Goal: Task Accomplishment & Management: Manage account settings

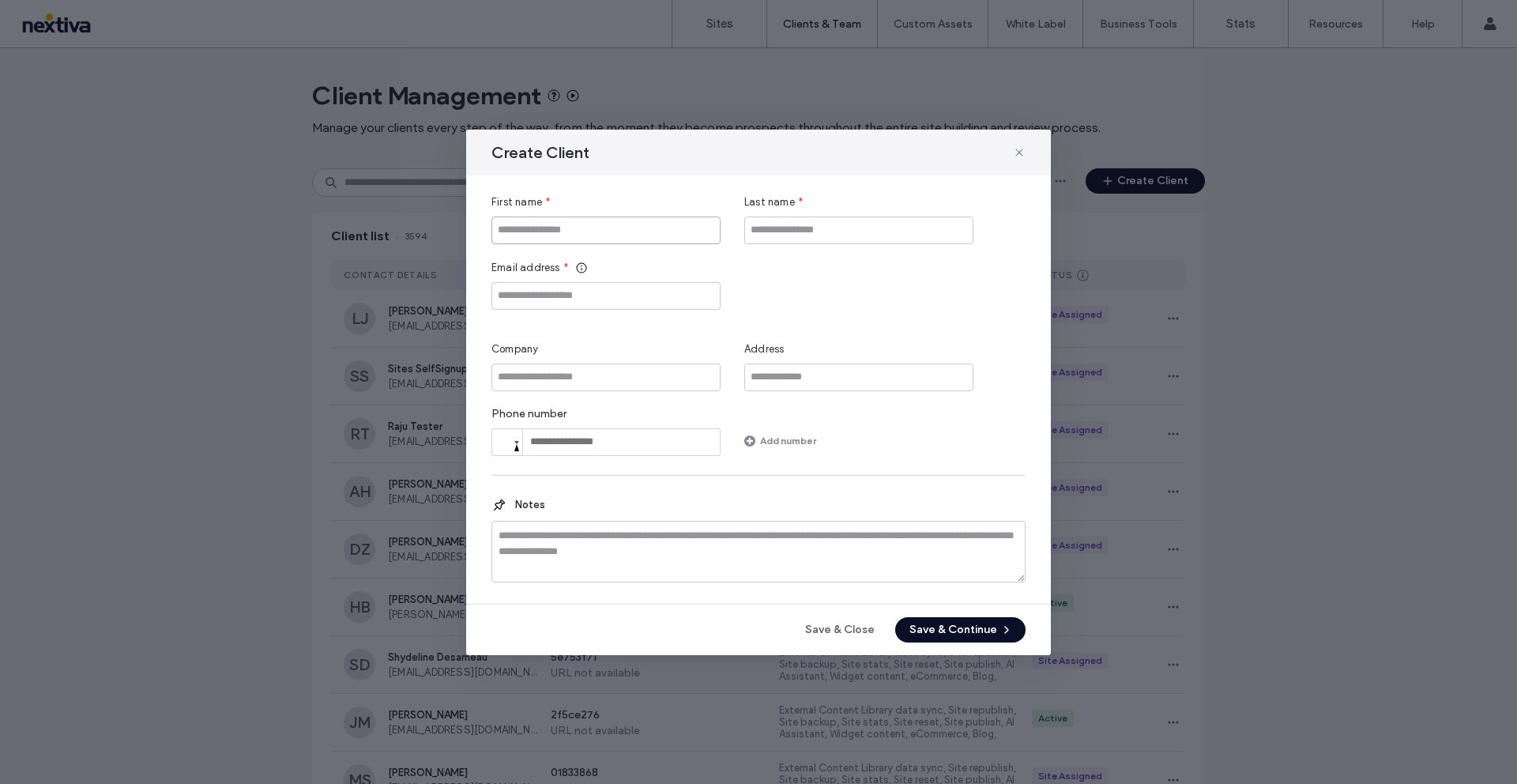
click at [577, 229] on input "First name" at bounding box center [606, 230] width 229 height 28
type input "****"
click at [894, 235] on input "Last name" at bounding box center [859, 230] width 229 height 28
type input "*******"
click at [663, 298] on input "Email address" at bounding box center [606, 296] width 229 height 28
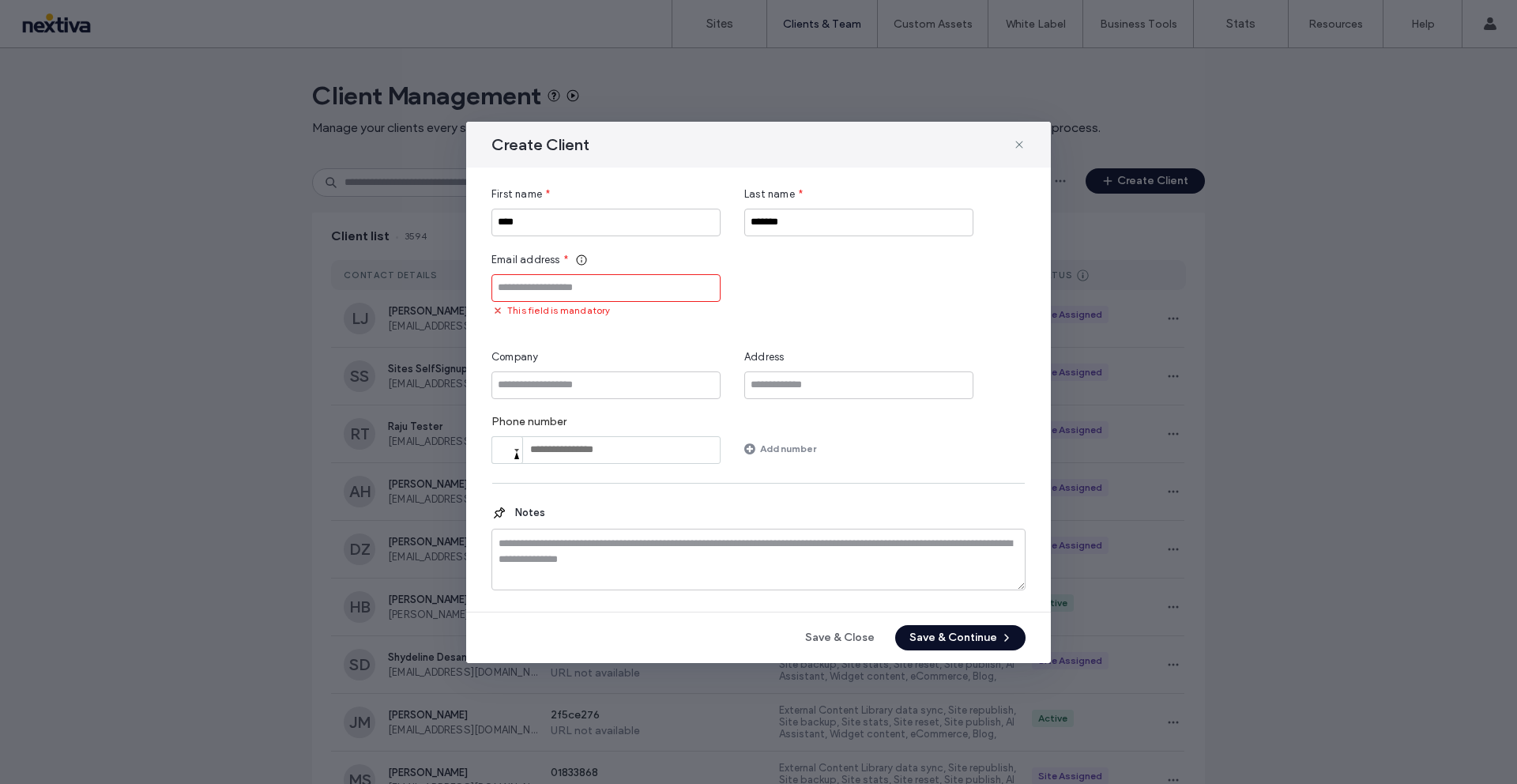
paste input "**********"
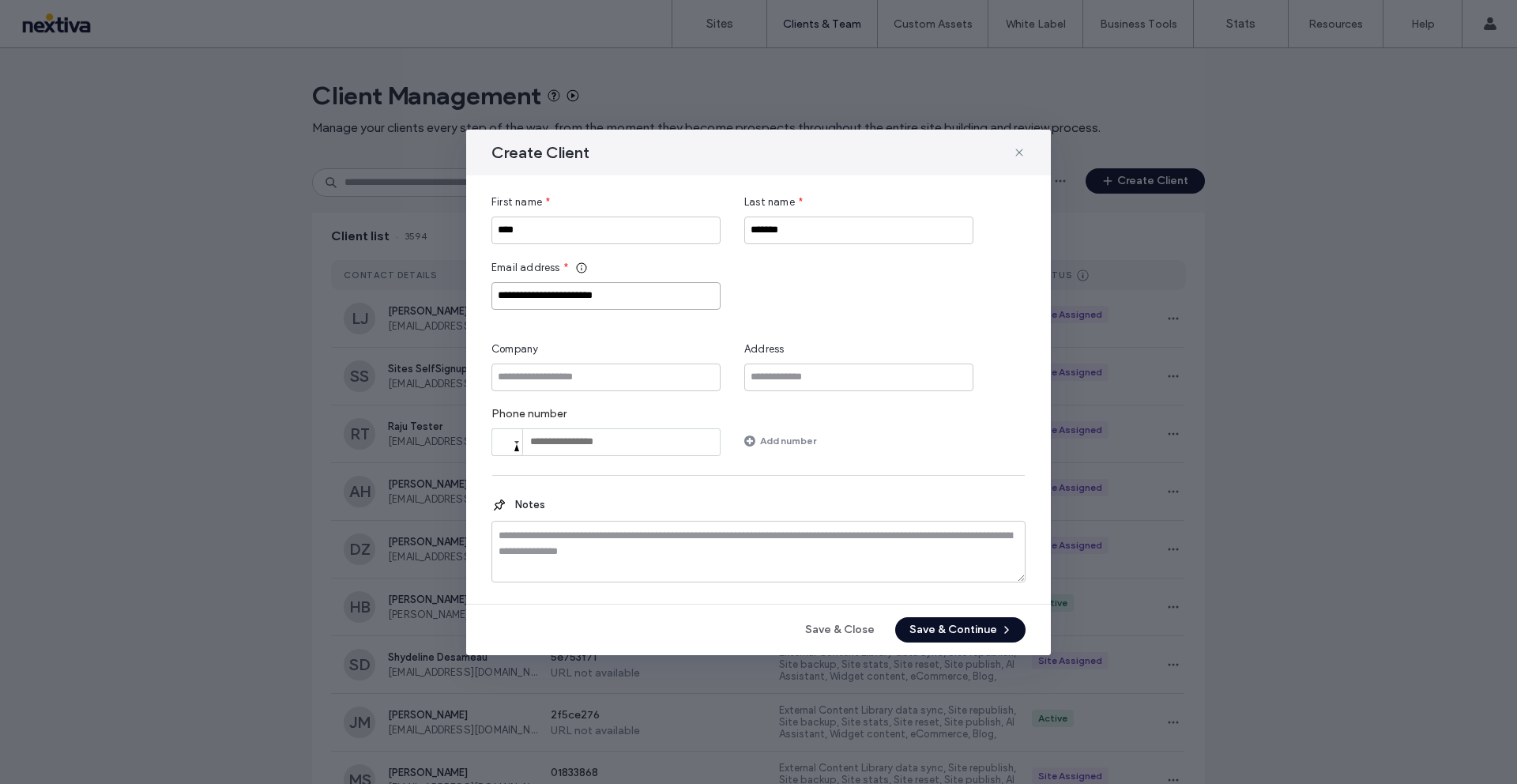
type input "**********"
click at [625, 381] on input "Company" at bounding box center [606, 378] width 229 height 28
type input "*******"
click at [943, 631] on button "Save & Continue" at bounding box center [960, 629] width 130 height 25
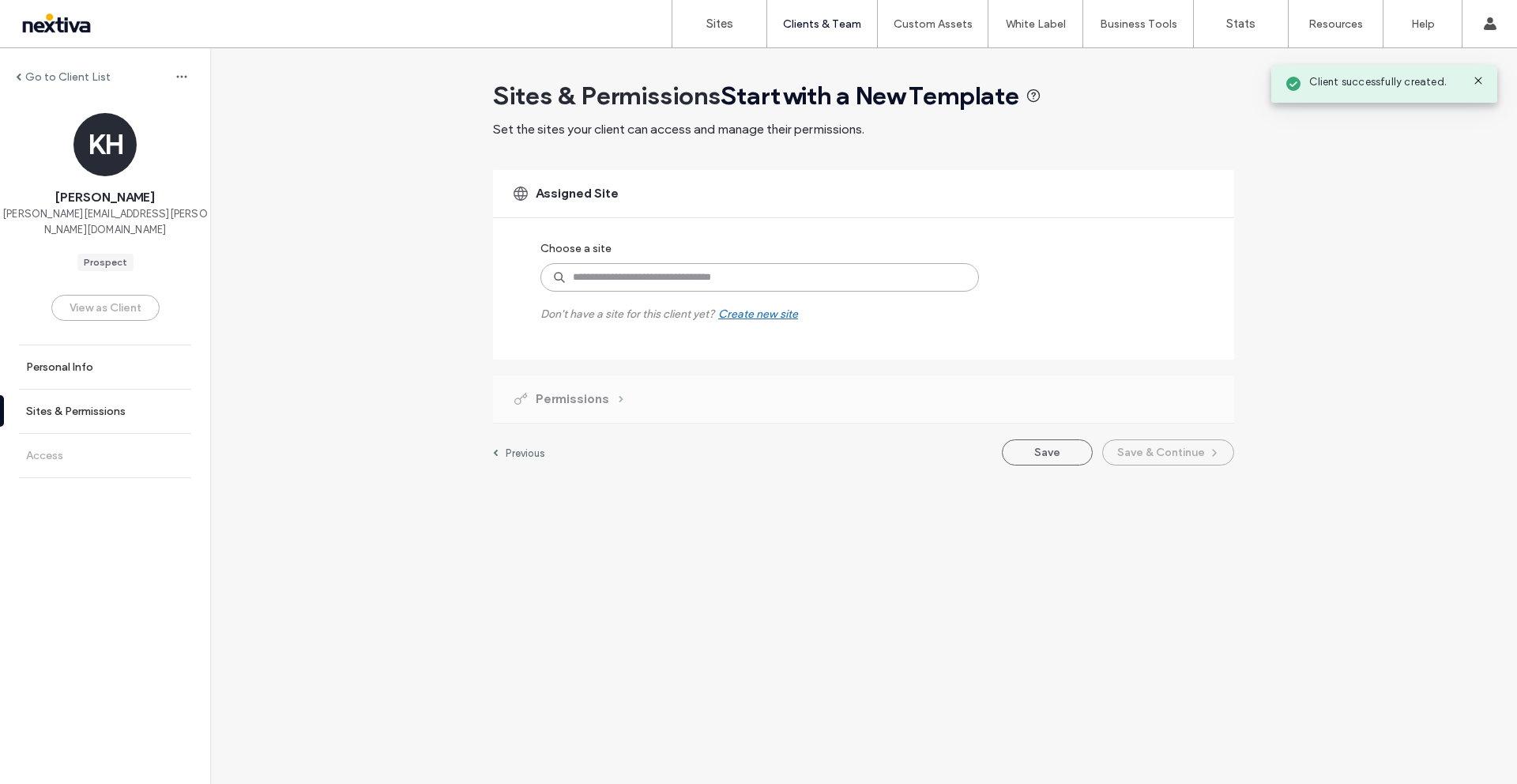
click at [780, 279] on input at bounding box center [759, 277] width 439 height 29
type input "*****"
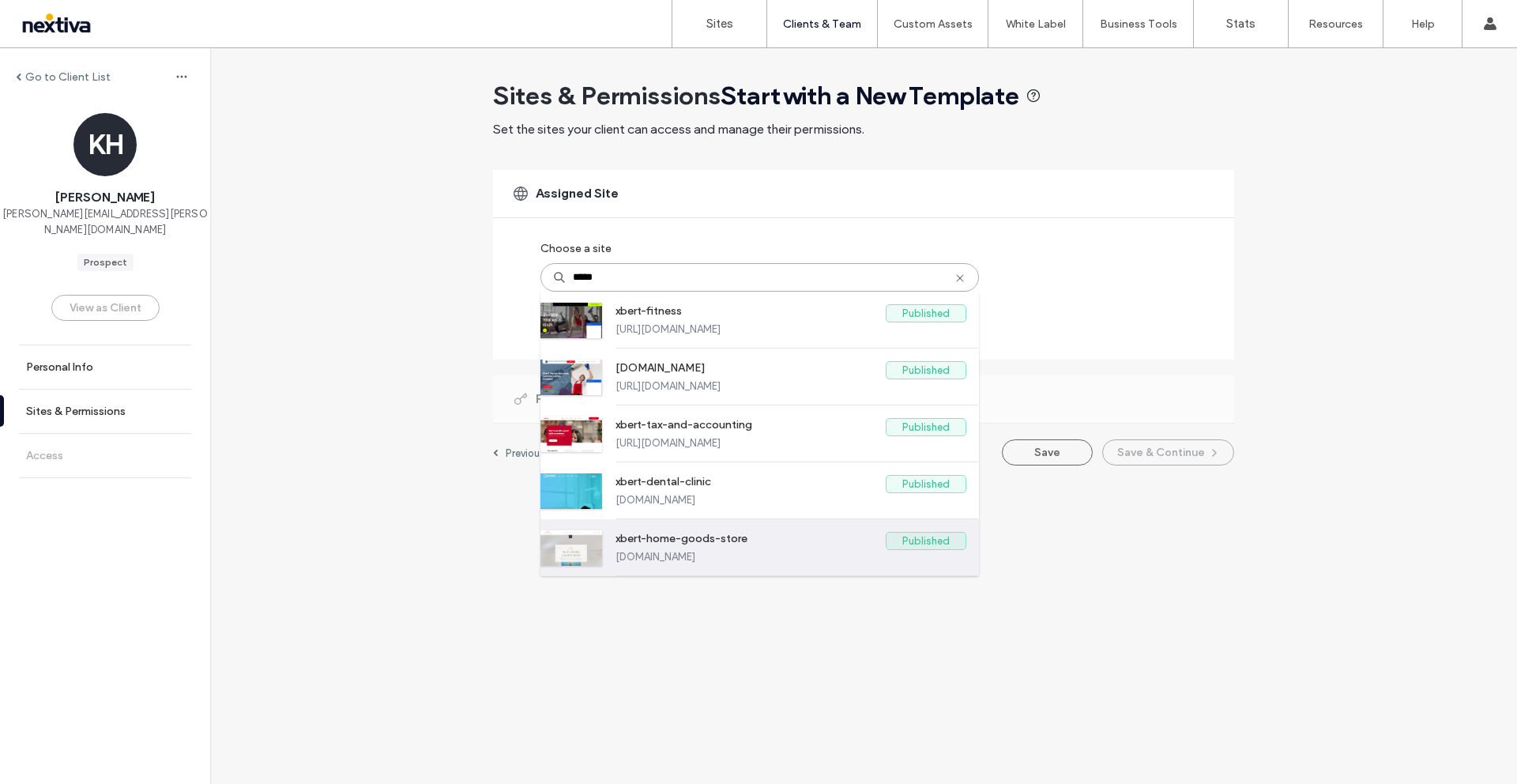
click at [735, 544] on label "xbert-home-goods-store" at bounding box center [750, 541] width 271 height 19
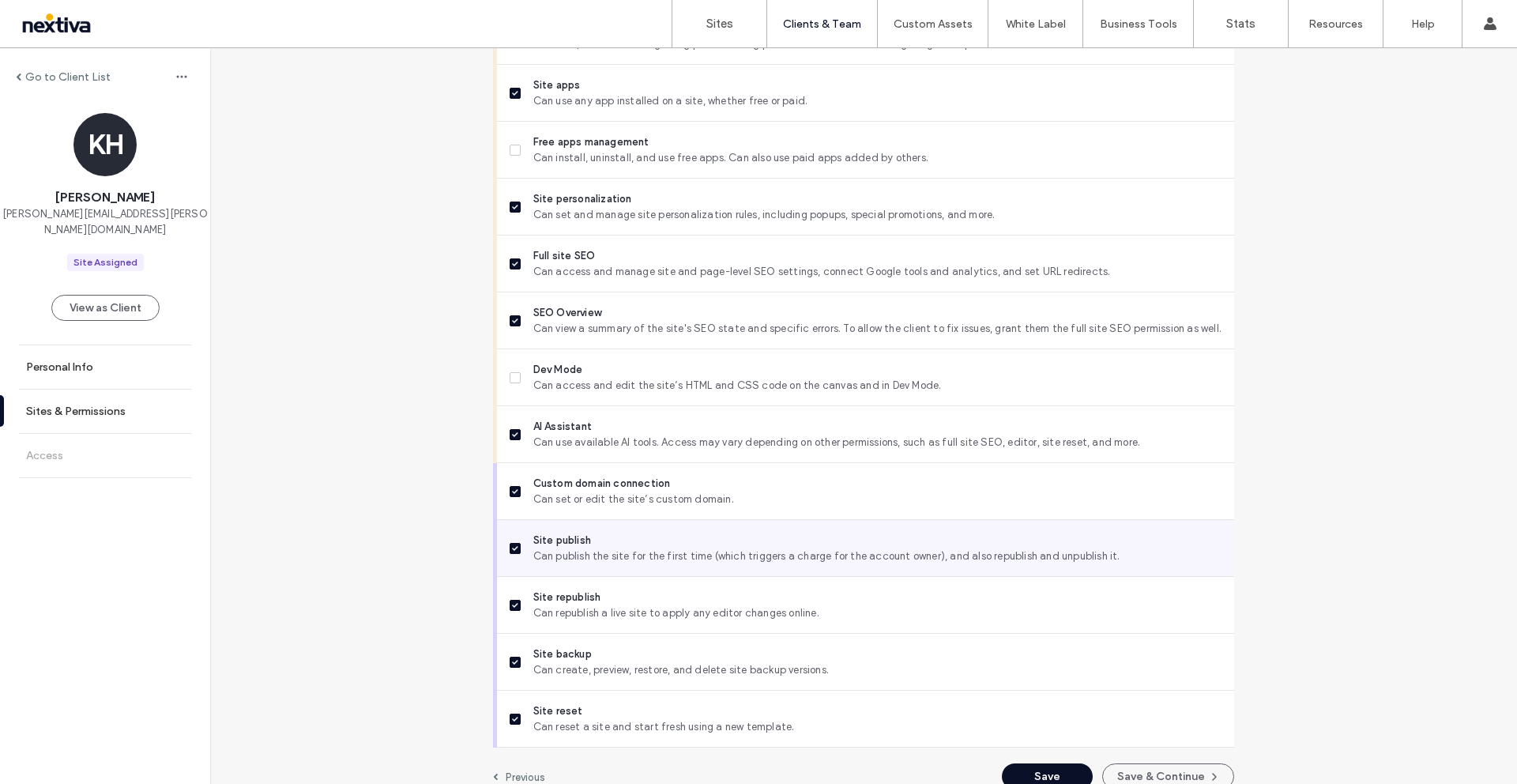
scroll to position [1115, 0]
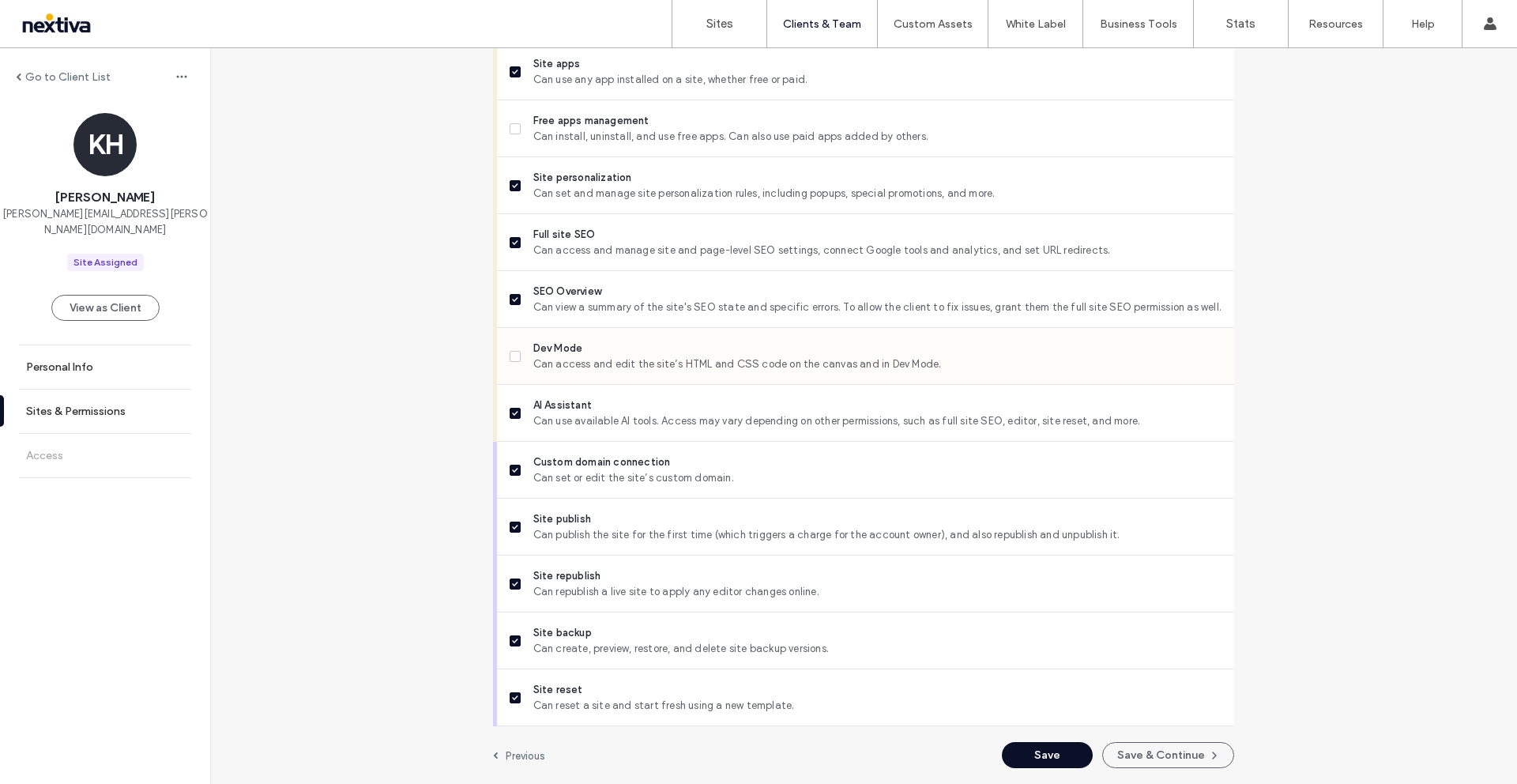
click at [512, 356] on icon at bounding box center [515, 356] width 6 height 5
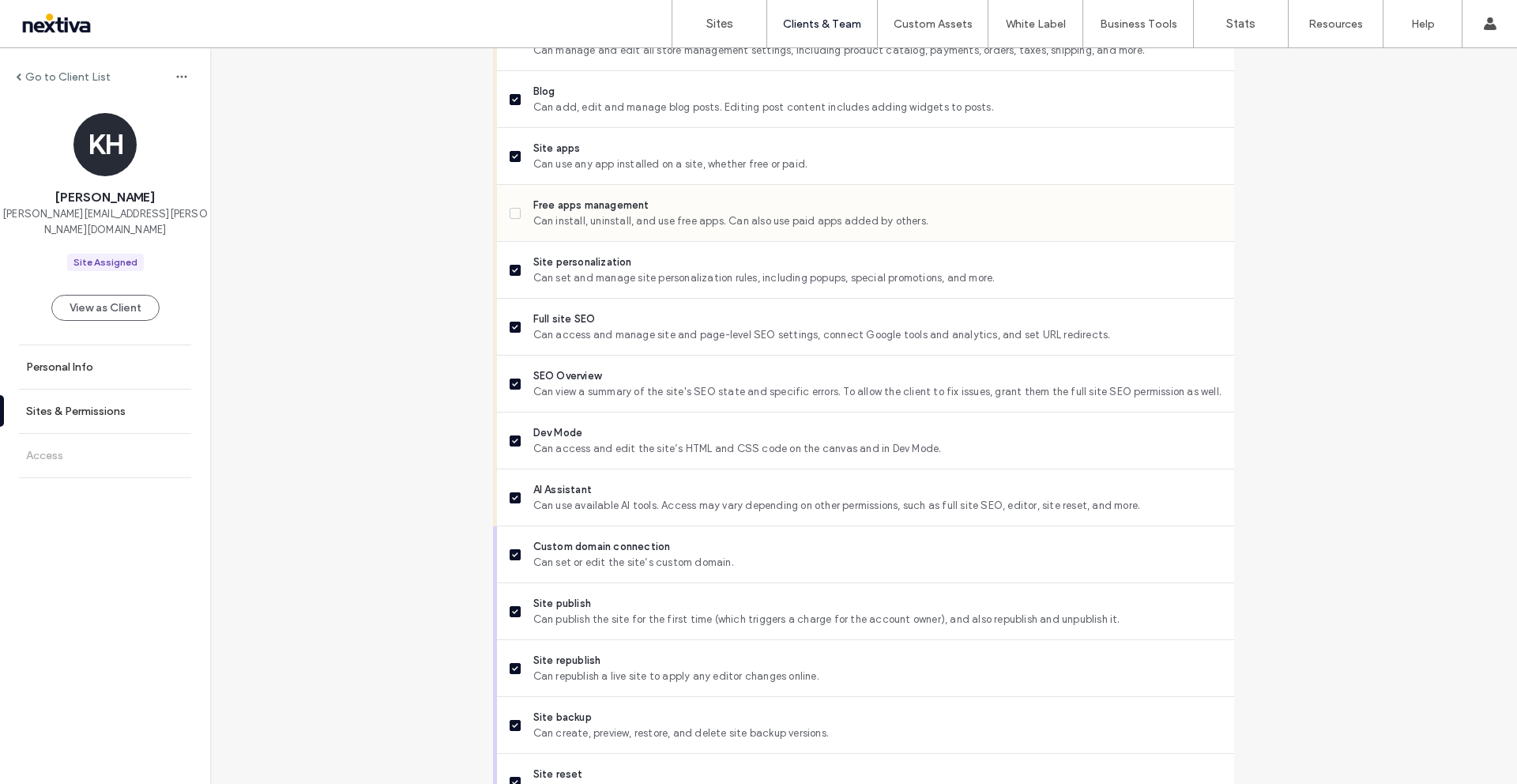
scroll to position [1031, 0]
drag, startPoint x: 505, startPoint y: 206, endPoint x: 511, endPoint y: 222, distance: 17.1
click at [510, 207] on span at bounding box center [516, 212] width 11 height 11
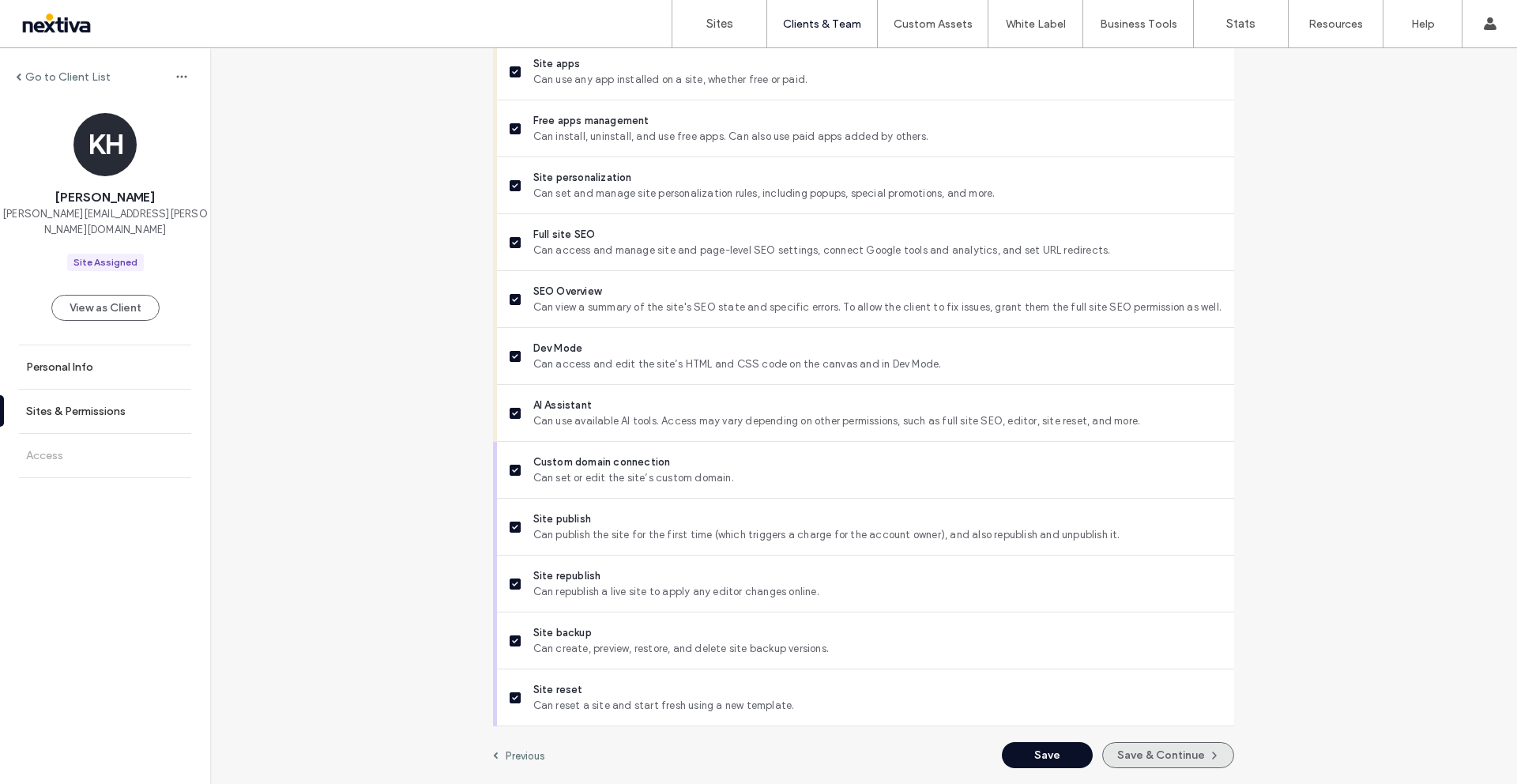
click at [1147, 754] on button "Save & Continue" at bounding box center [1168, 754] width 132 height 26
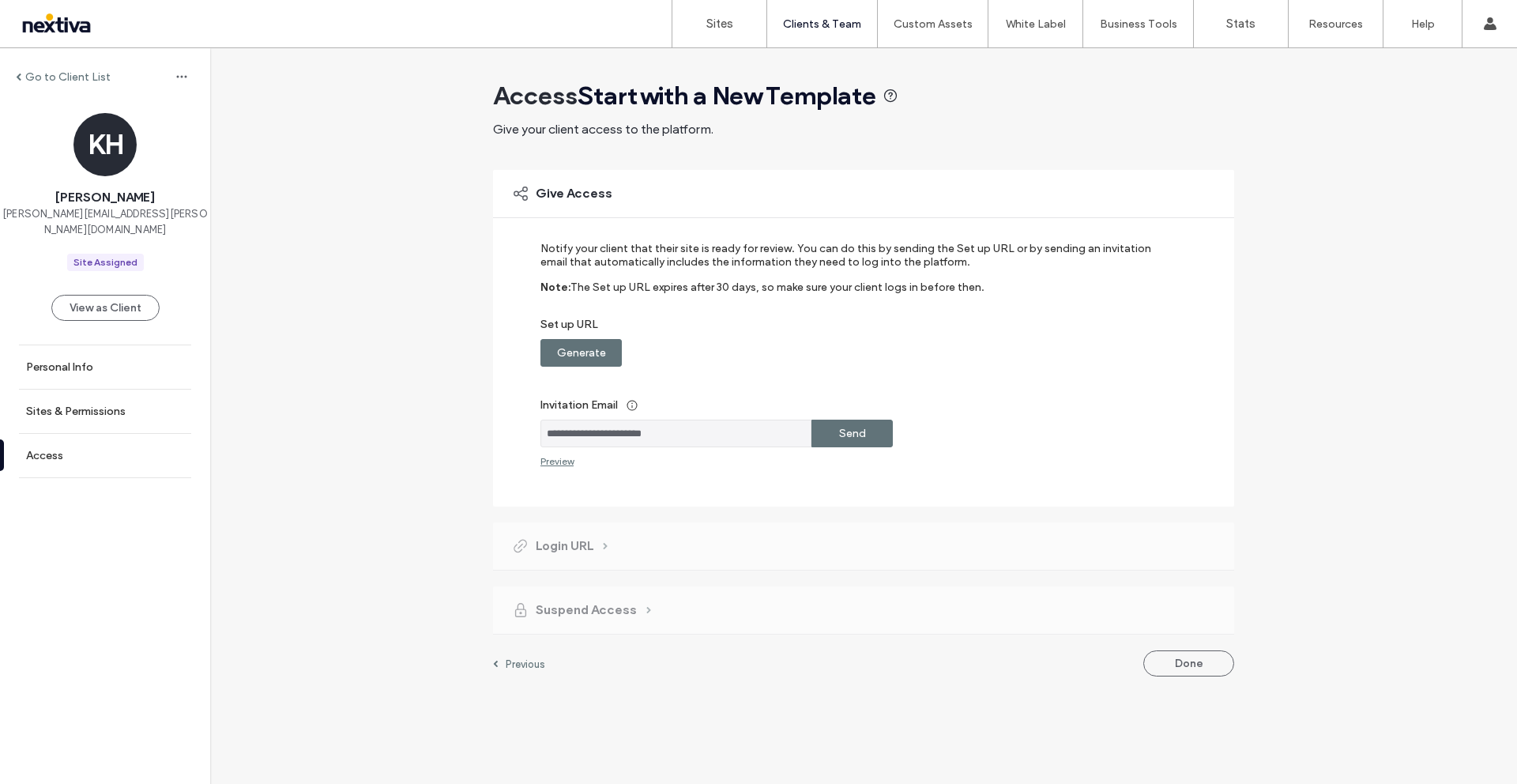
click at [608, 359] on div "Generate" at bounding box center [581, 353] width 81 height 28
click at [878, 353] on div "Copy" at bounding box center [853, 353] width 81 height 28
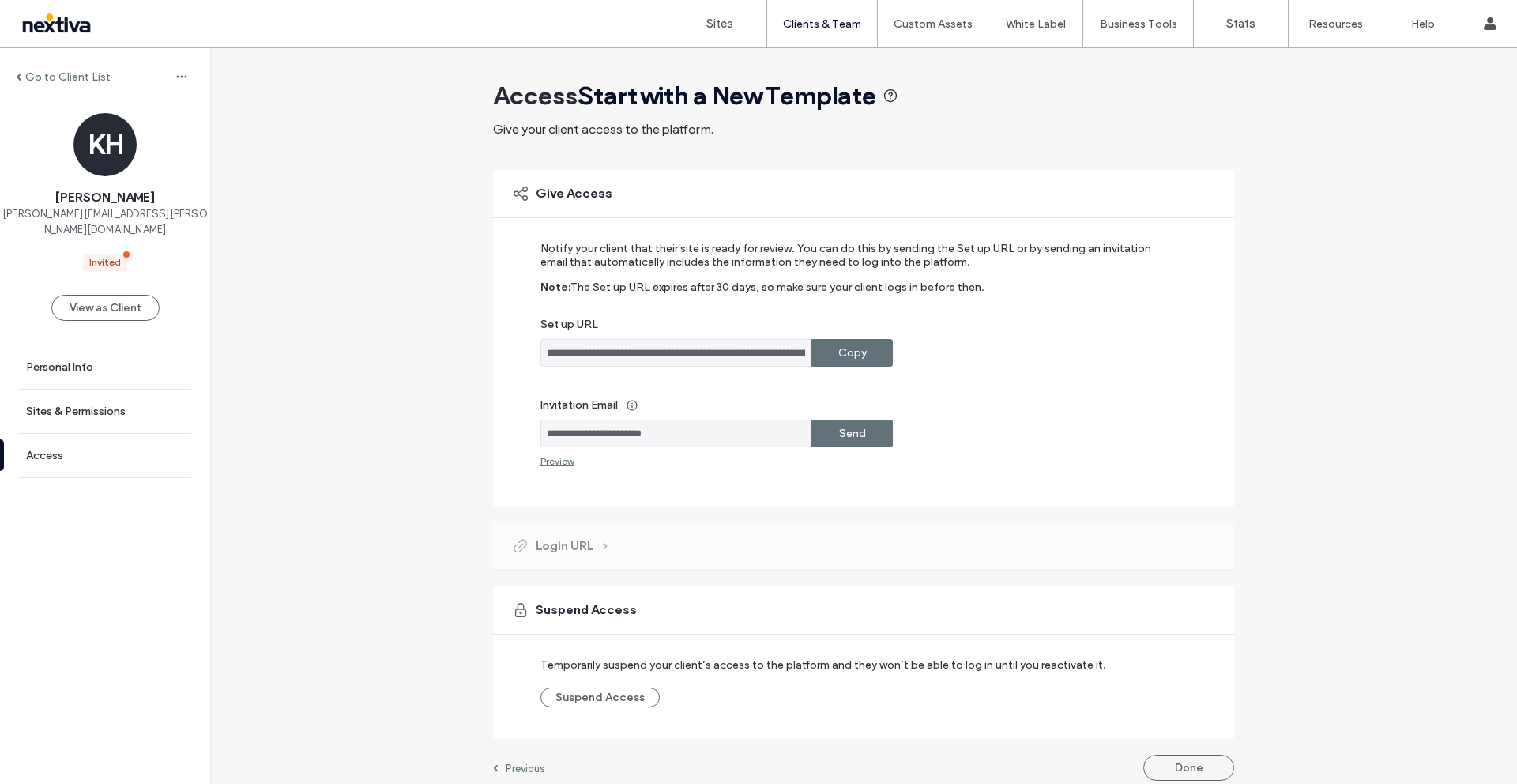
click at [64, 37] on div "Sites Clients & Team Client Management Team Permissions Custom Assets Custom Te…" at bounding box center [758, 24] width 1517 height 48
click at [720, 21] on label "Sites" at bounding box center [720, 23] width 27 height 14
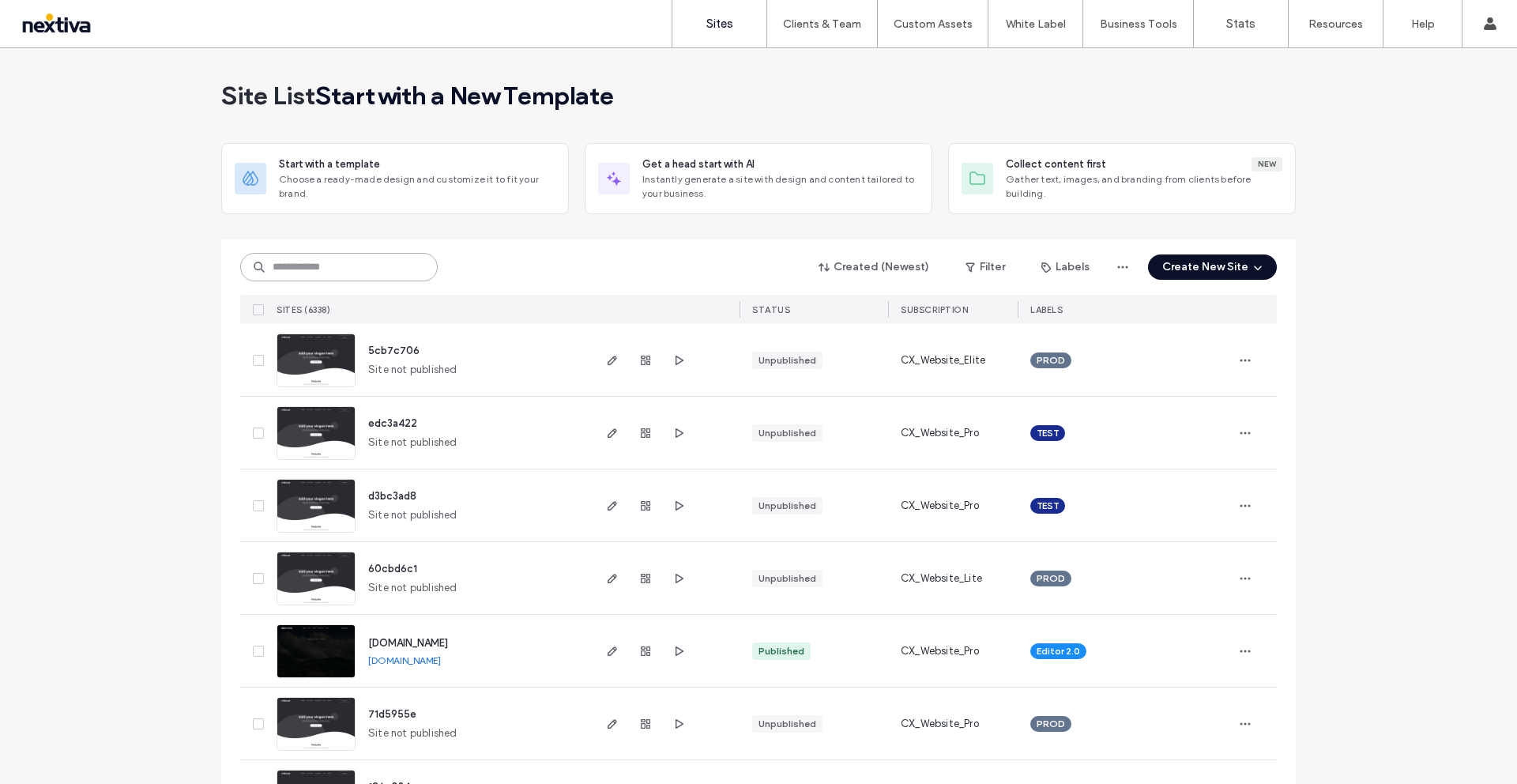
click at [402, 275] on input at bounding box center [339, 267] width 198 height 29
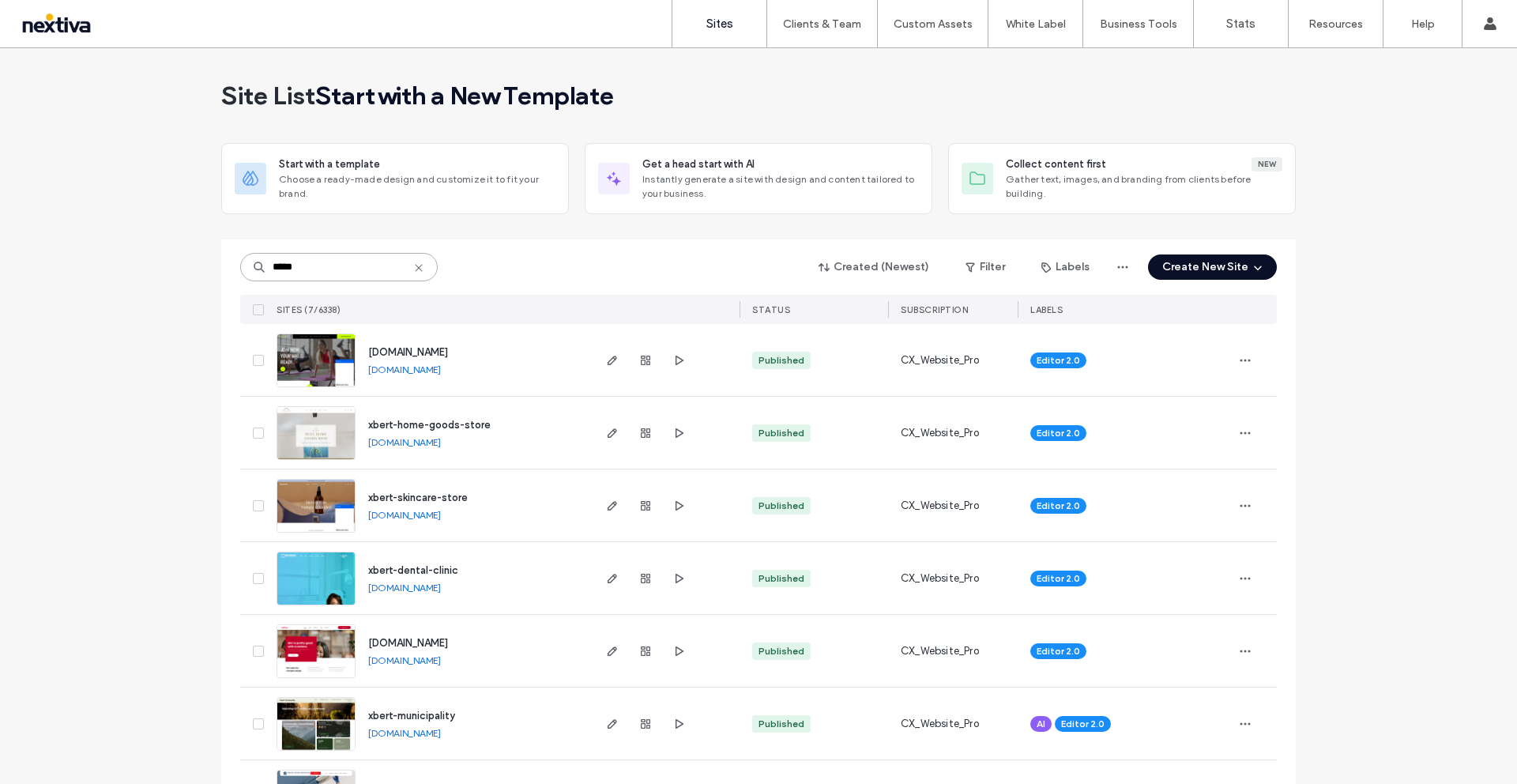
scroll to position [68, 0]
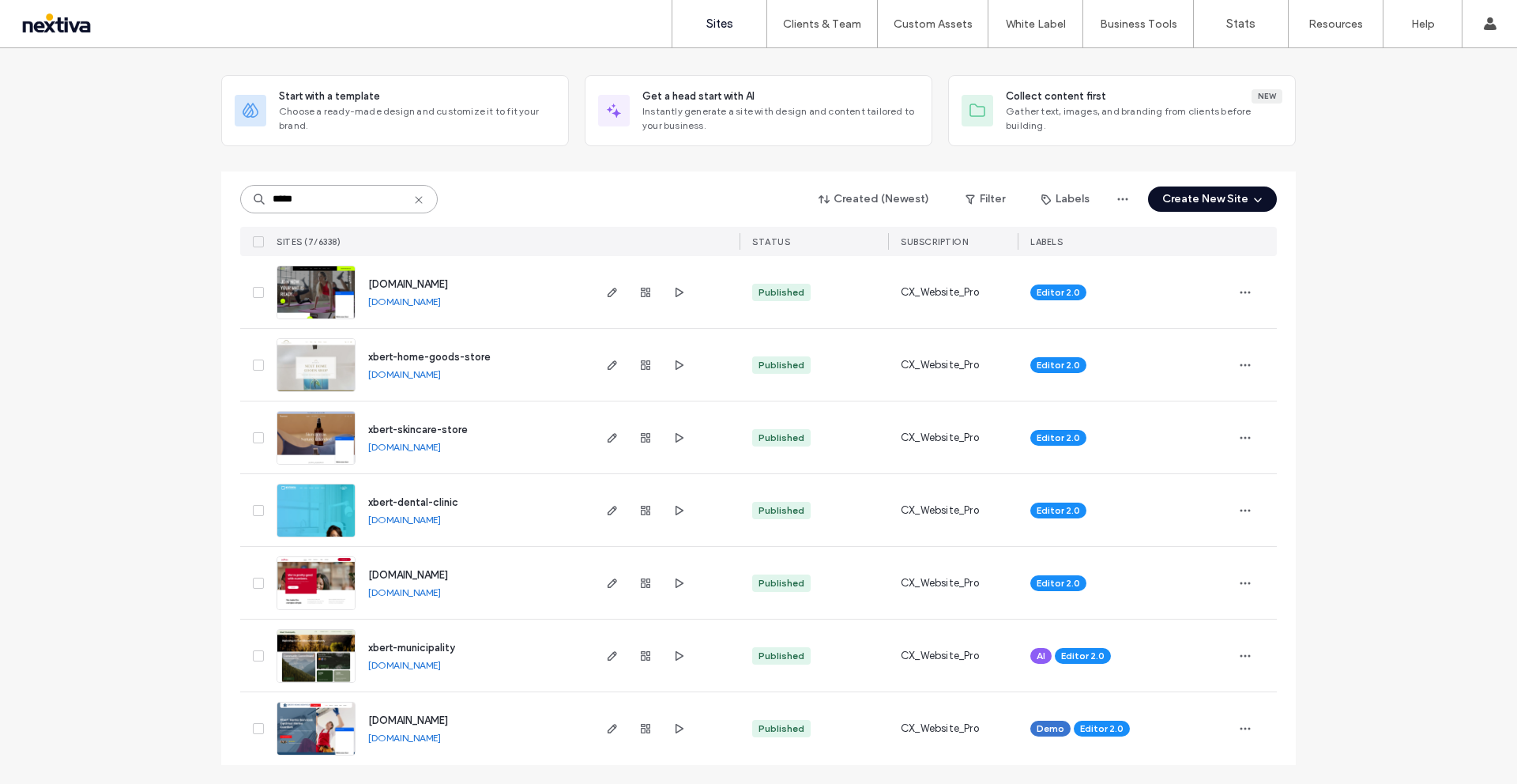
drag, startPoint x: 298, startPoint y: 199, endPoint x: 214, endPoint y: 199, distance: 84.0
click at [214, 199] on div "Site List Start with a template Choose a ready-made design and customize it to …" at bounding box center [758, 382] width 1517 height 803
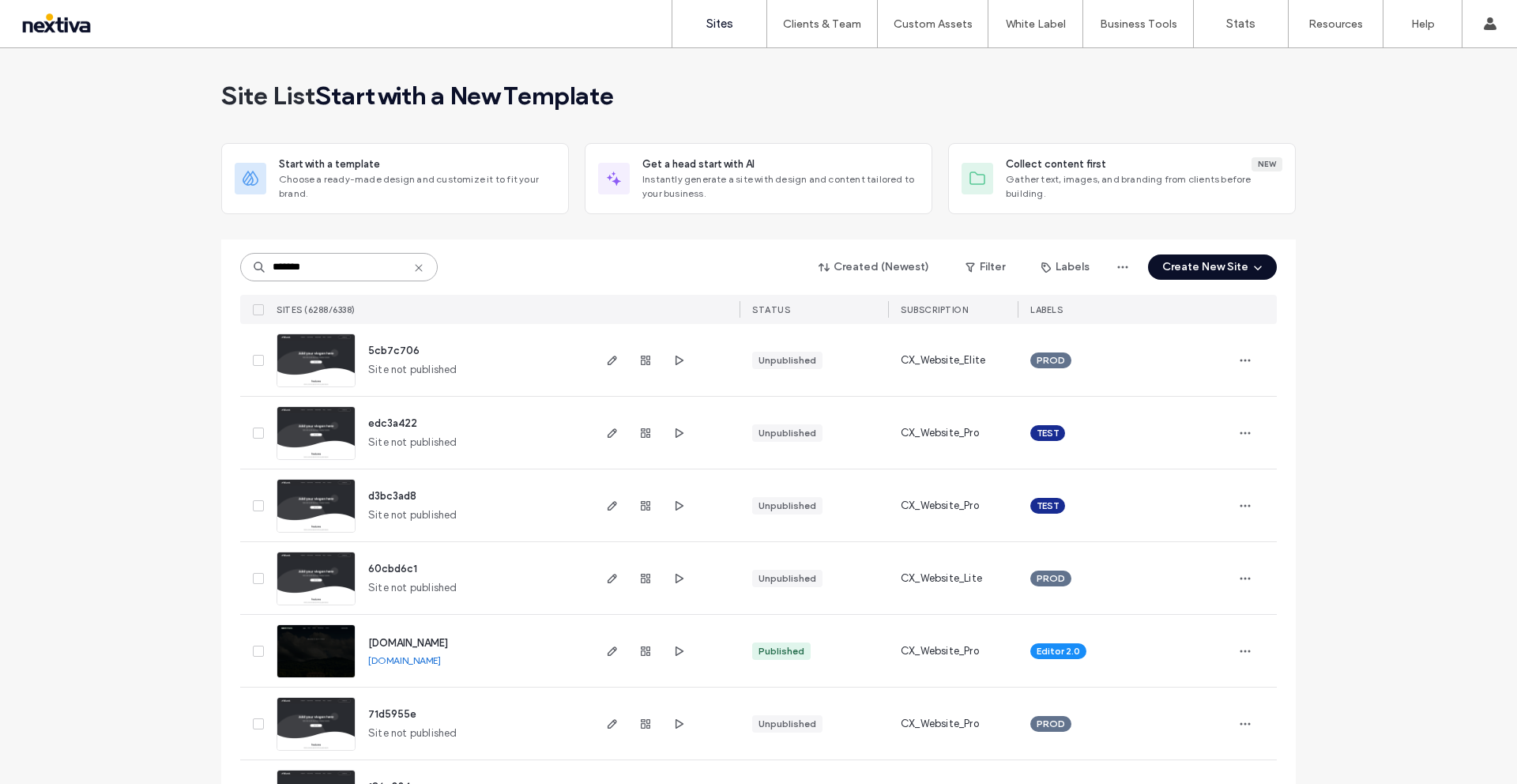
scroll to position [3, 0]
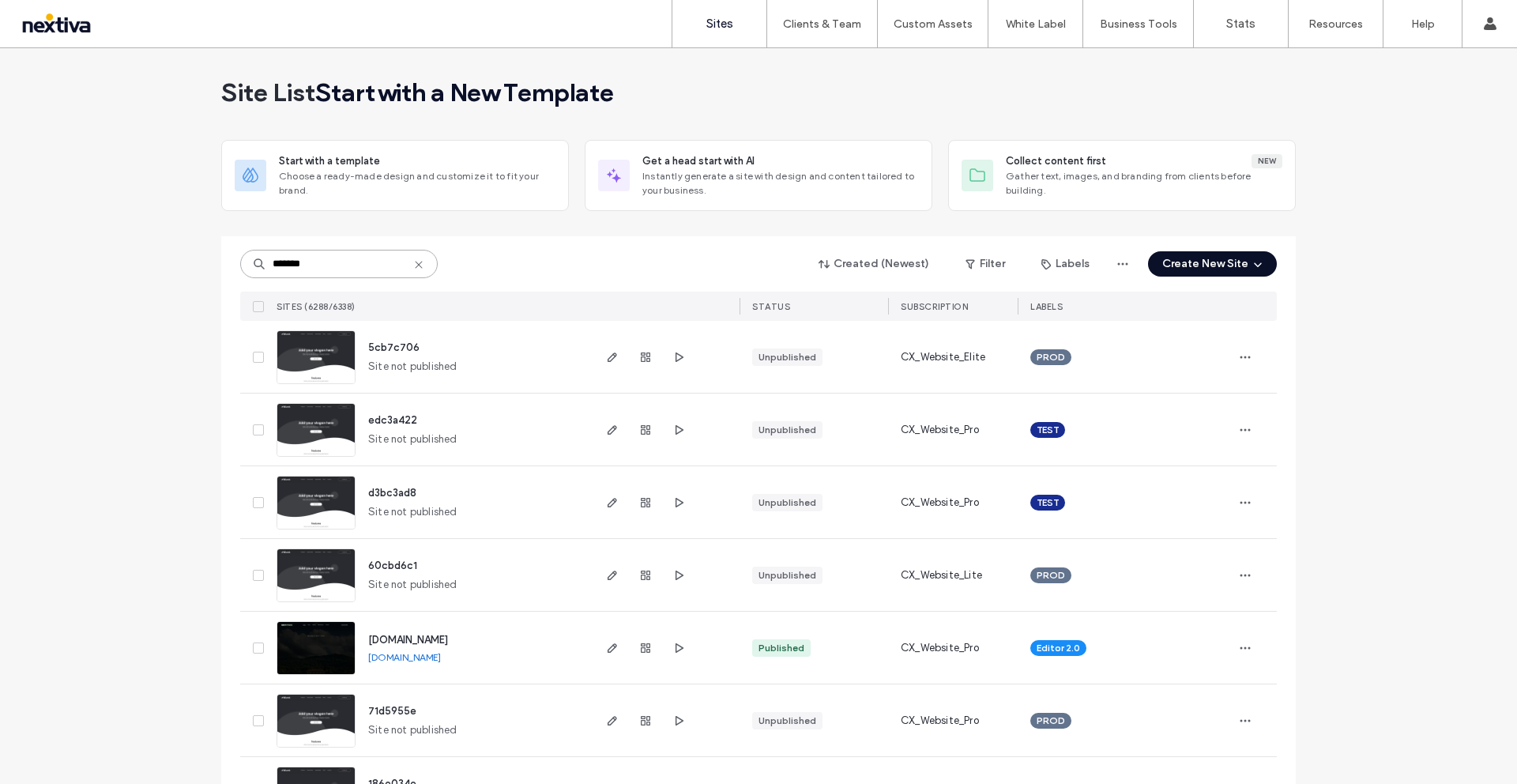
drag, startPoint x: 325, startPoint y: 261, endPoint x: 212, endPoint y: 265, distance: 113.1
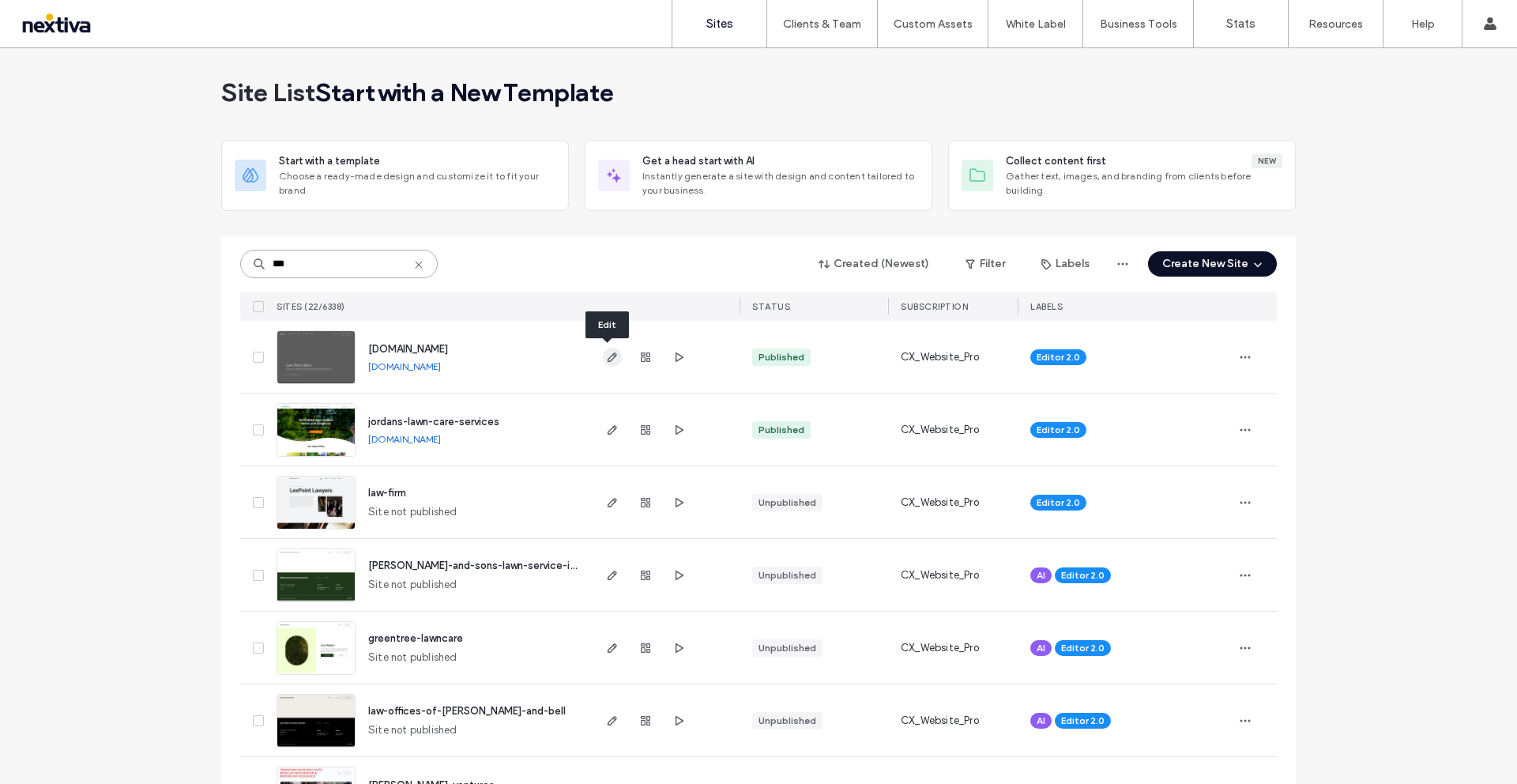
type input "***"
click at [608, 356] on use "button" at bounding box center [613, 357] width 9 height 9
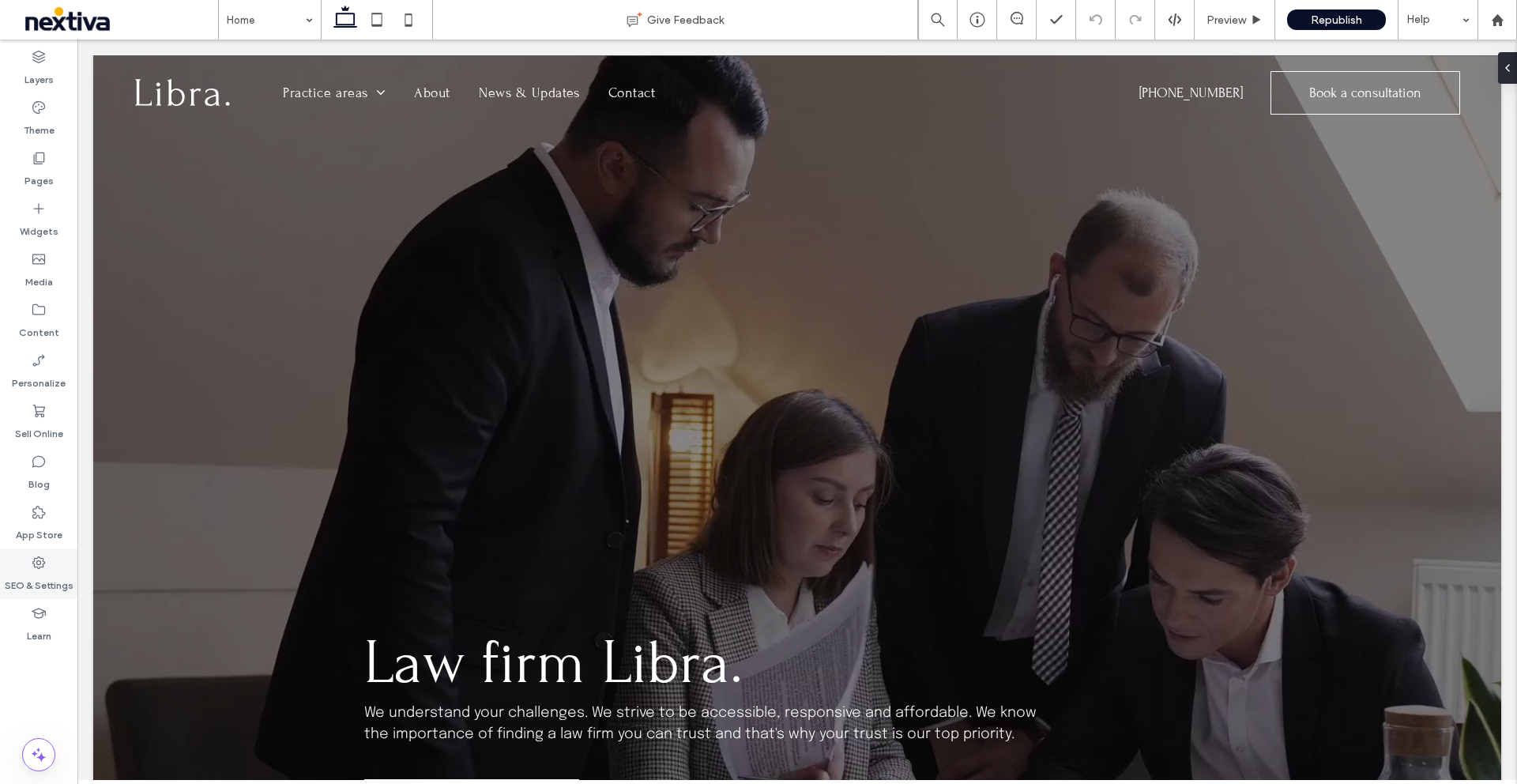
click at [40, 567] on use at bounding box center [39, 562] width 13 height 13
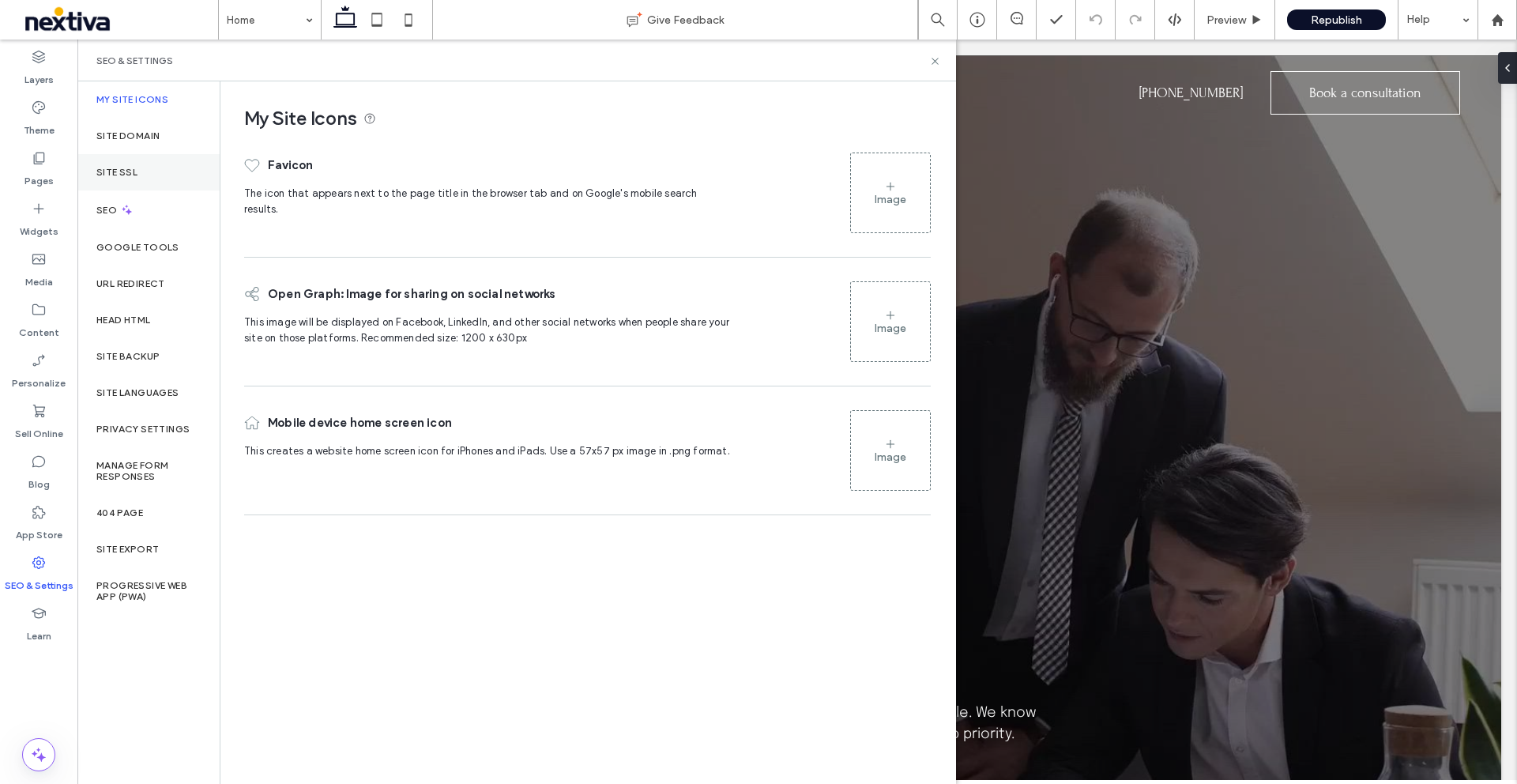
click at [171, 175] on div "Site SSL" at bounding box center [149, 172] width 142 height 36
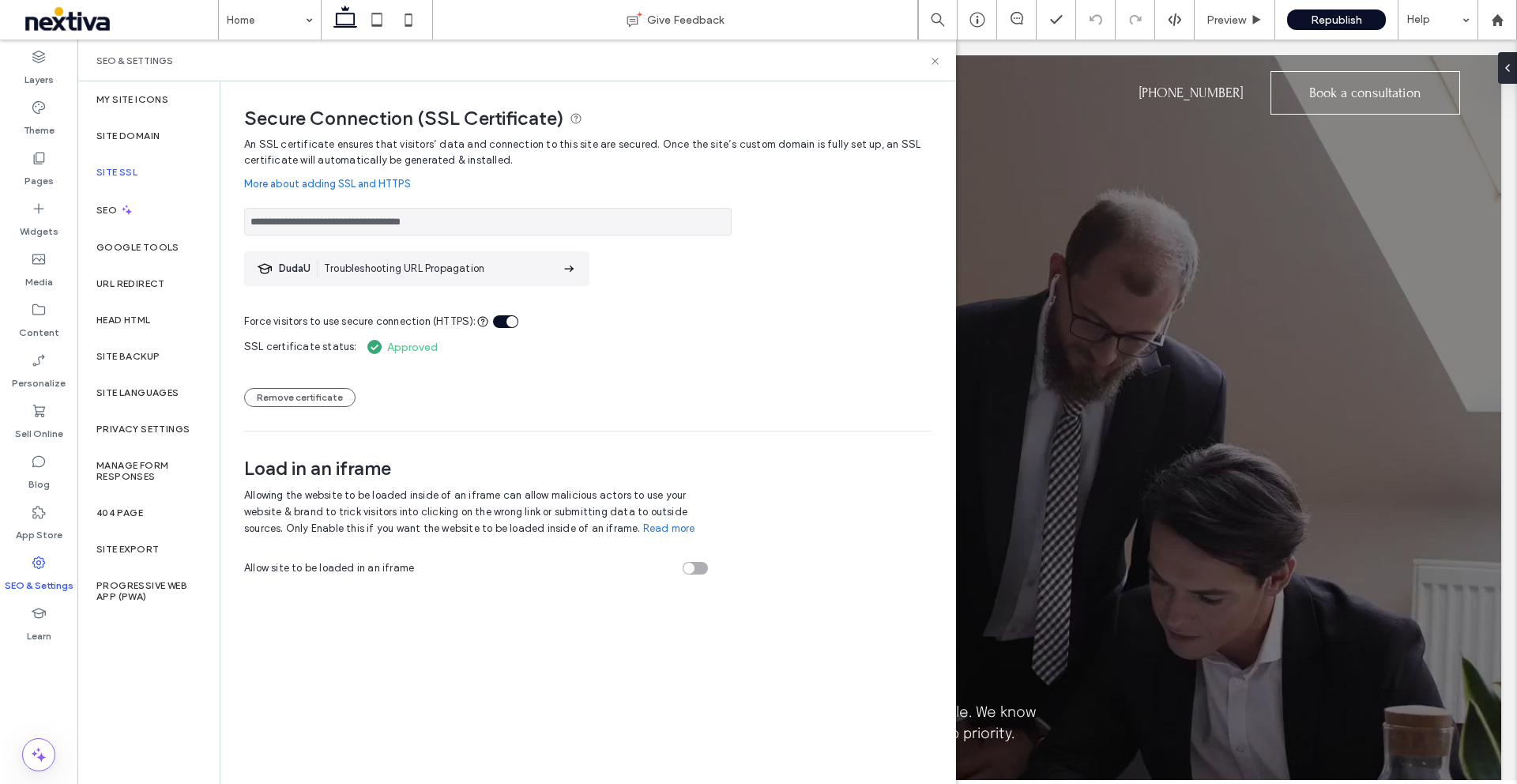
click at [513, 226] on input "**********" at bounding box center [488, 222] width 488 height 28
drag, startPoint x: 456, startPoint y: 224, endPoint x: 244, endPoint y: 224, distance: 212.0
click at [245, 224] on input "**********" at bounding box center [488, 222] width 488 height 28
click at [937, 62] on use at bounding box center [935, 60] width 6 height 6
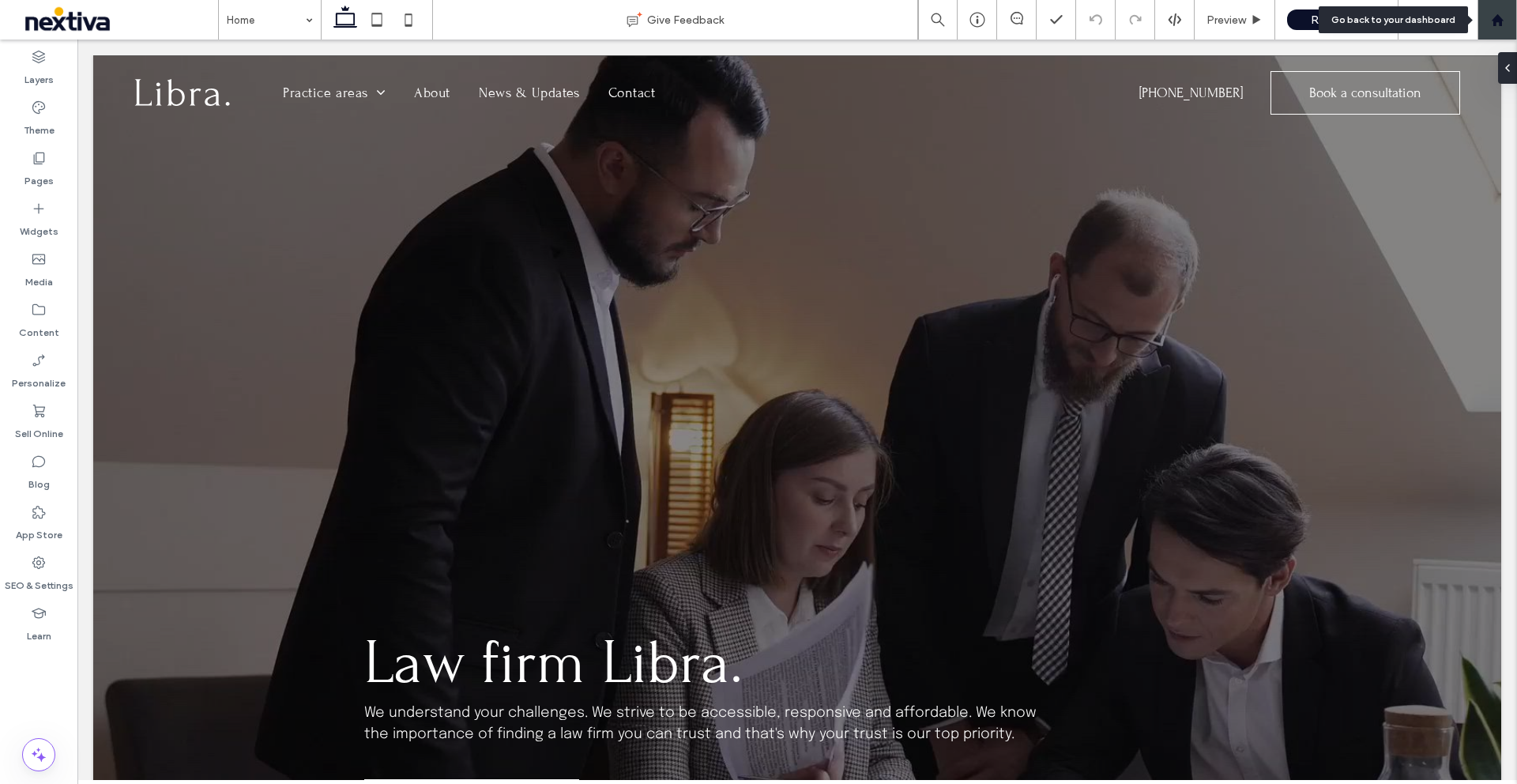
click at [1490, 21] on div at bounding box center [1498, 20] width 38 height 14
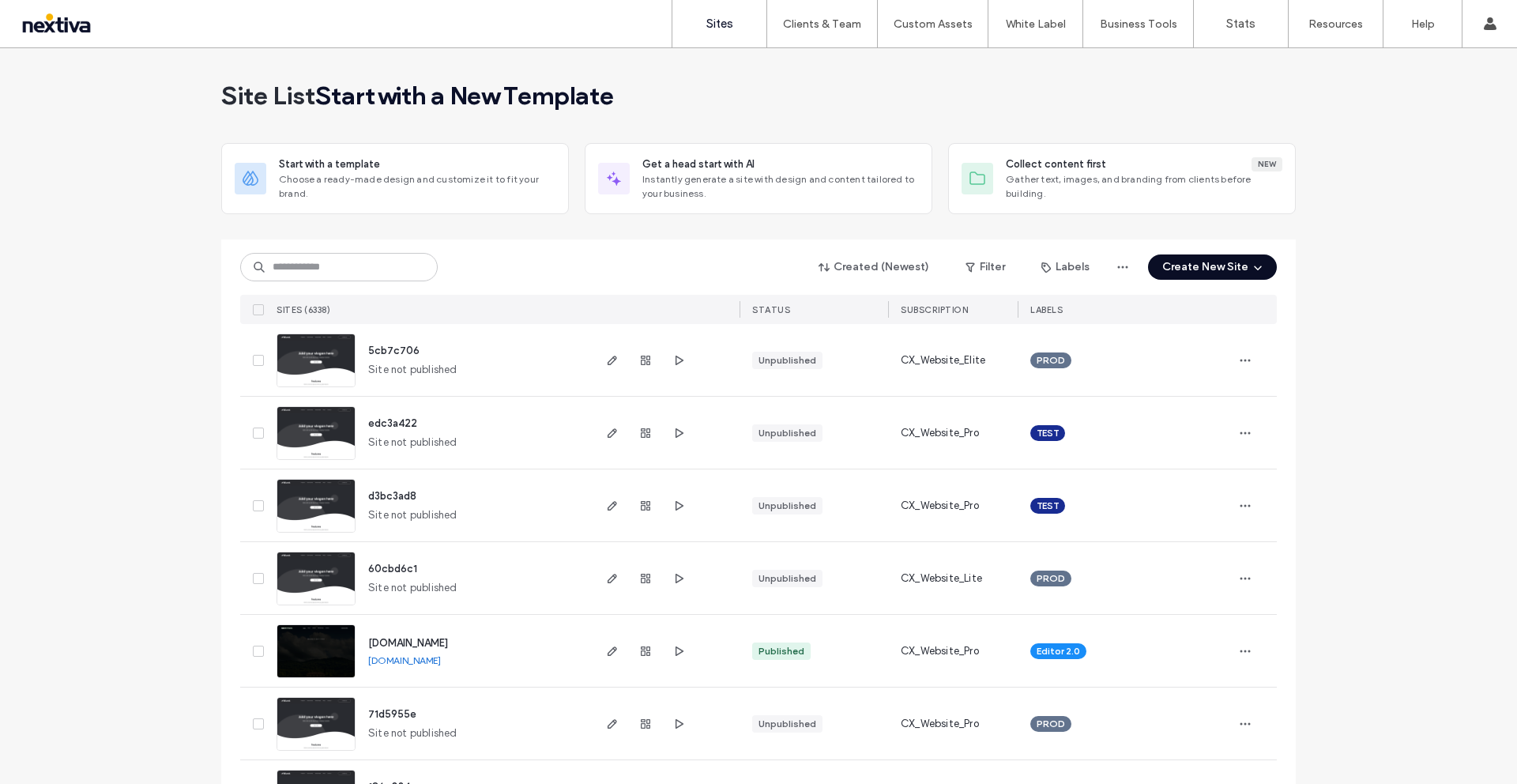
click at [1236, 266] on button "Create New Site" at bounding box center [1212, 266] width 128 height 25
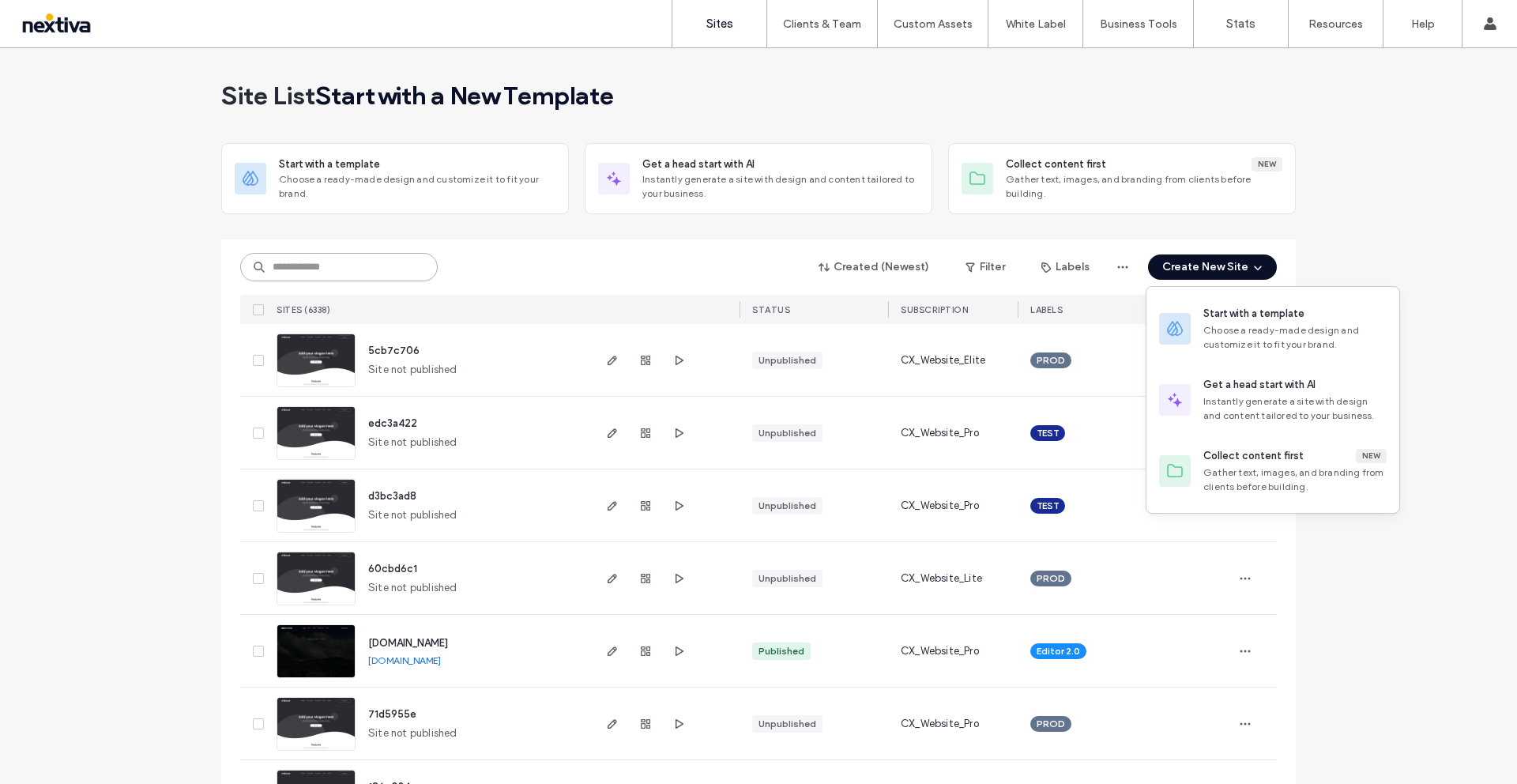
click at [296, 266] on input at bounding box center [339, 267] width 198 height 29
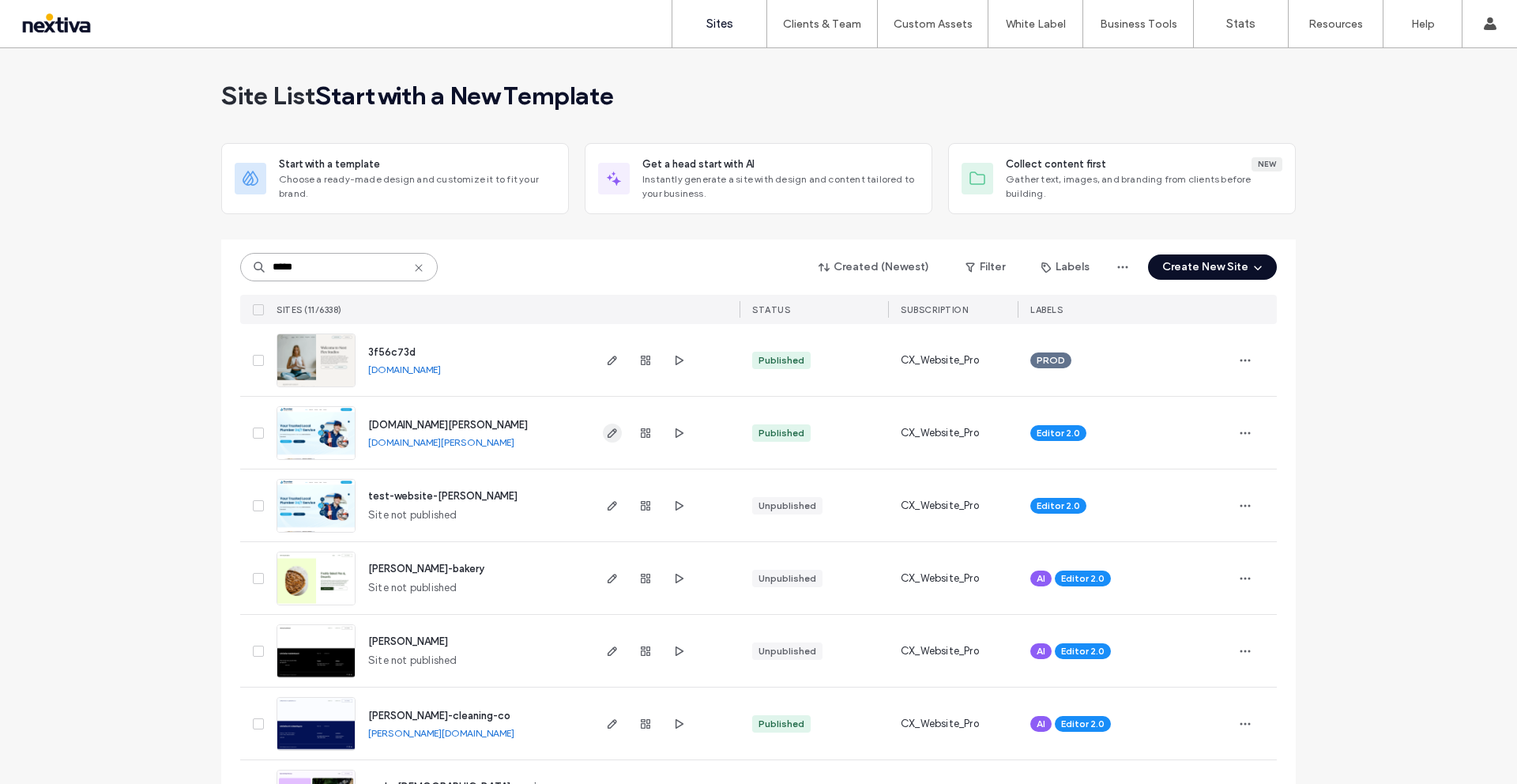
type input "*****"
click at [606, 434] on icon "button" at bounding box center [613, 433] width 13 height 13
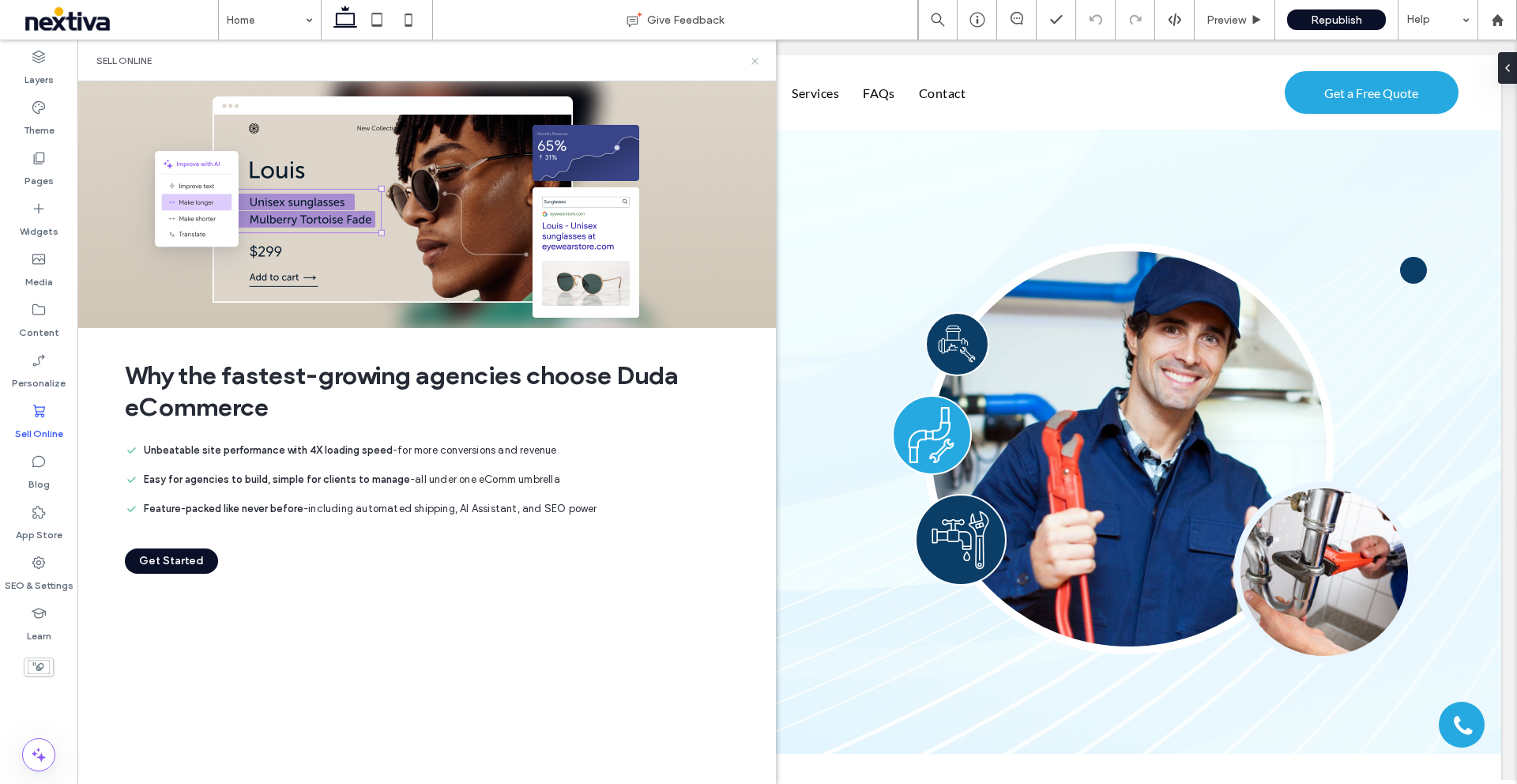
click at [756, 63] on icon at bounding box center [755, 61] width 12 height 12
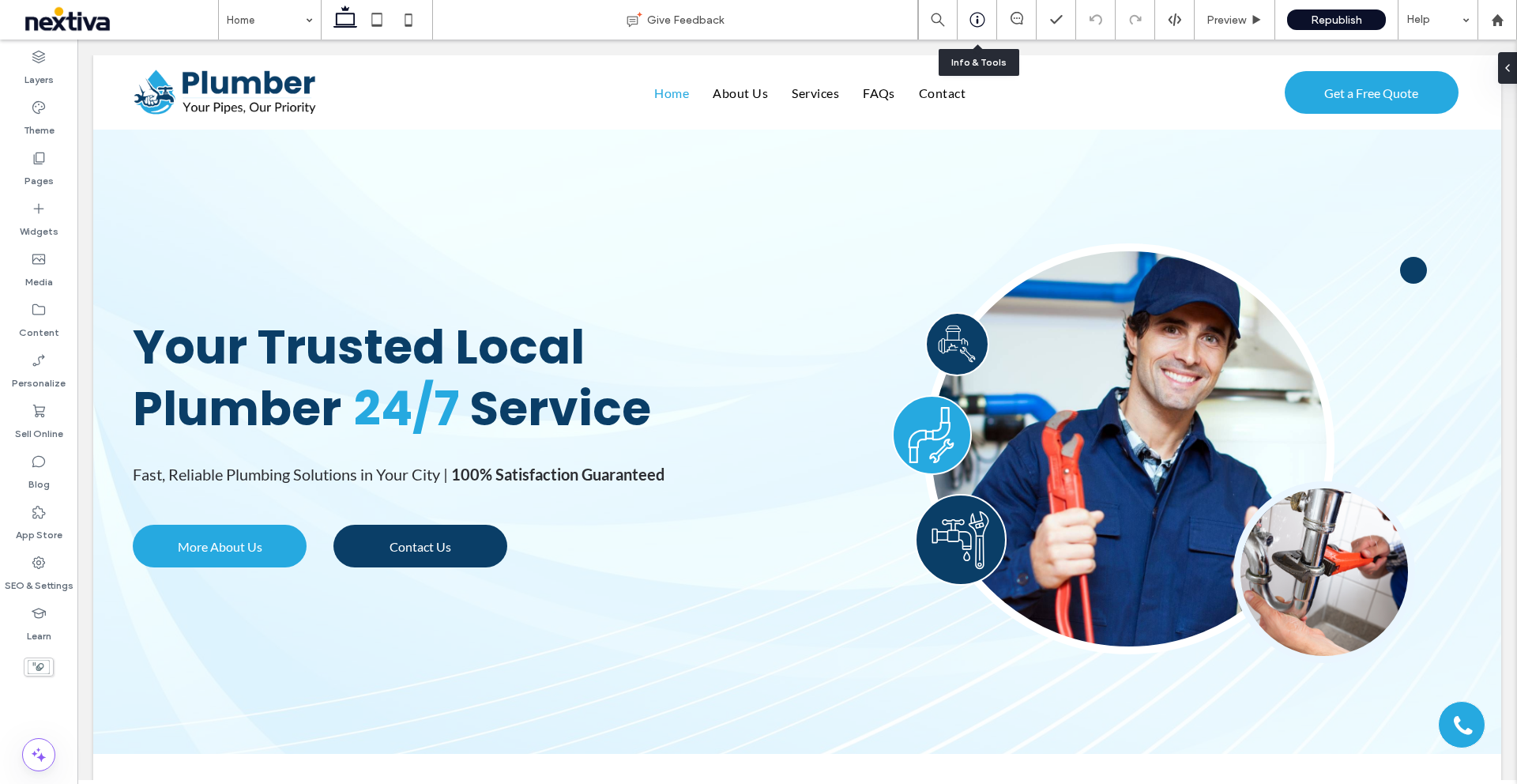
click at [982, 22] on use at bounding box center [977, 20] width 15 height 15
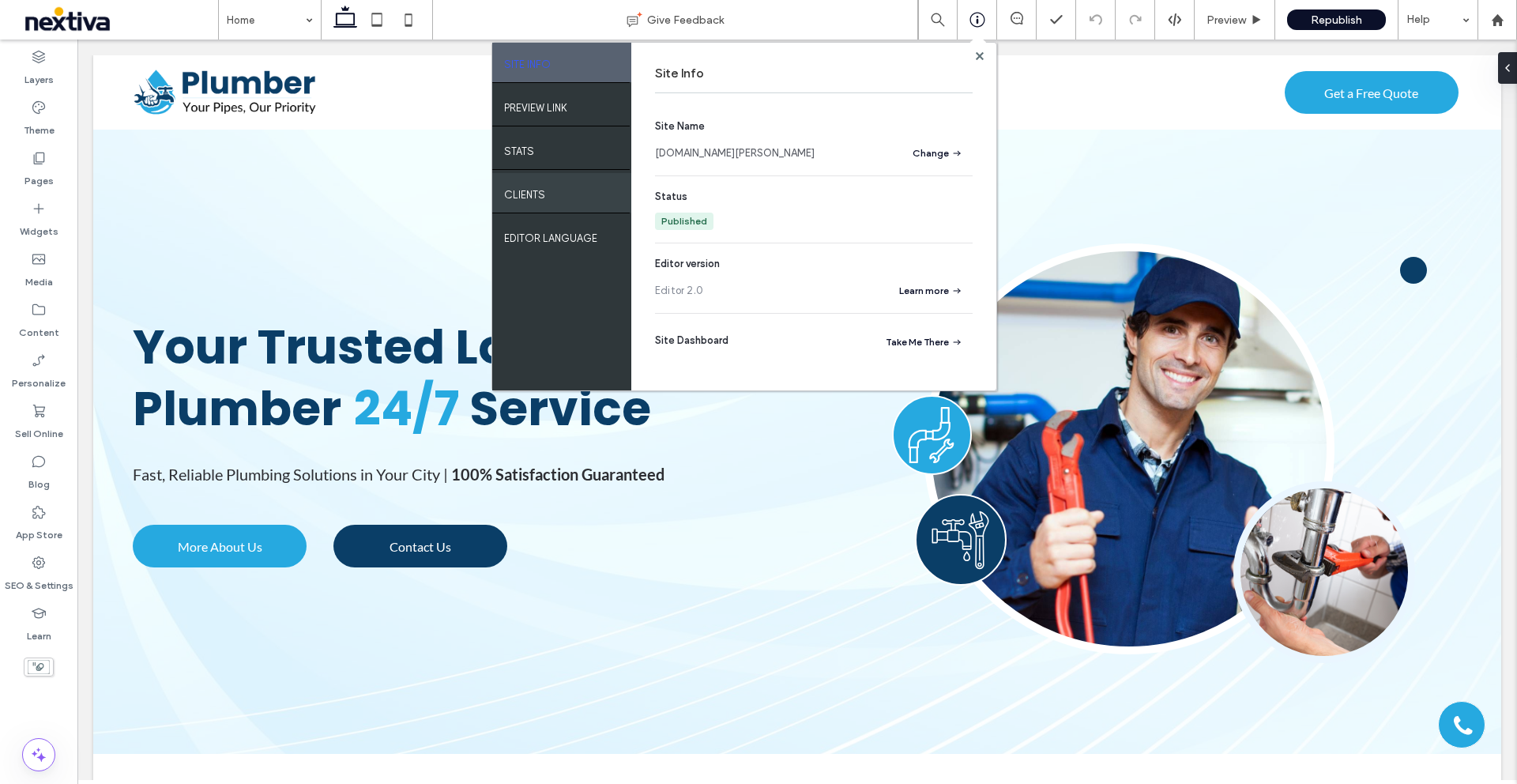
click at [563, 201] on div "Clients" at bounding box center [562, 192] width 140 height 40
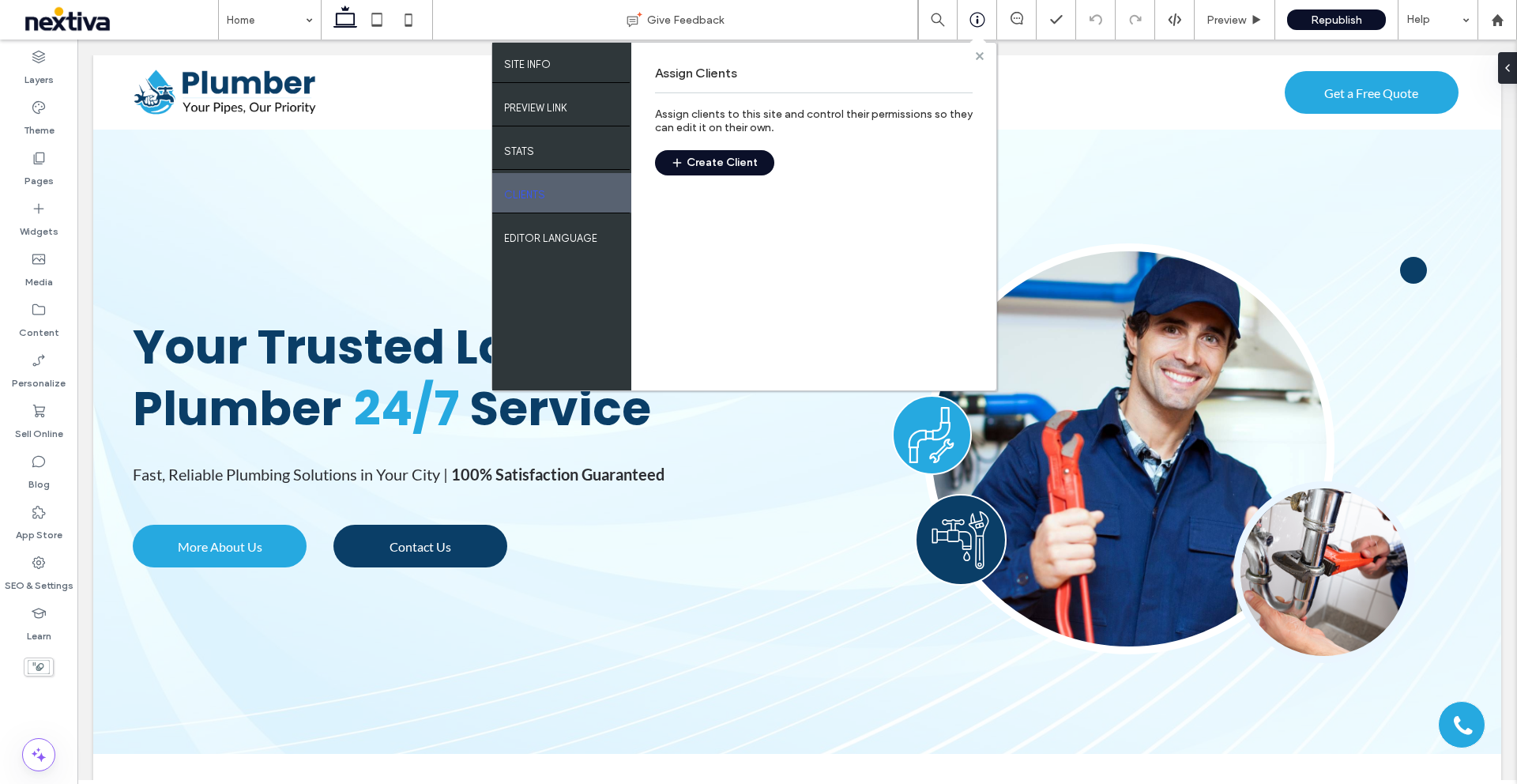
click at [980, 52] on icon at bounding box center [979, 55] width 8 height 8
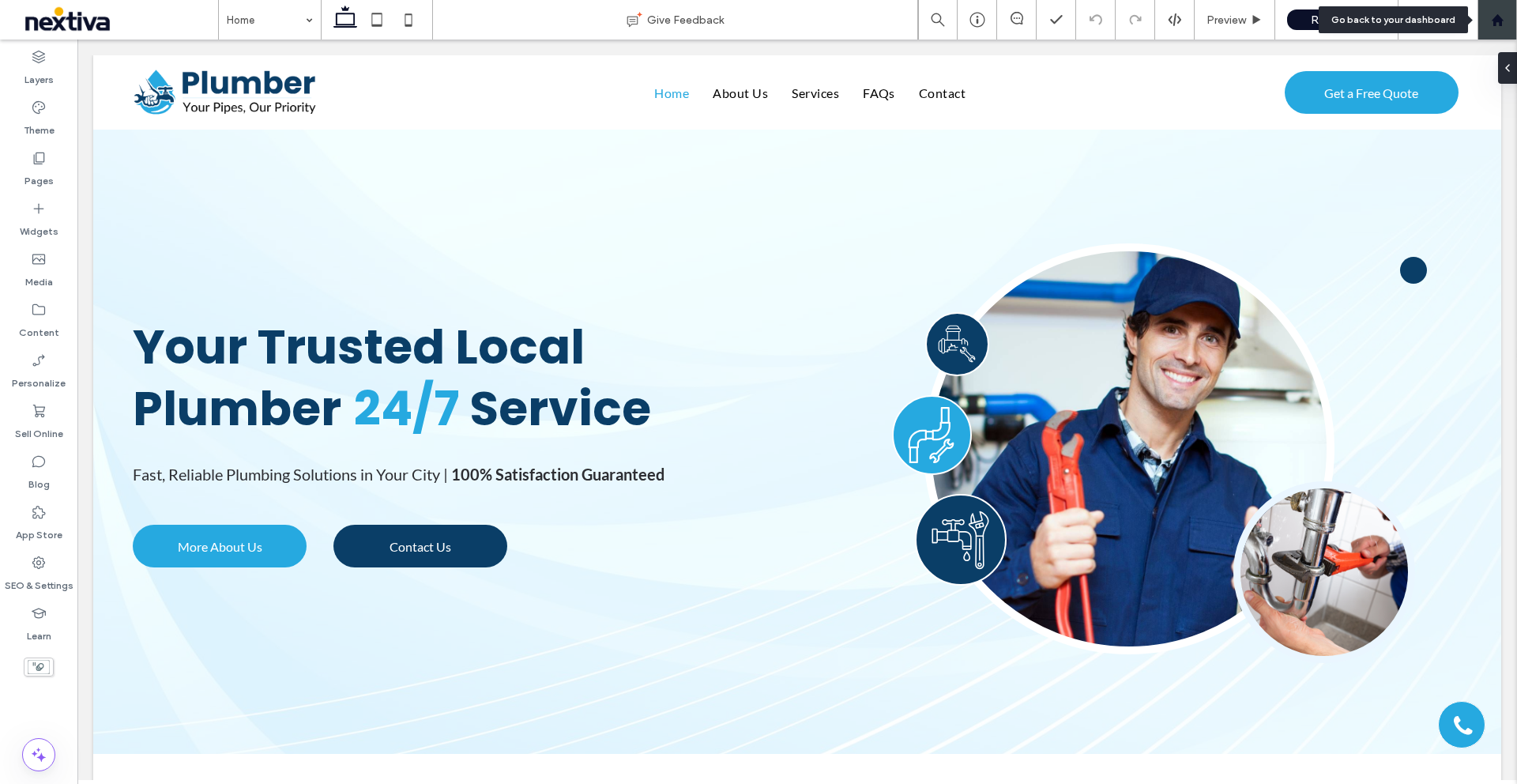
click at [1508, 24] on div at bounding box center [1498, 20] width 38 height 14
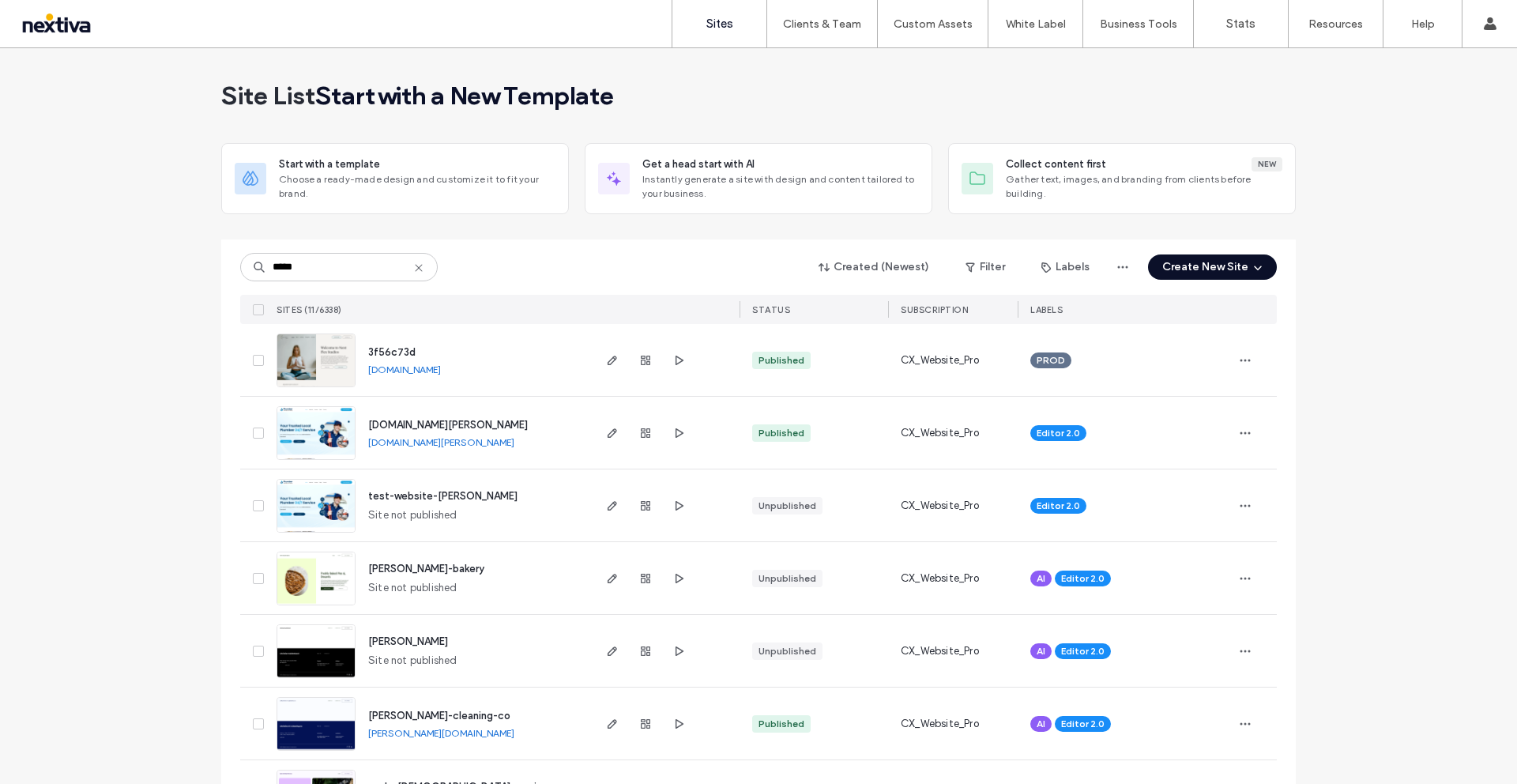
type input "*****"
click at [628, 434] on div at bounding box center [646, 432] width 85 height 72
click at [640, 434] on icon "button" at bounding box center [646, 433] width 13 height 13
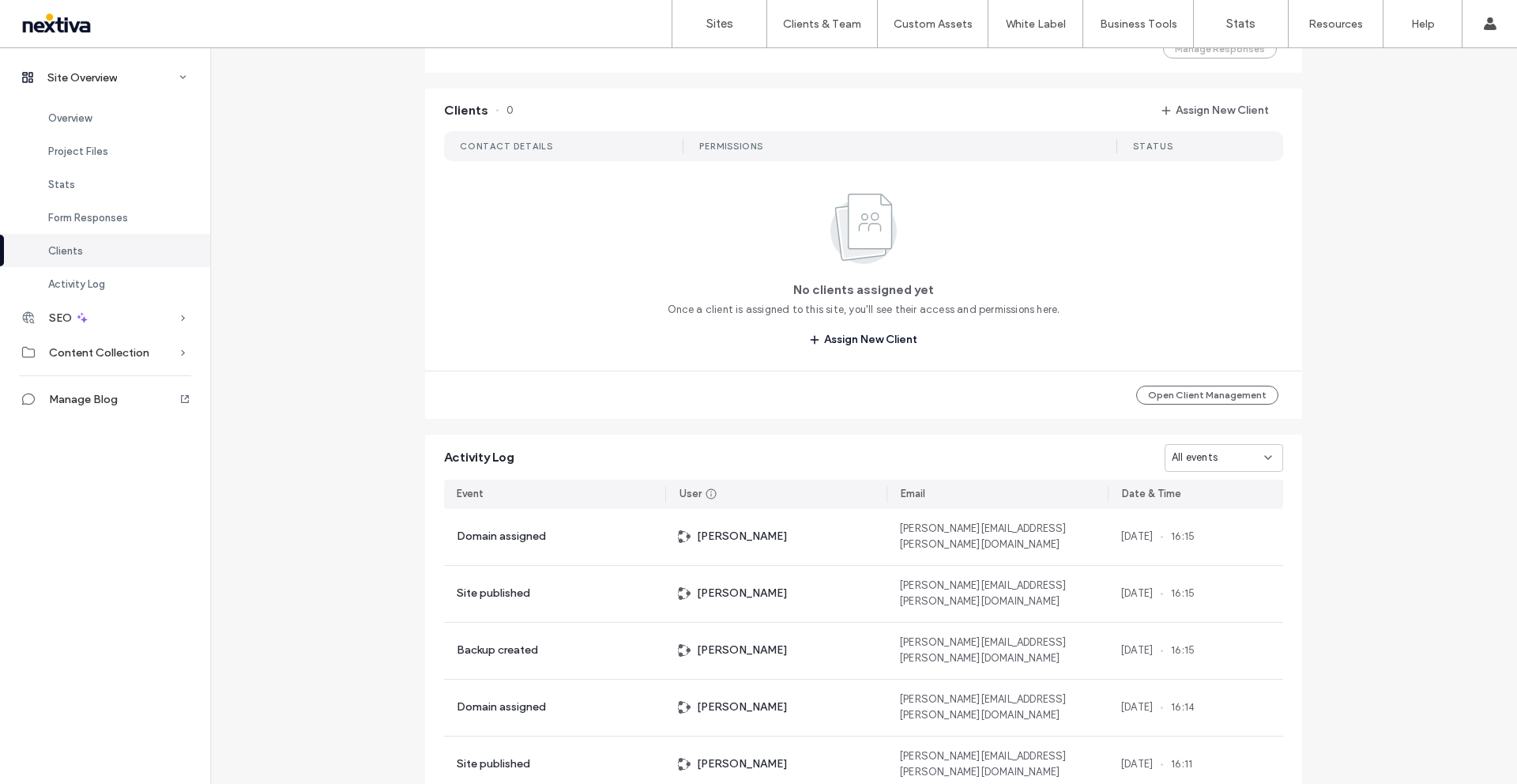
scroll to position [1135, 0]
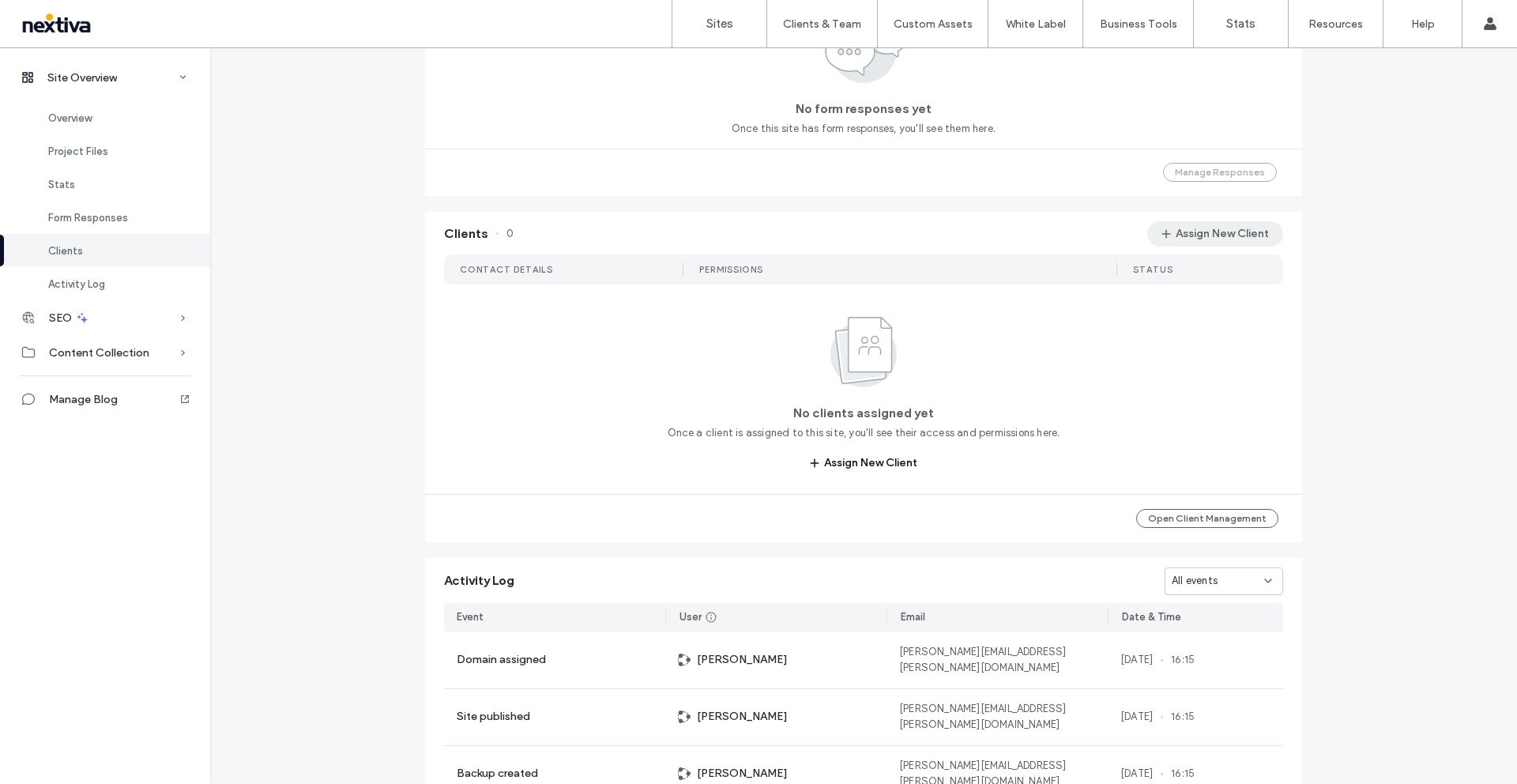
click at [1188, 234] on button "Assign New Client" at bounding box center [1215, 234] width 136 height 25
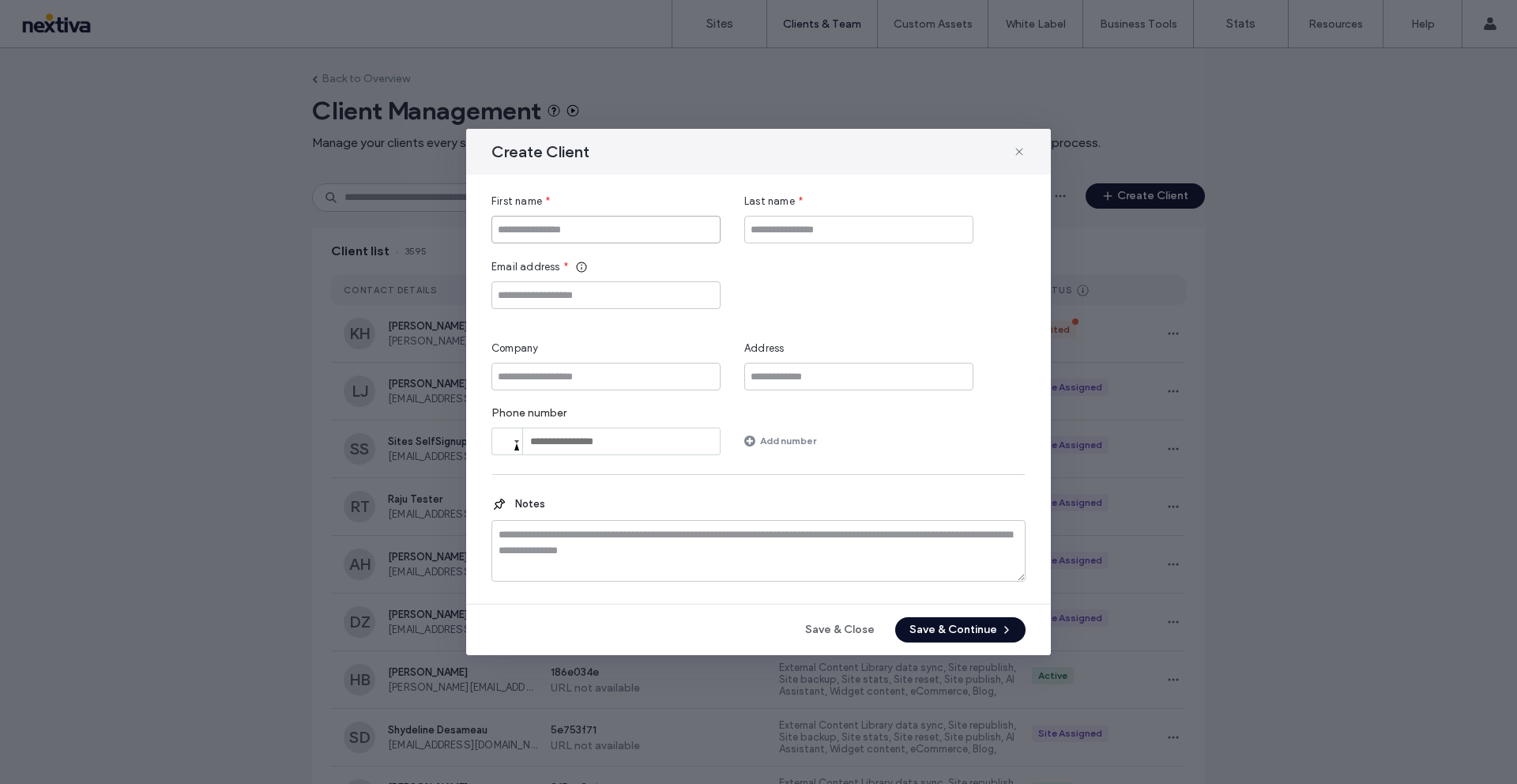
click at [629, 233] on input "First name" at bounding box center [606, 230] width 229 height 28
type input "*****"
type input "******"
click at [637, 297] on input "Email address" at bounding box center [606, 296] width 229 height 28
type input "**********"
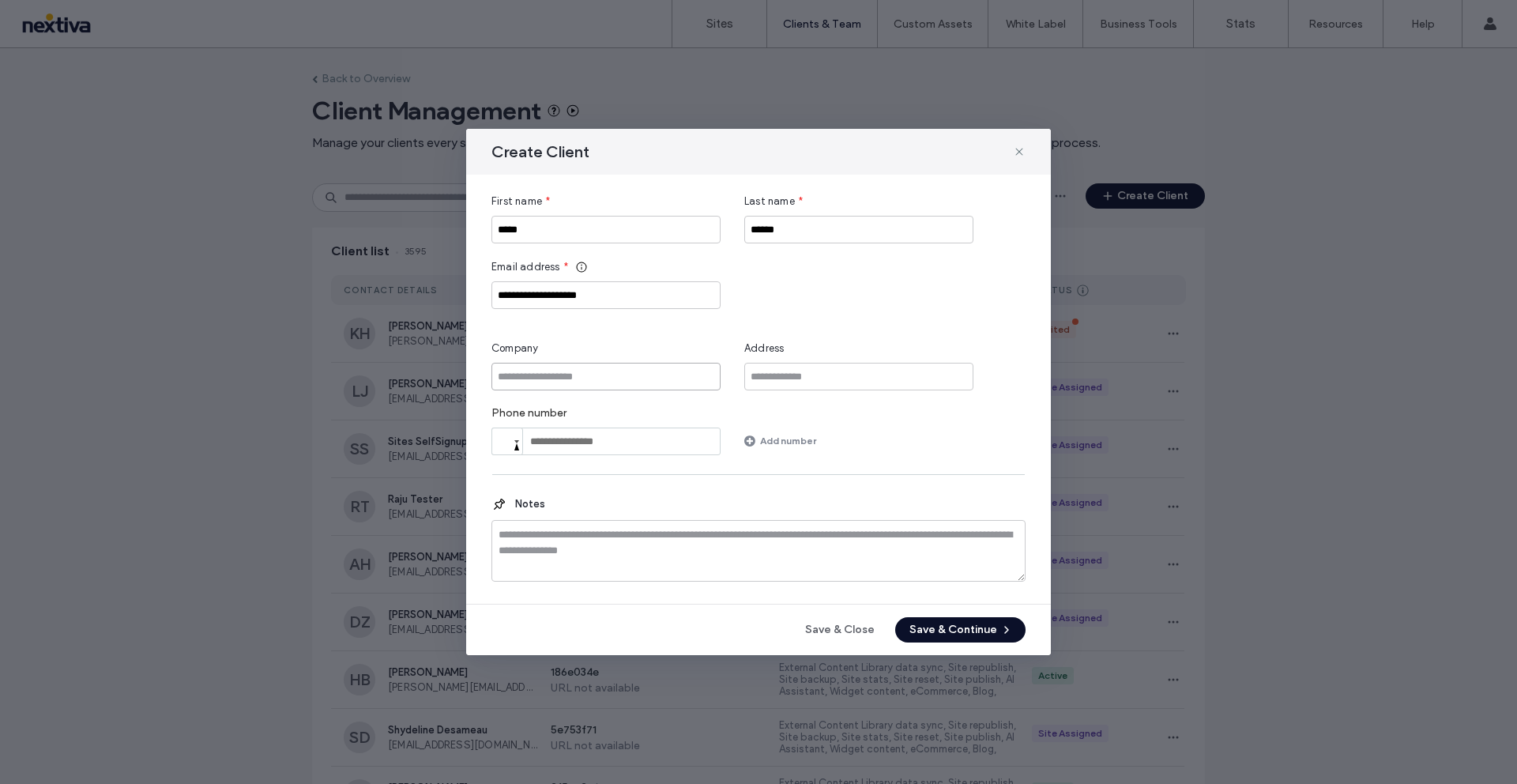
click at [641, 380] on input "Company" at bounding box center [606, 377] width 229 height 28
type input "*******"
click at [953, 626] on button "Save & Continue" at bounding box center [960, 629] width 130 height 25
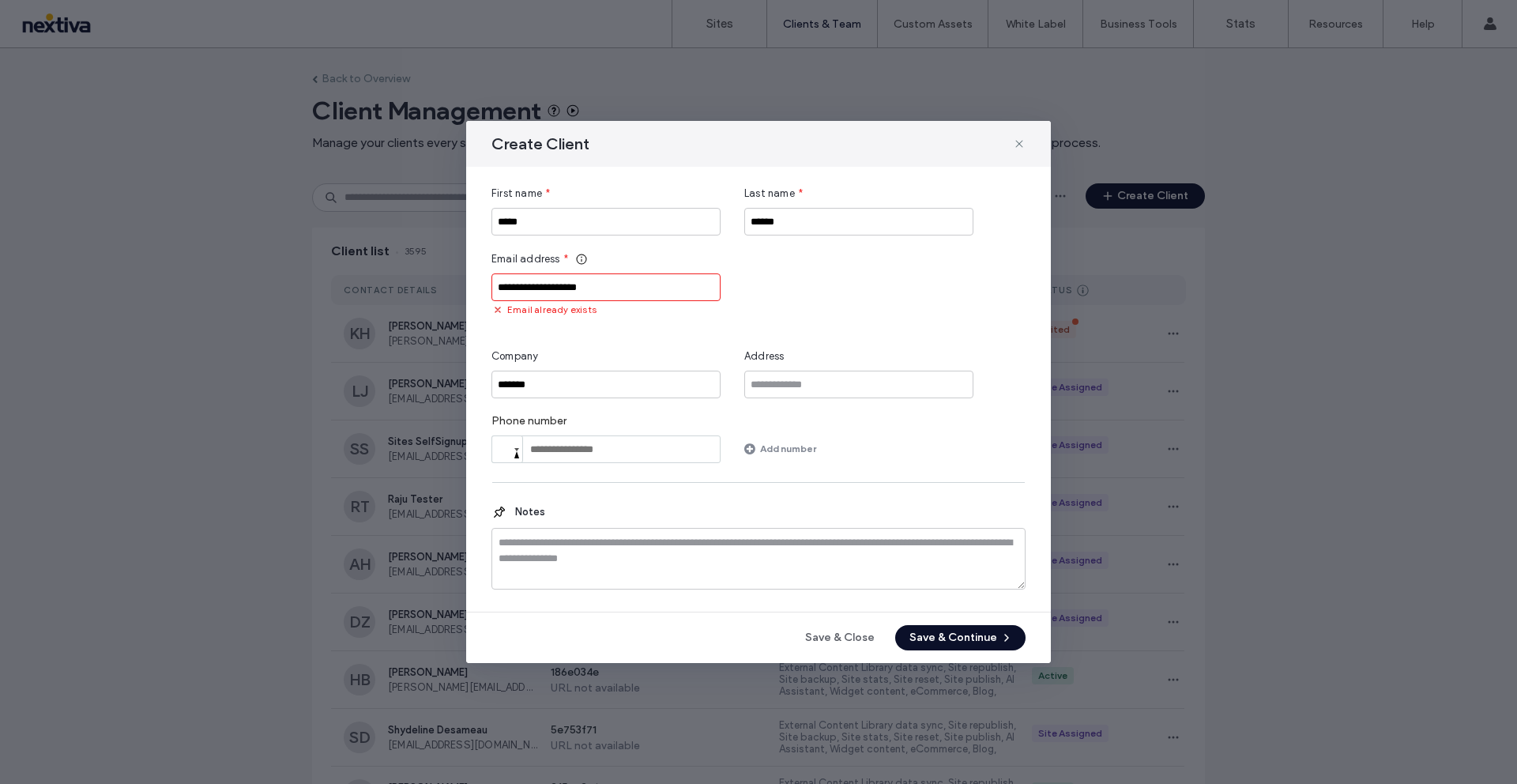
drag, startPoint x: 1022, startPoint y: 145, endPoint x: 996, endPoint y: 130, distance: 30.0
click at [1022, 145] on use at bounding box center [1019, 143] width 7 height 7
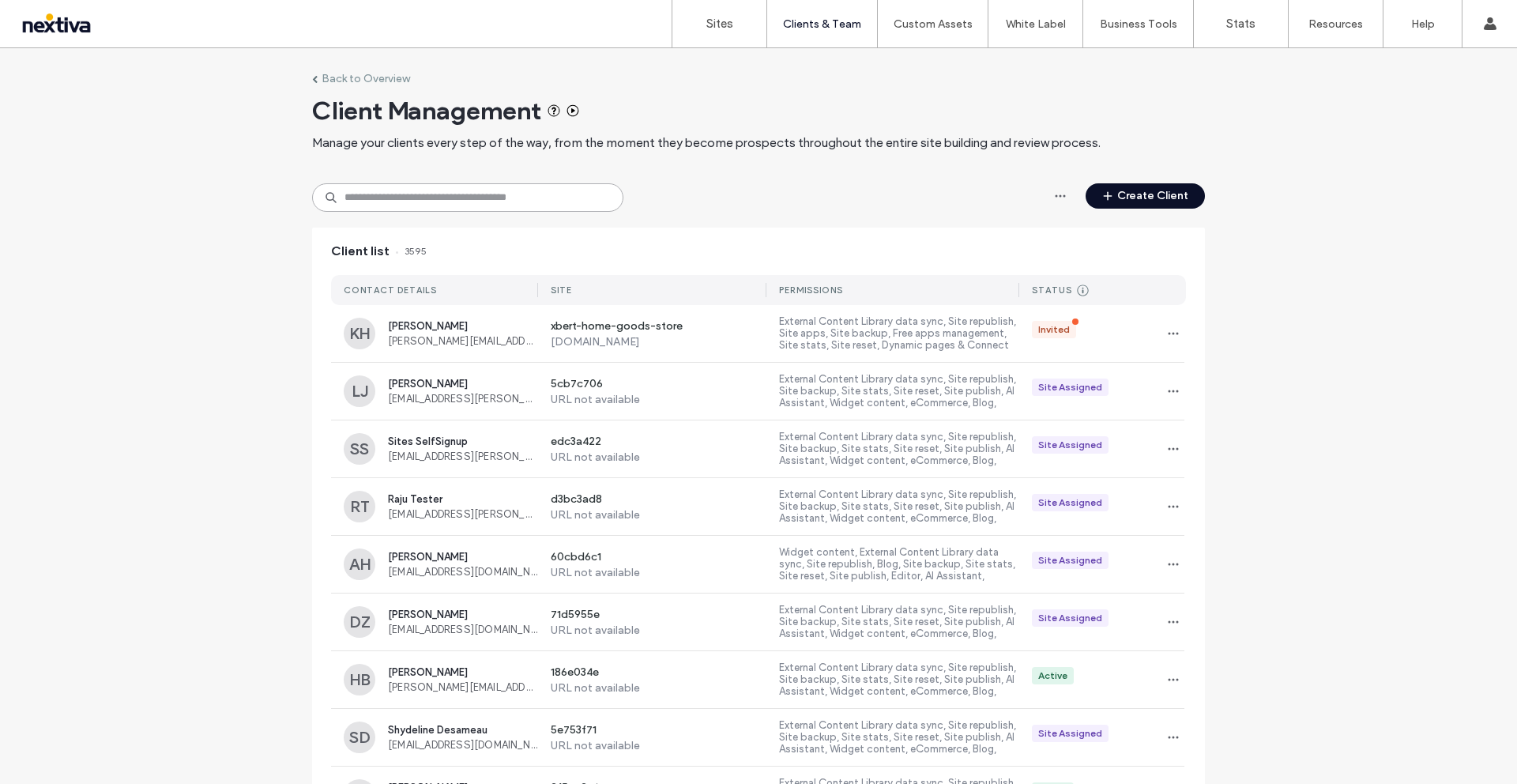
click at [479, 199] on input at bounding box center [467, 197] width 311 height 29
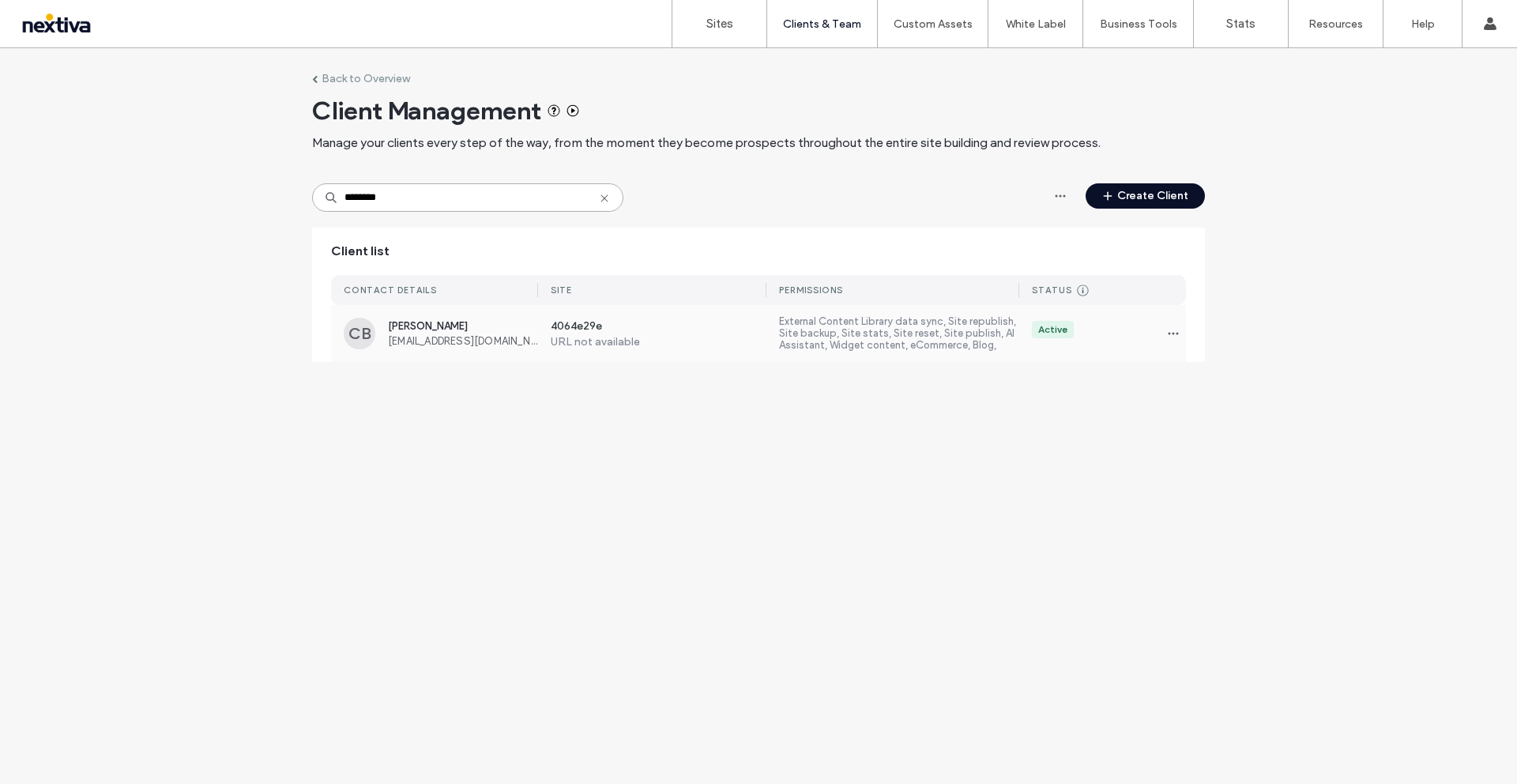
type input "********"
click at [467, 323] on span "Christopher Bryant" at bounding box center [463, 325] width 151 height 12
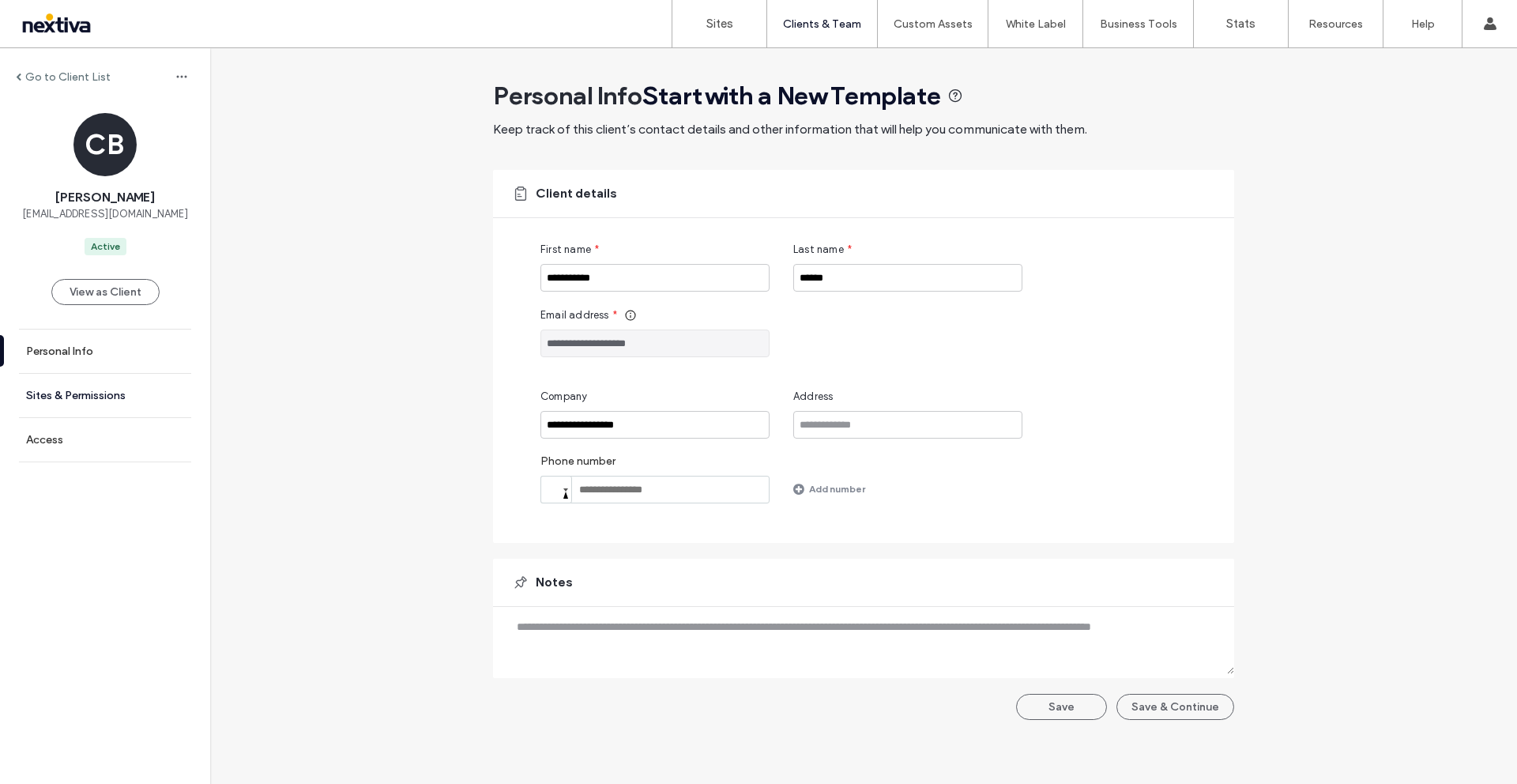
click at [84, 402] on label "Sites & Permissions" at bounding box center [76, 395] width 100 height 14
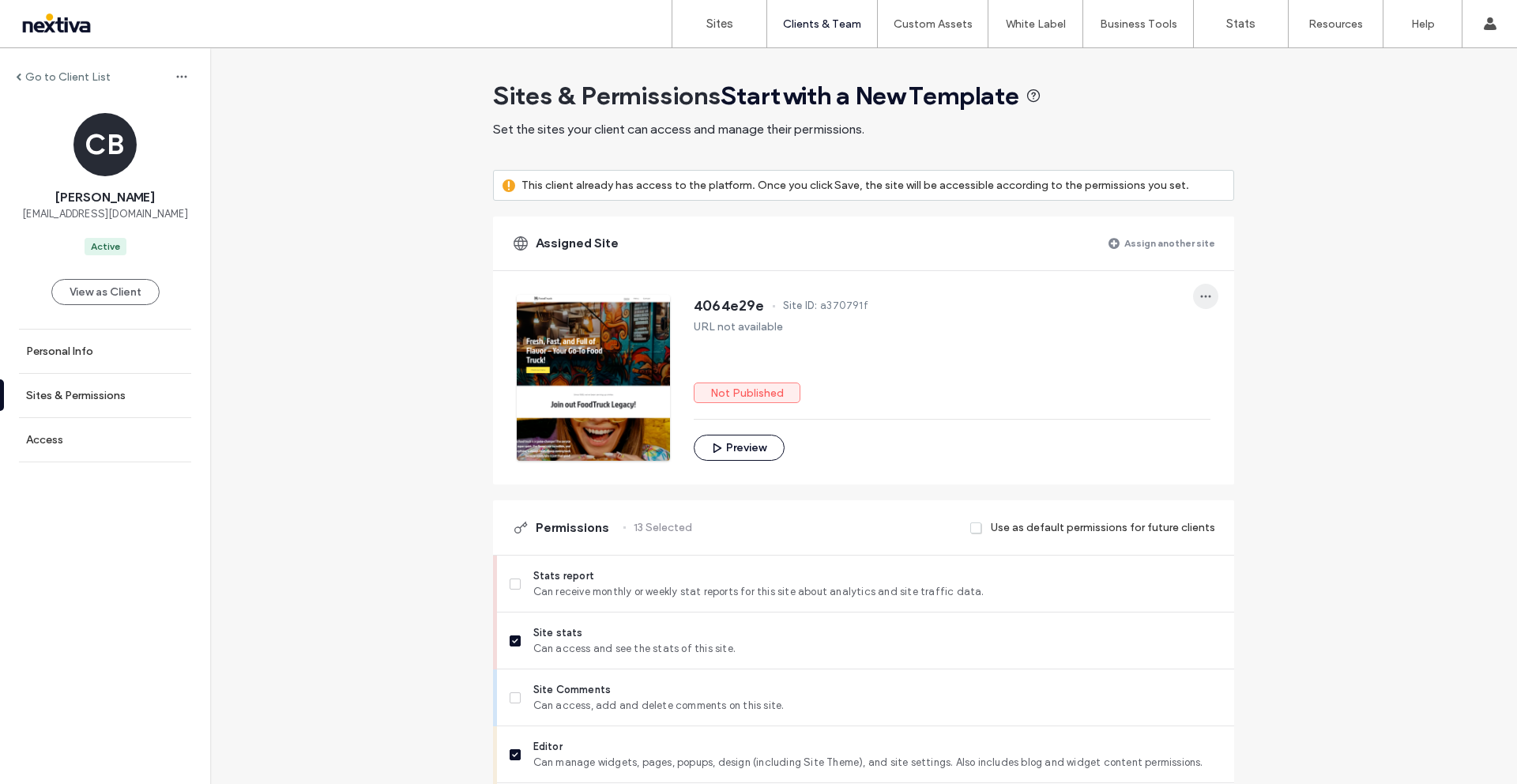
drag, startPoint x: 1225, startPoint y: 292, endPoint x: 1202, endPoint y: 297, distance: 23.5
click at [1225, 292] on div "4064e29e Site ID: a370791f URL not available Not Published Preview" at bounding box center [875, 365] width 718 height 189
click at [1200, 298] on icon "button" at bounding box center [1207, 296] width 13 height 13
click at [1271, 338] on span "Unassign site" at bounding box center [1253, 337] width 65 height 16
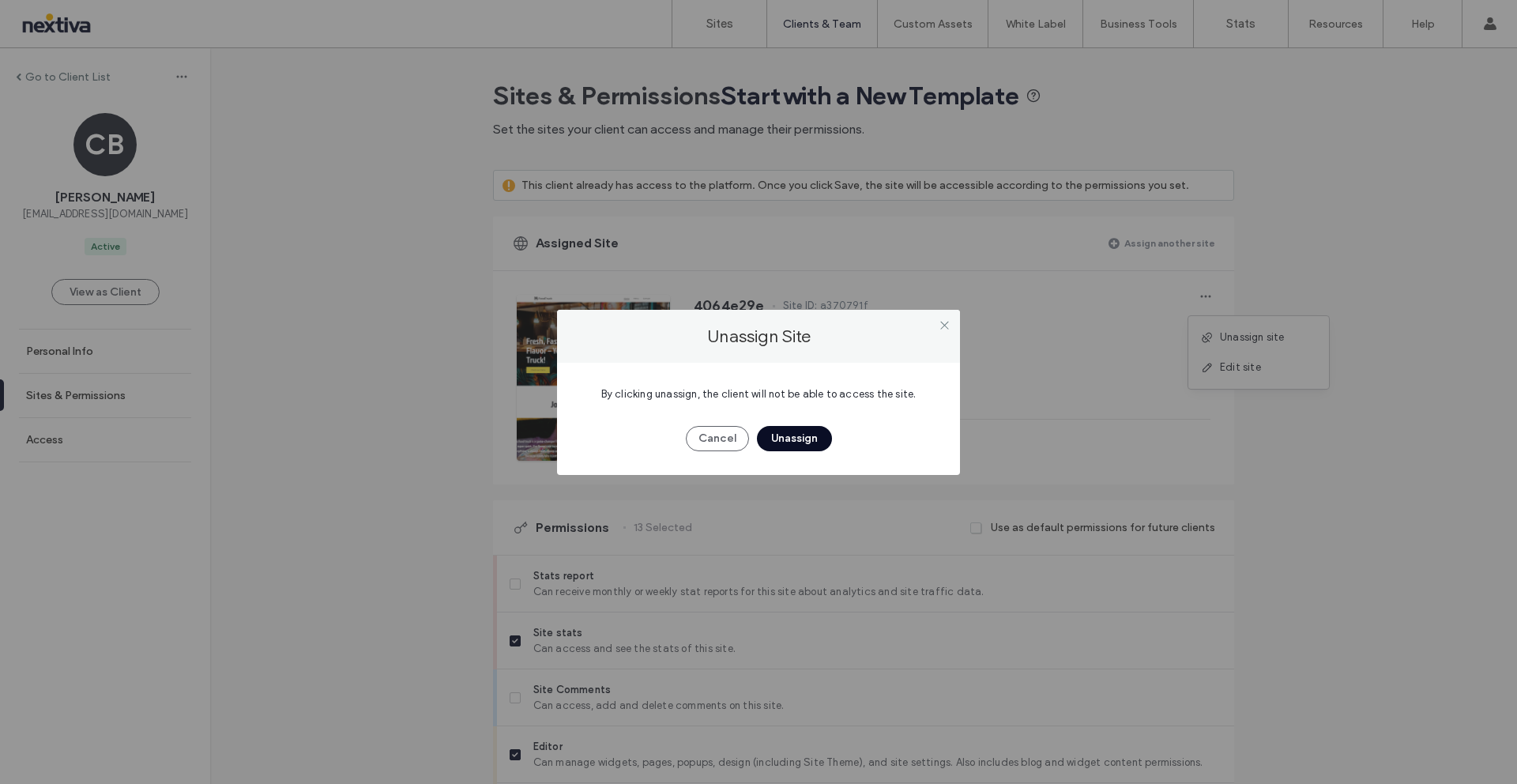
click at [770, 436] on button "Unassign" at bounding box center [795, 438] width 75 height 25
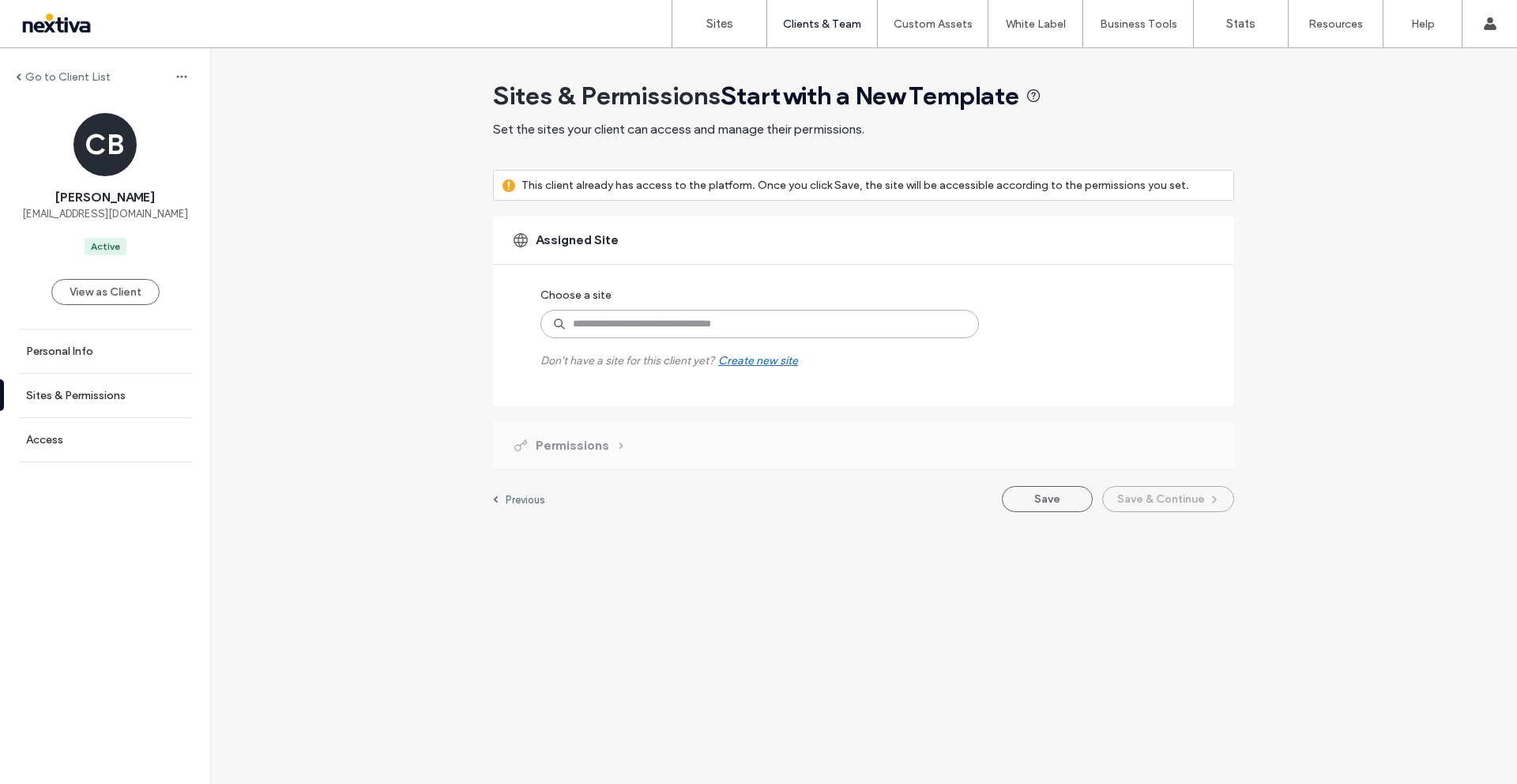
click at [697, 331] on input at bounding box center [759, 323] width 439 height 29
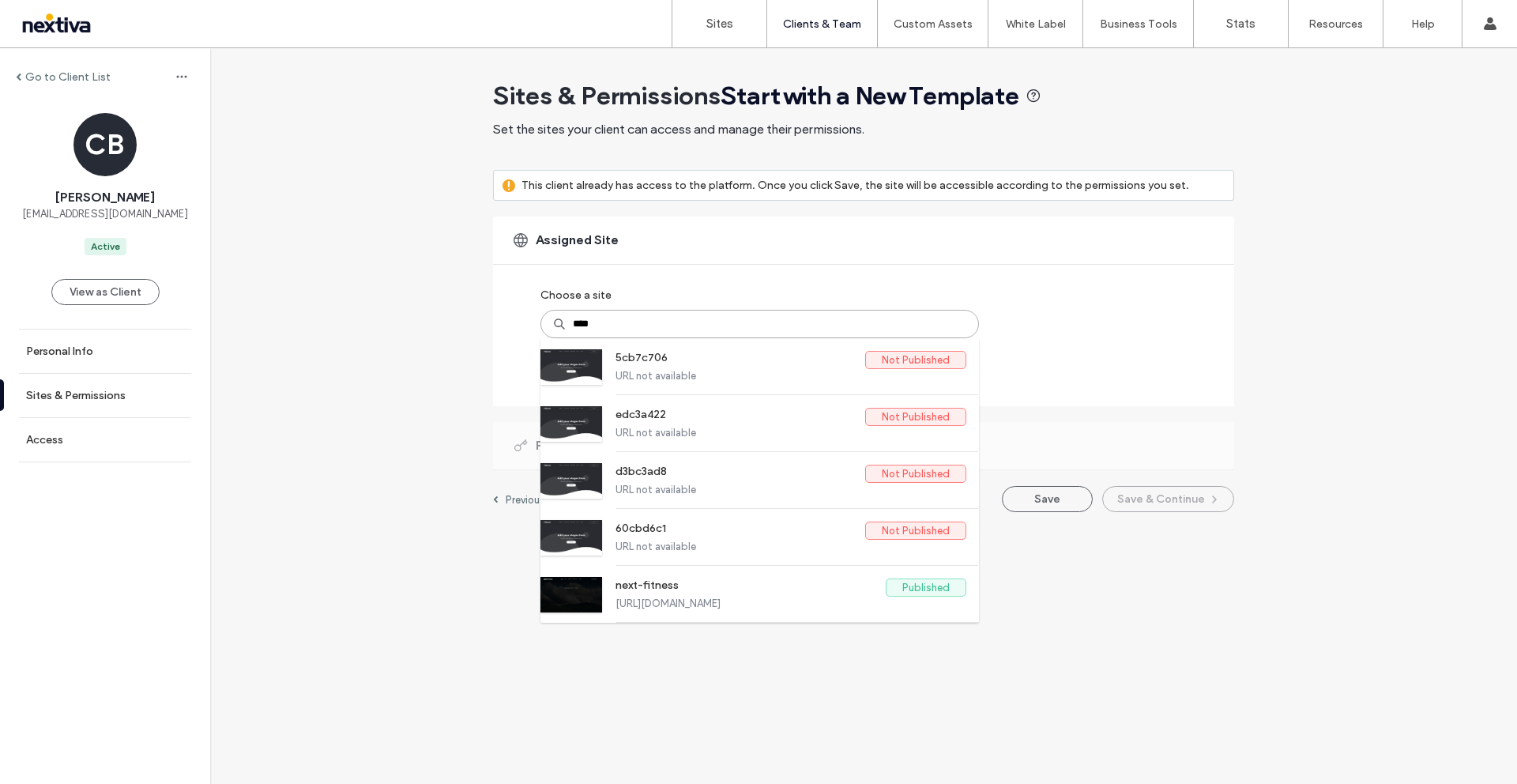
type input "*****"
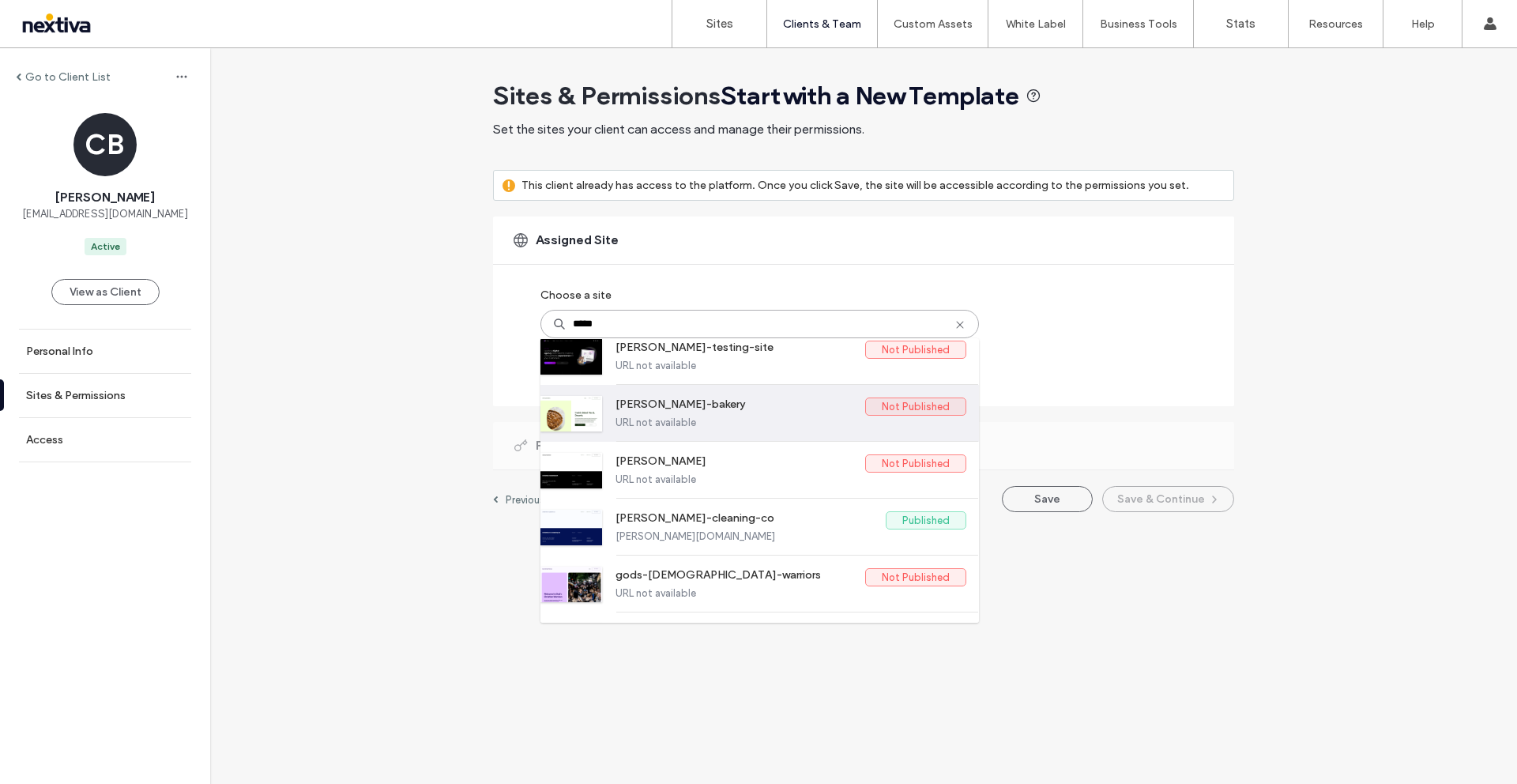
scroll to position [332, 0]
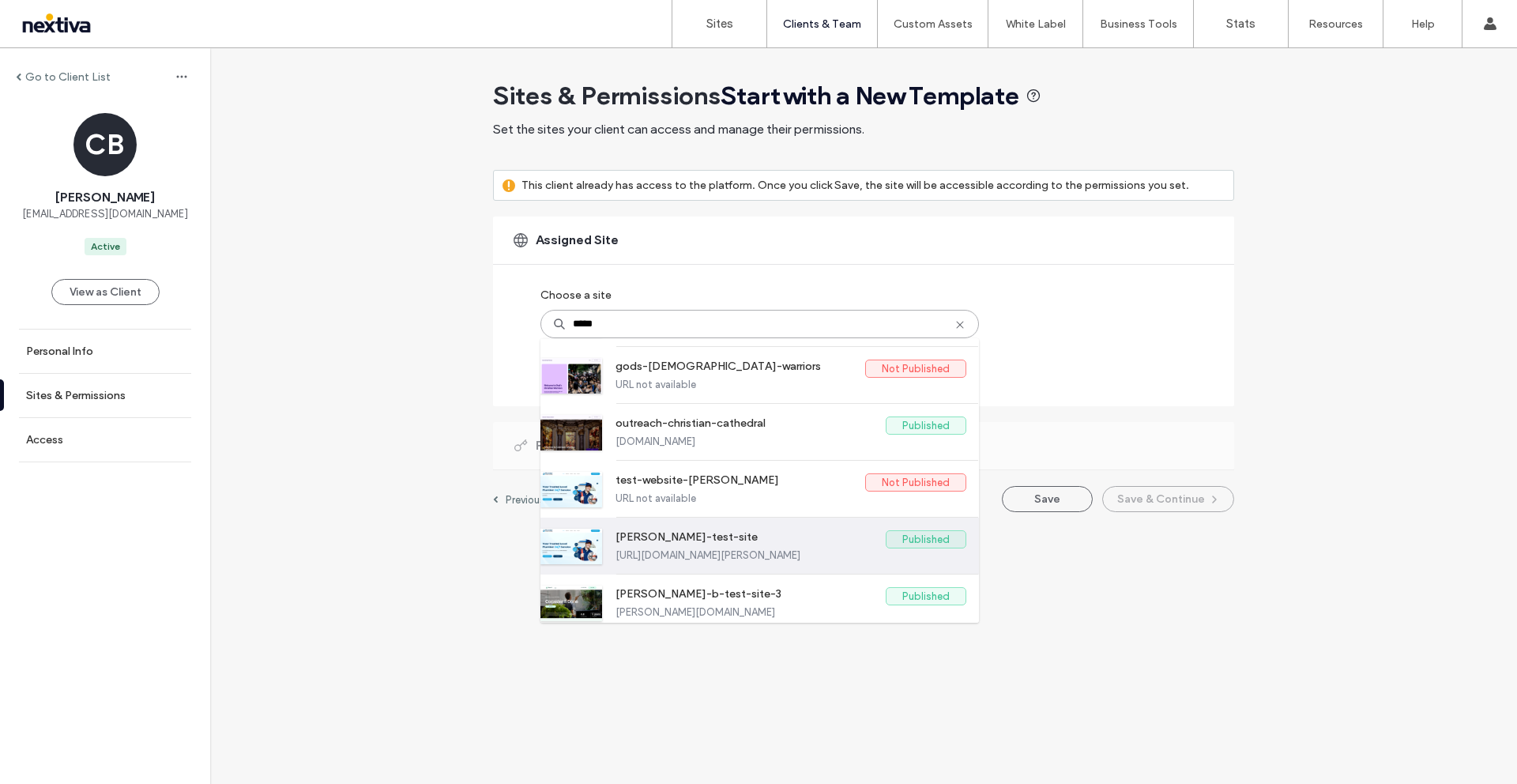
click at [674, 544] on label "chris-bryant-test-site" at bounding box center [750, 539] width 271 height 19
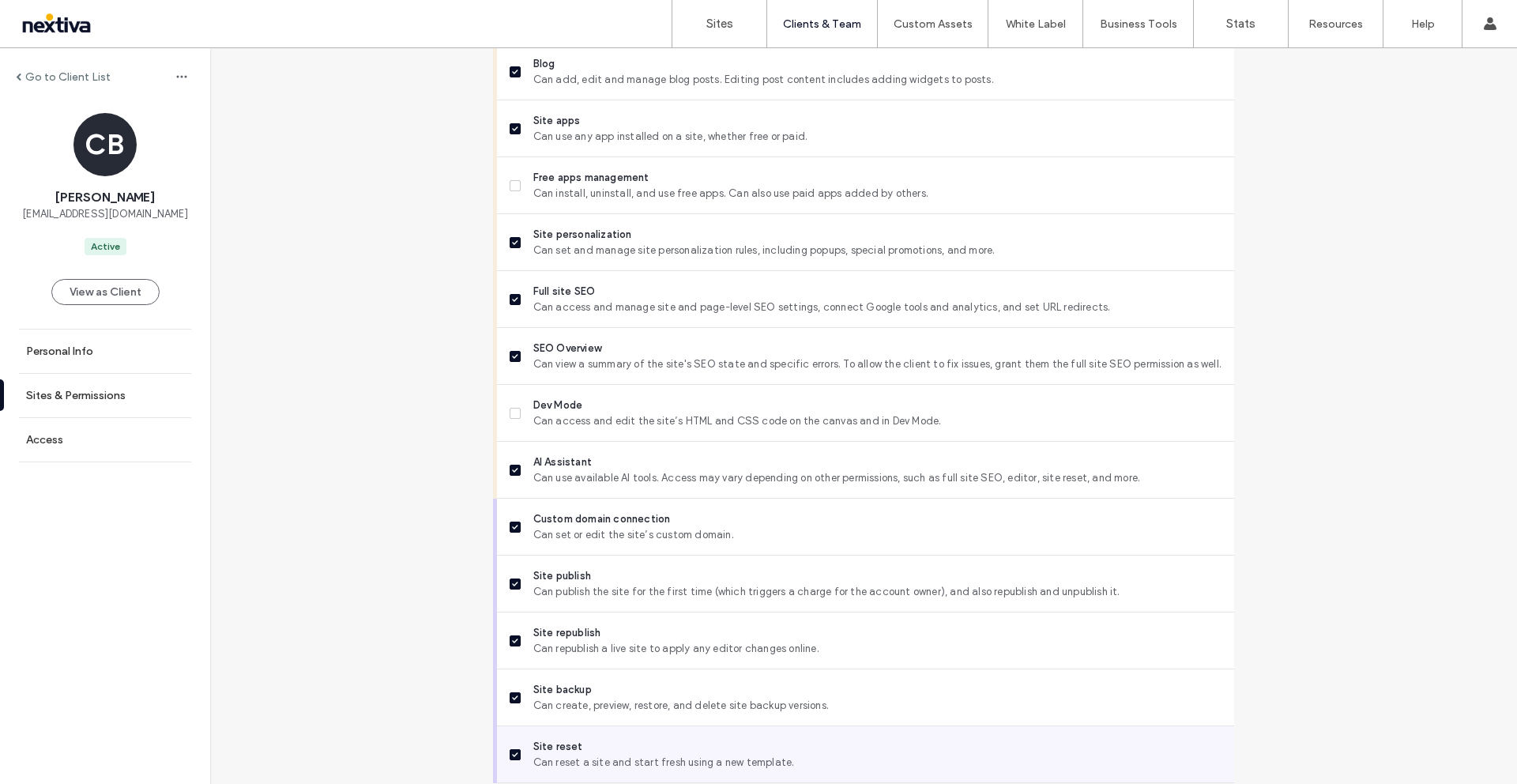
scroll to position [1162, 0]
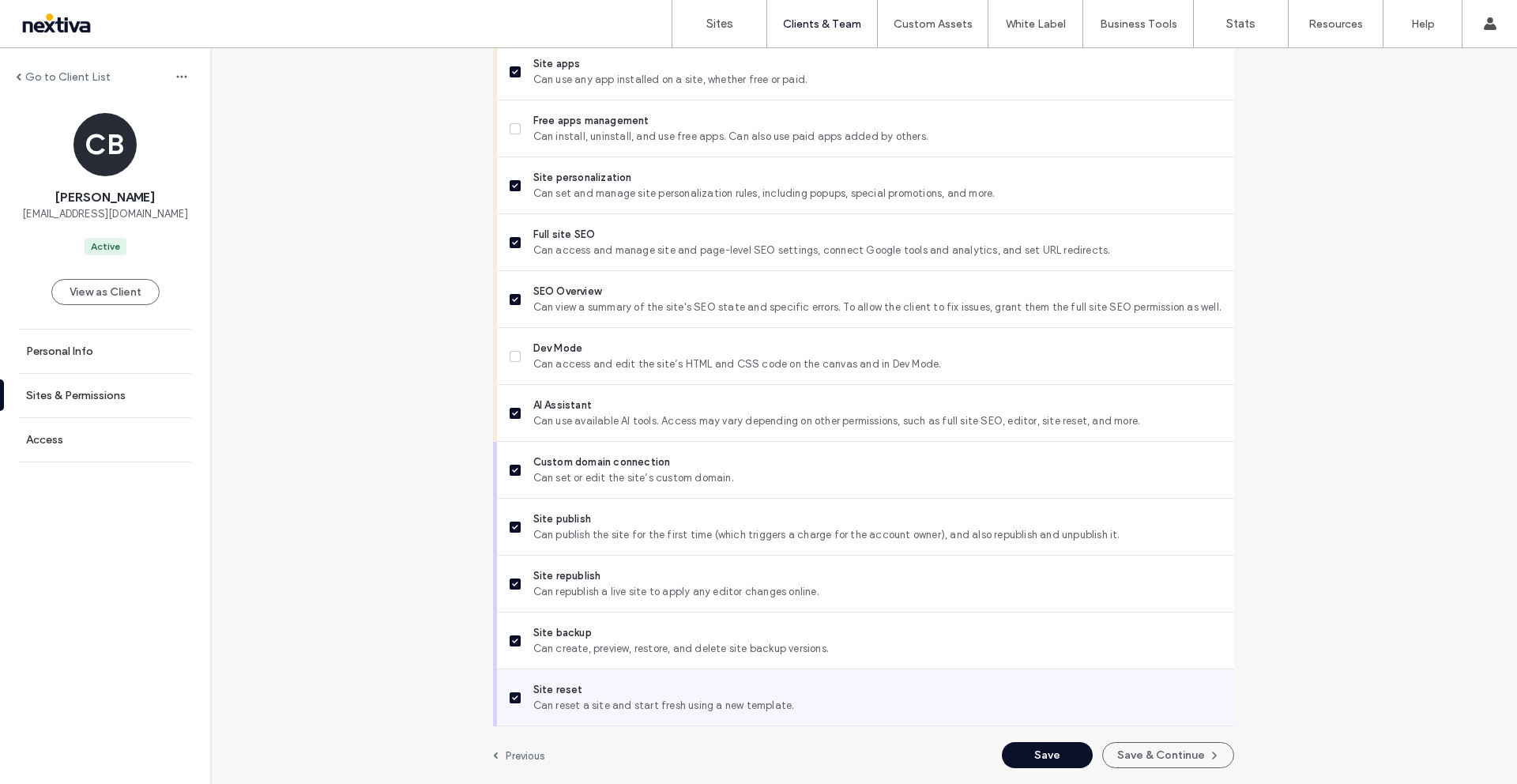
drag, startPoint x: 1033, startPoint y: 743, endPoint x: 976, endPoint y: 681, distance: 84.2
click at [1032, 743] on button "Save" at bounding box center [1048, 754] width 91 height 26
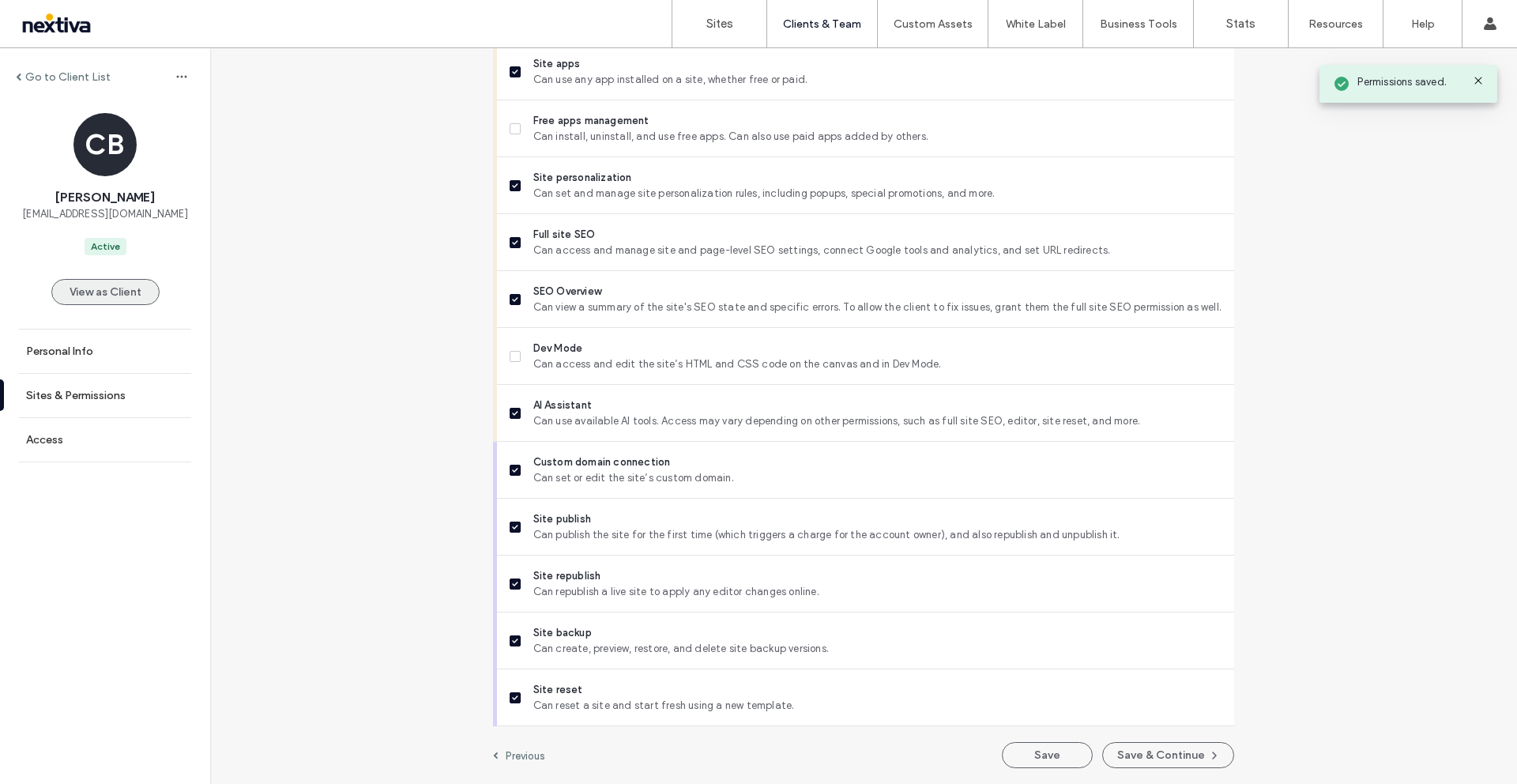
click at [117, 286] on button "View as Client" at bounding box center [105, 292] width 108 height 26
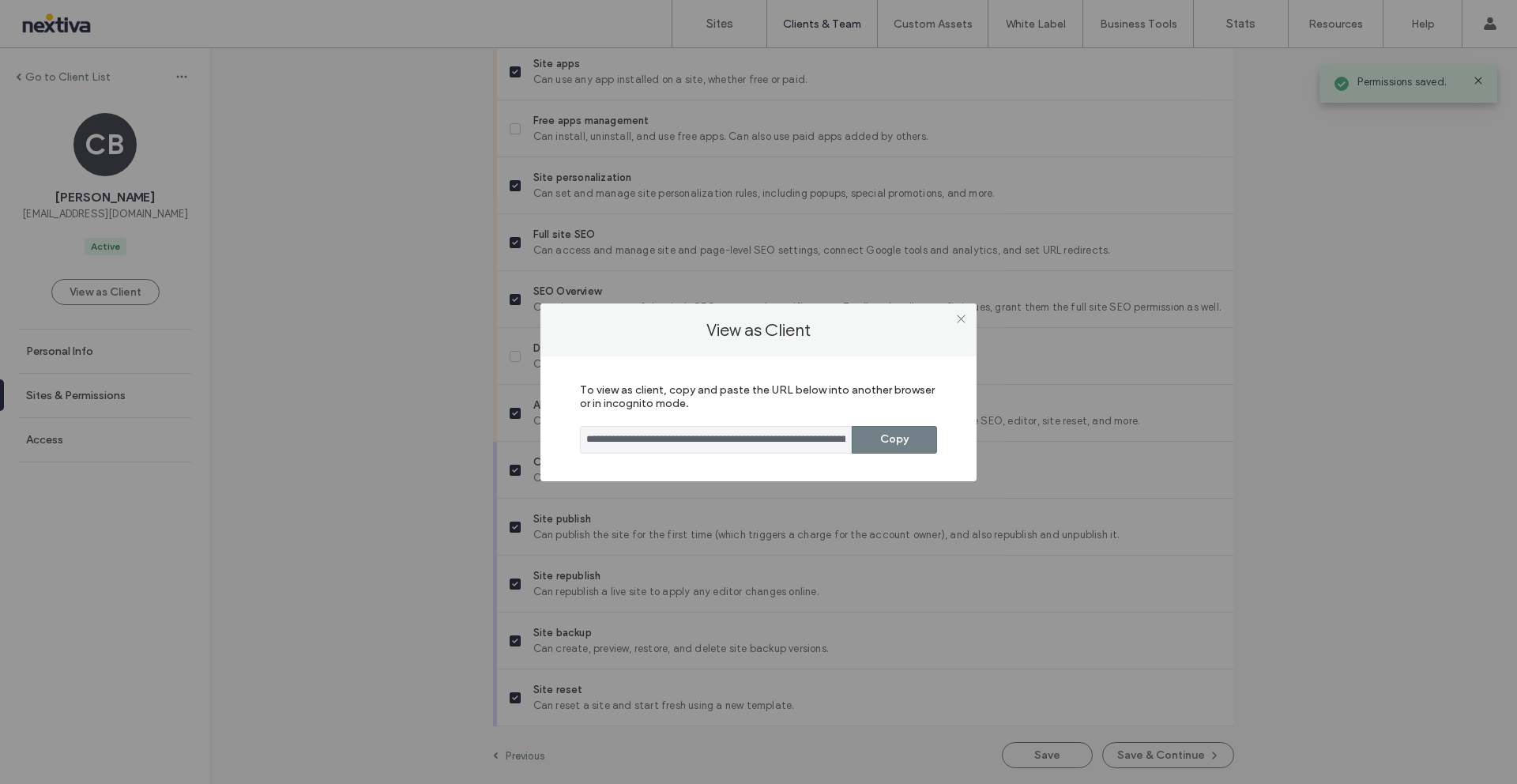
click at [896, 433] on button "Copy" at bounding box center [894, 440] width 85 height 28
click at [963, 320] on use at bounding box center [961, 319] width 8 height 8
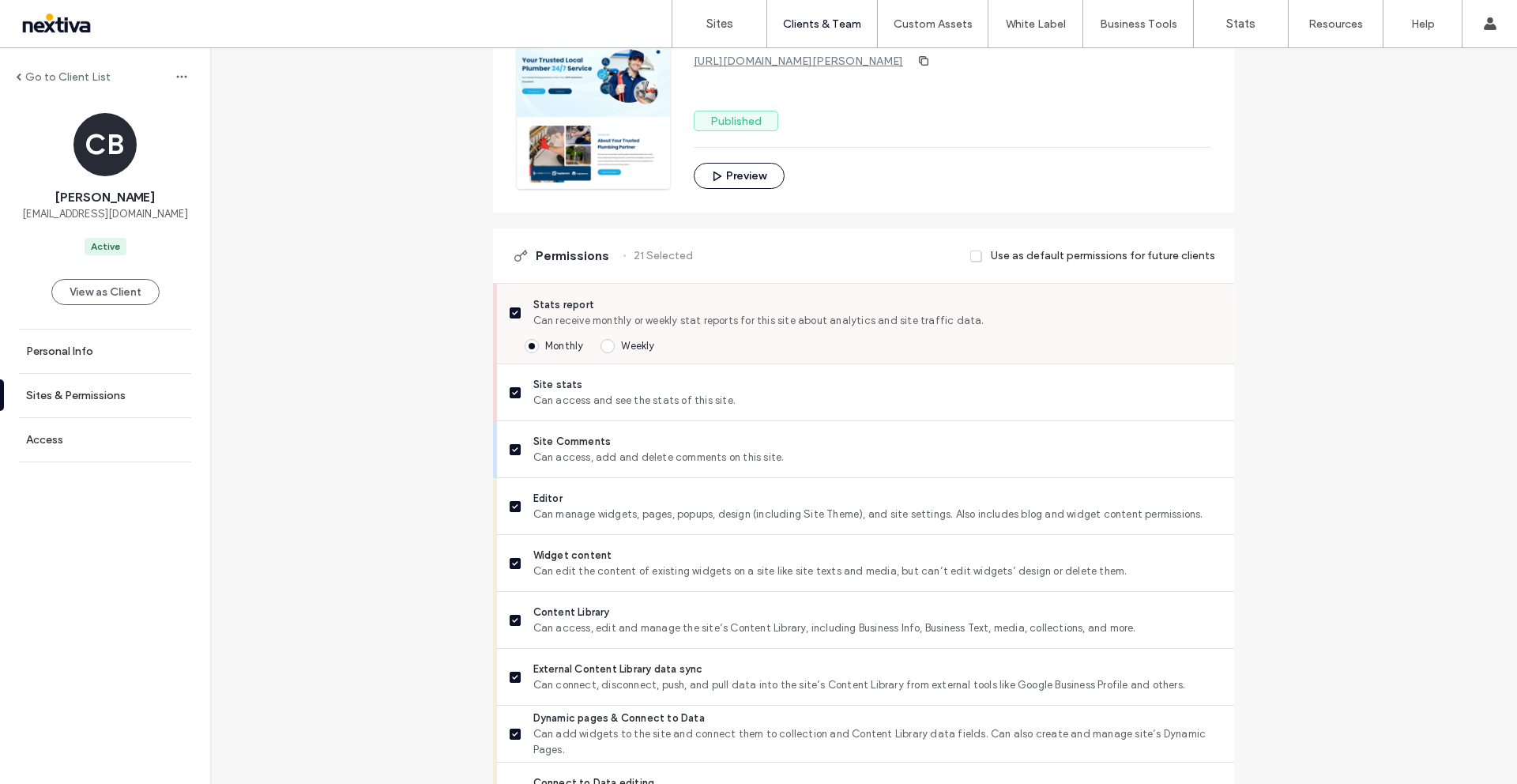
scroll to position [0, 0]
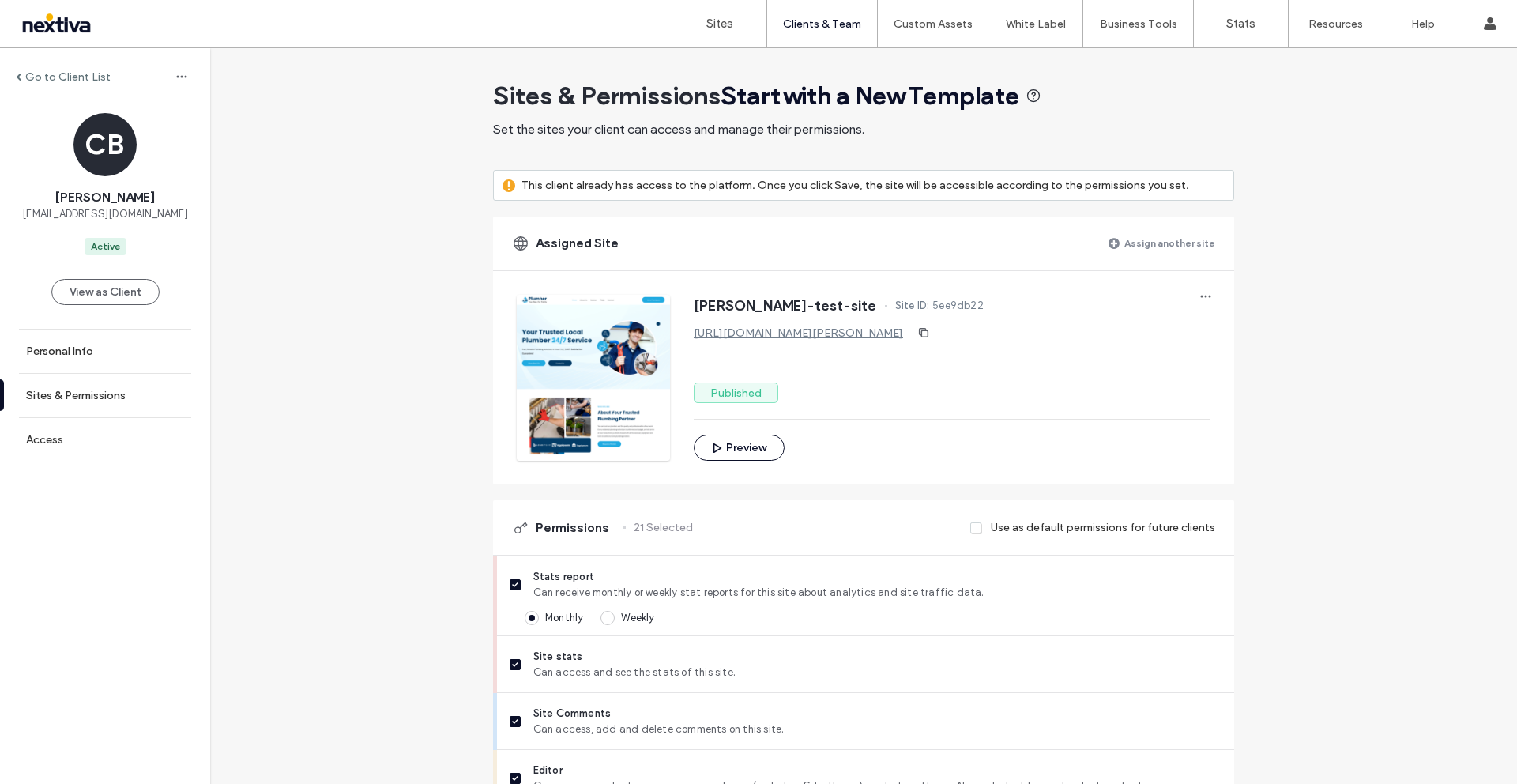
click at [788, 332] on link "https://www.chris-bryant-test-site.nextiva.site" at bounding box center [798, 332] width 210 height 14
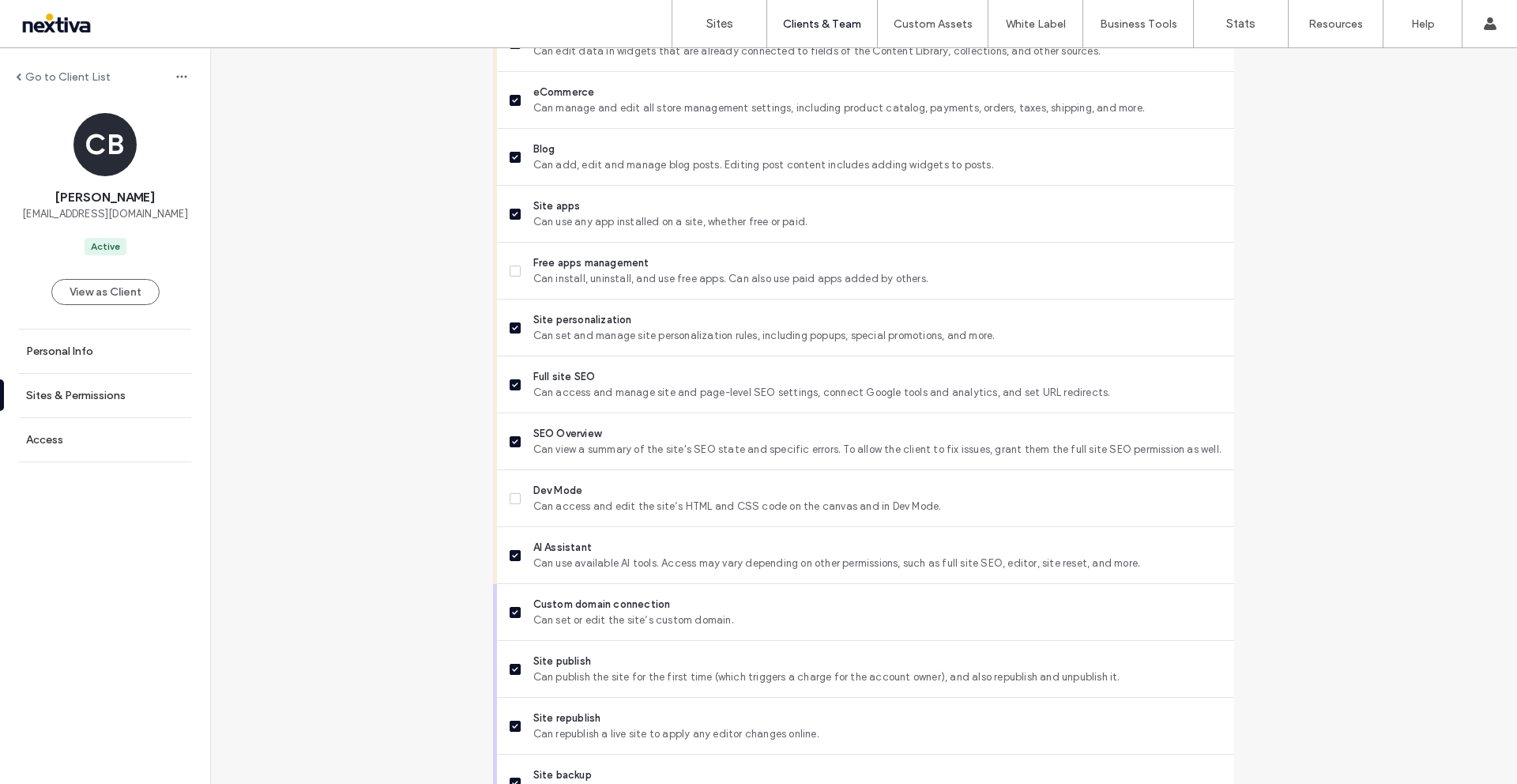
scroll to position [1162, 0]
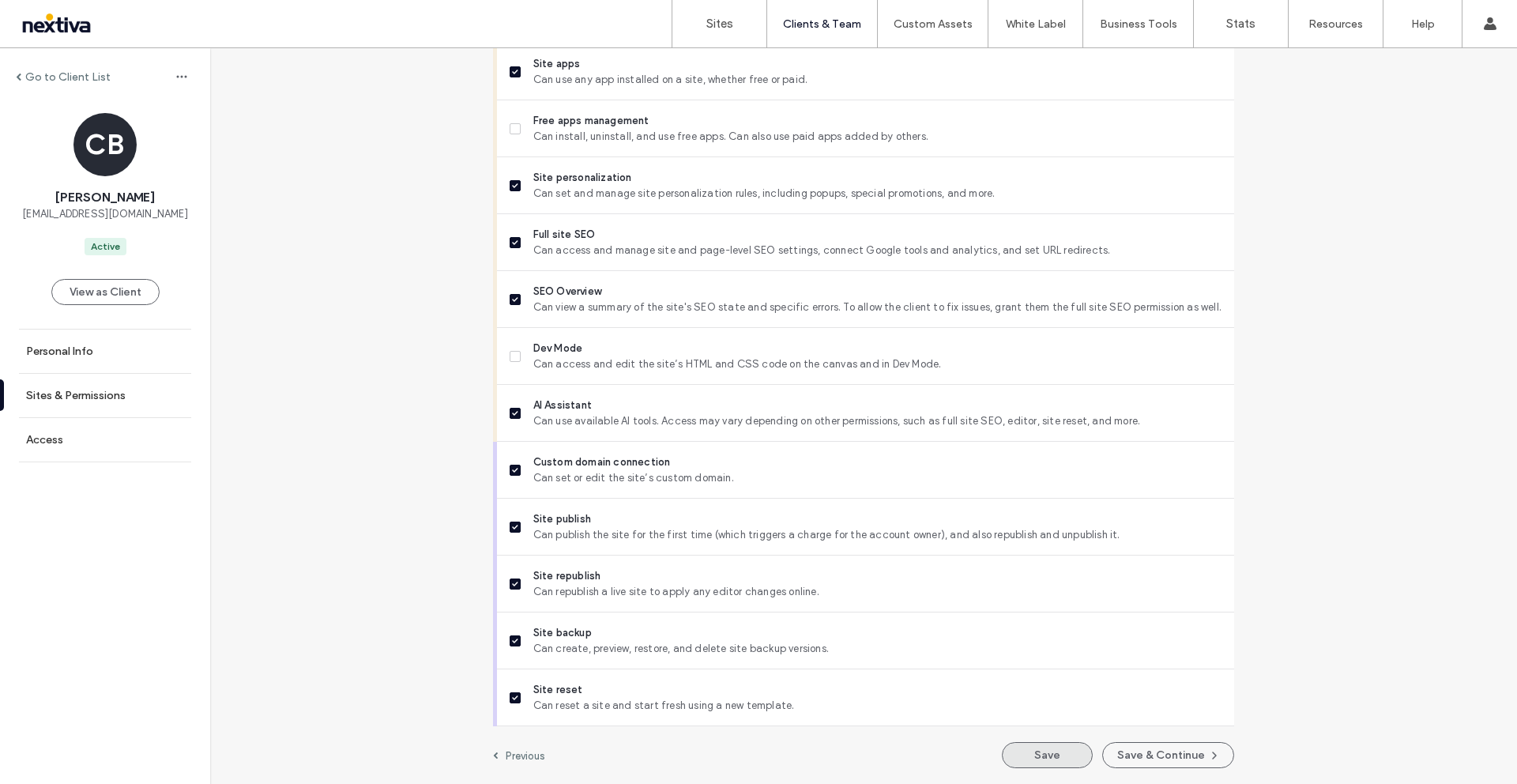
click at [1038, 749] on button "Save" at bounding box center [1048, 754] width 91 height 26
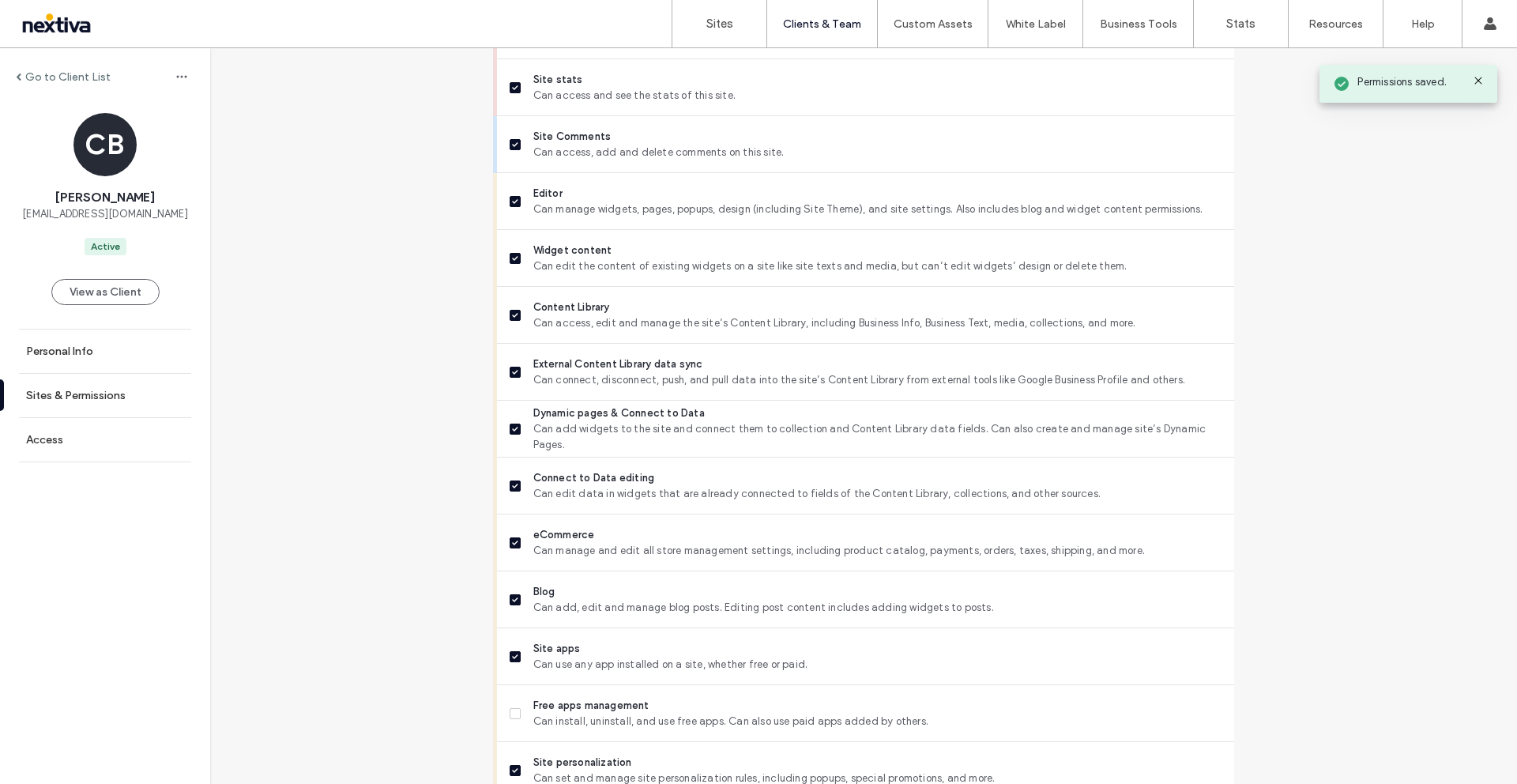
scroll to position [0, 0]
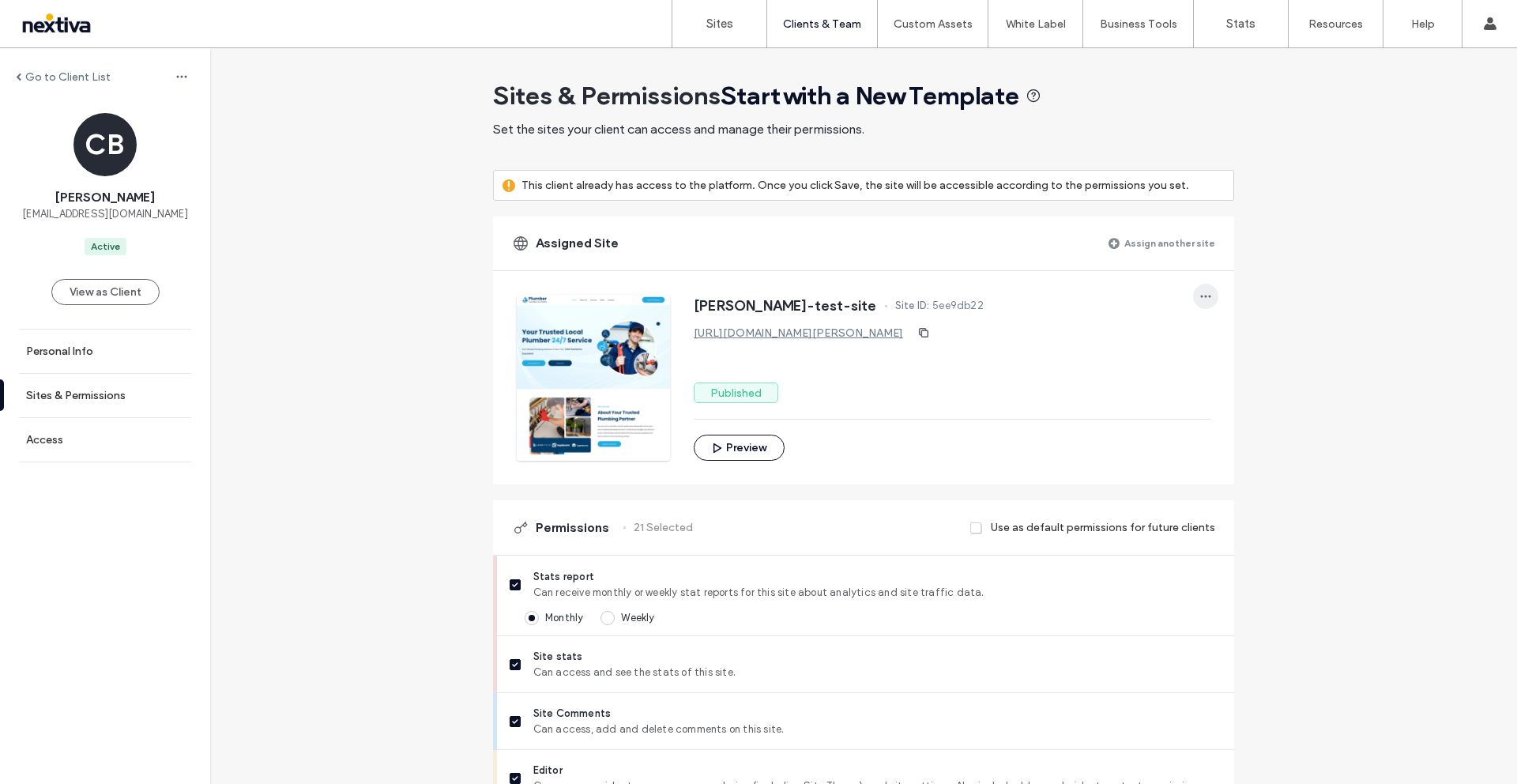
click at [1209, 294] on span "button" at bounding box center [1206, 296] width 25 height 25
click at [1226, 364] on span "Edit site" at bounding box center [1241, 367] width 41 height 16
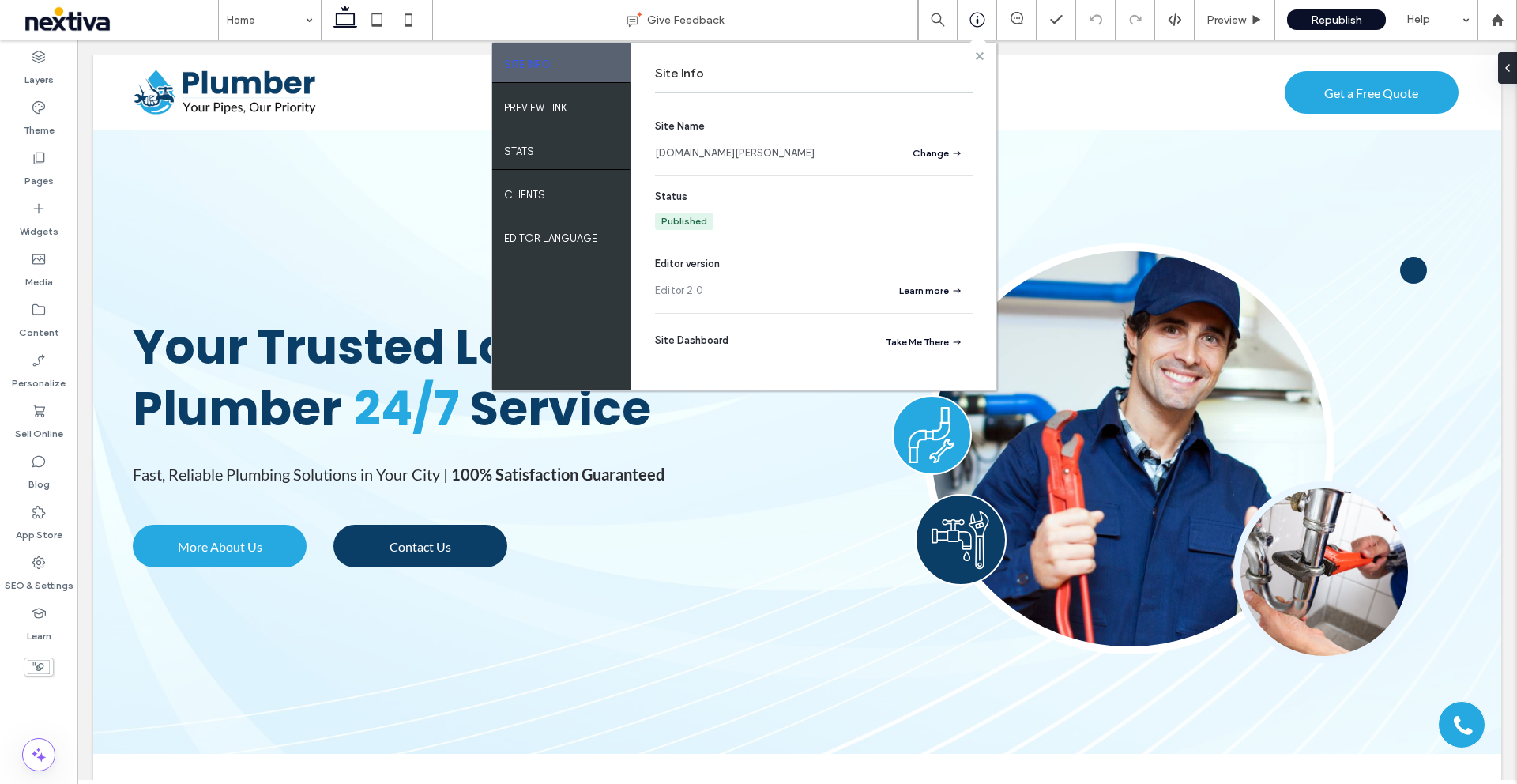
drag, startPoint x: 979, startPoint y: 55, endPoint x: 905, endPoint y: 30, distance: 78.1
click at [979, 55] on use at bounding box center [979, 55] width 8 height 8
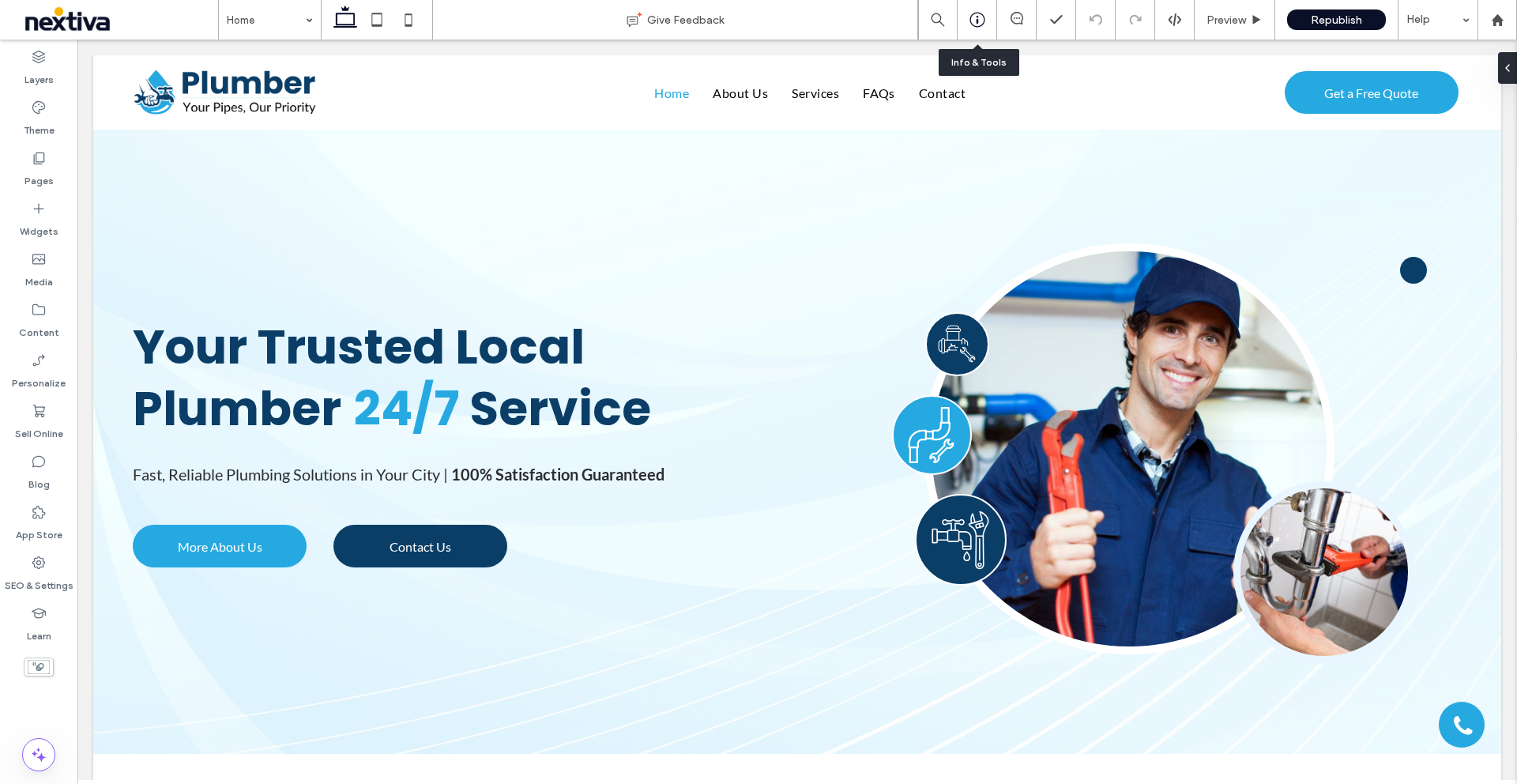
click at [987, 31] on div at bounding box center [977, 19] width 40 height 40
click at [982, 23] on use at bounding box center [977, 20] width 15 height 15
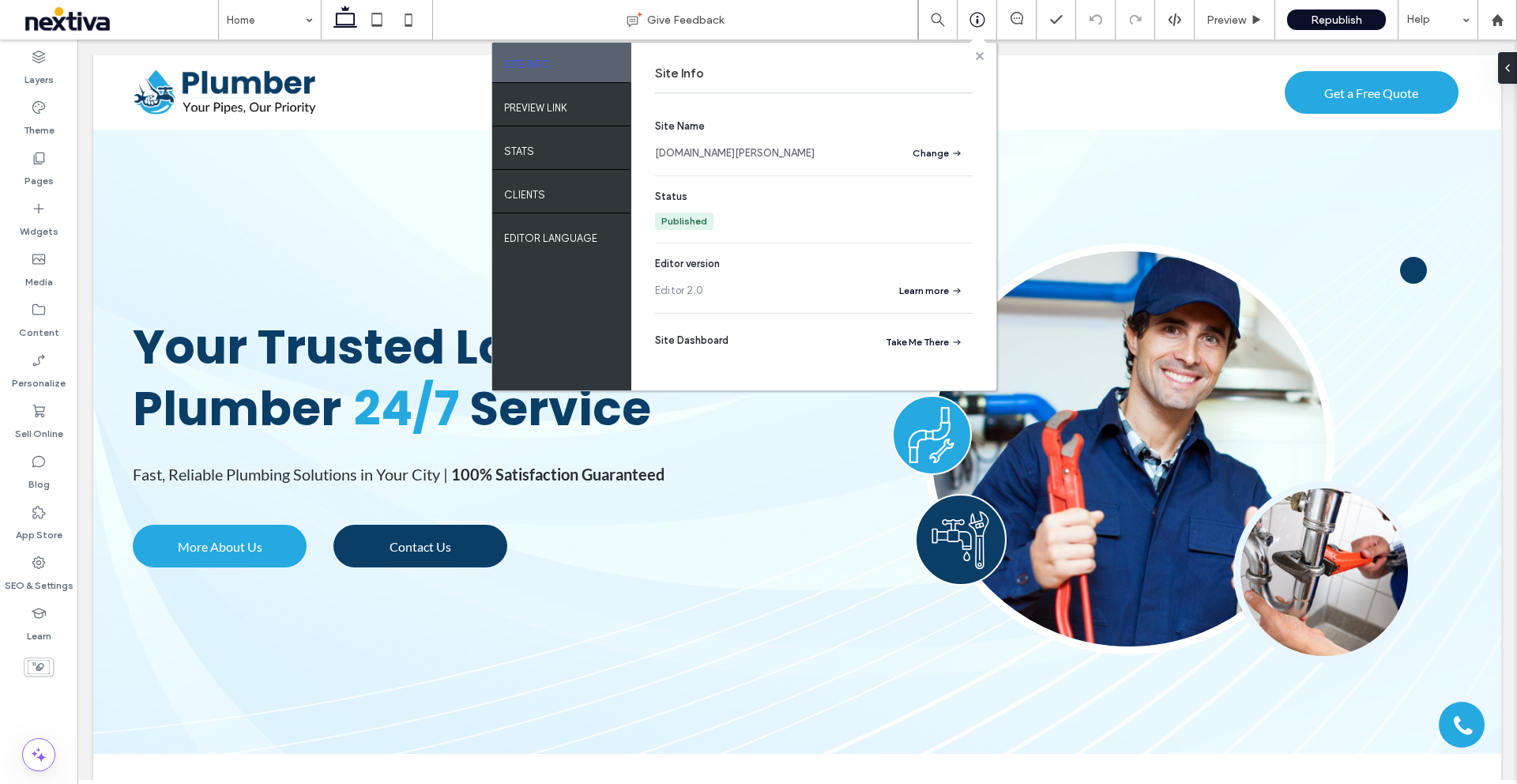
click at [981, 56] on use at bounding box center [979, 55] width 8 height 8
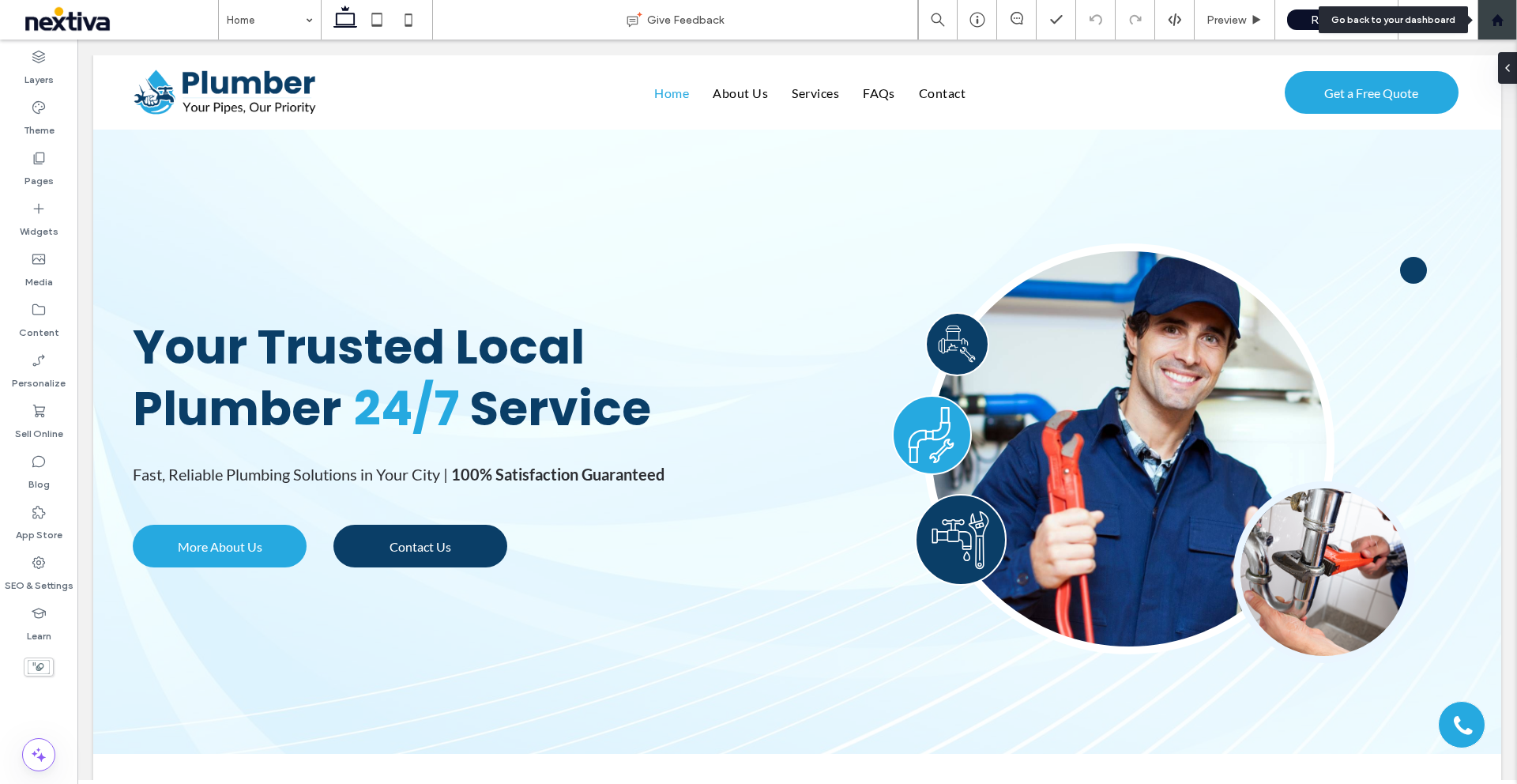
click at [1501, 25] on use at bounding box center [1497, 19] width 12 height 12
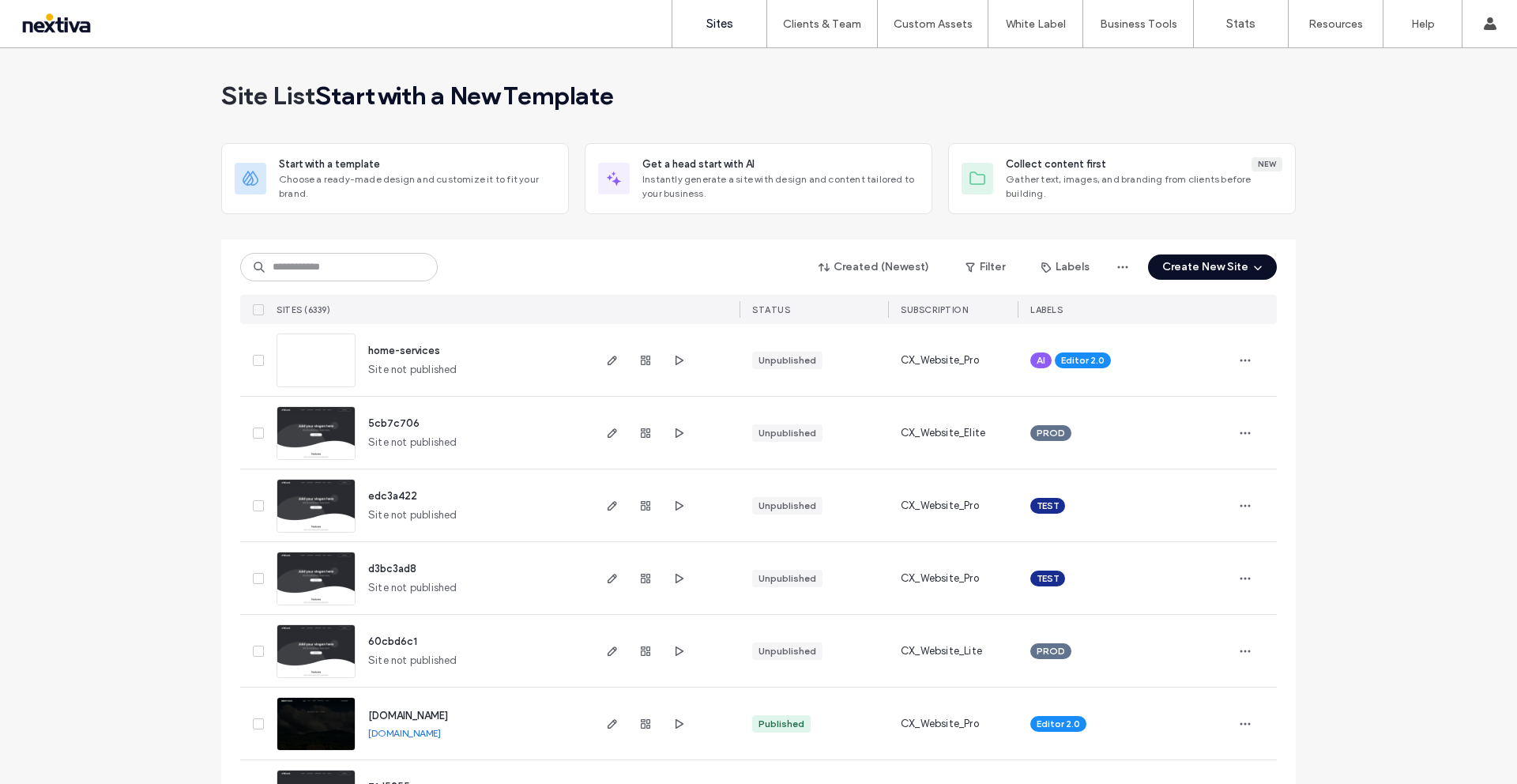
click at [928, 312] on span "SUBSCRIPTION" at bounding box center [934, 309] width 67 height 11
click at [986, 265] on button "Filter" at bounding box center [985, 266] width 71 height 25
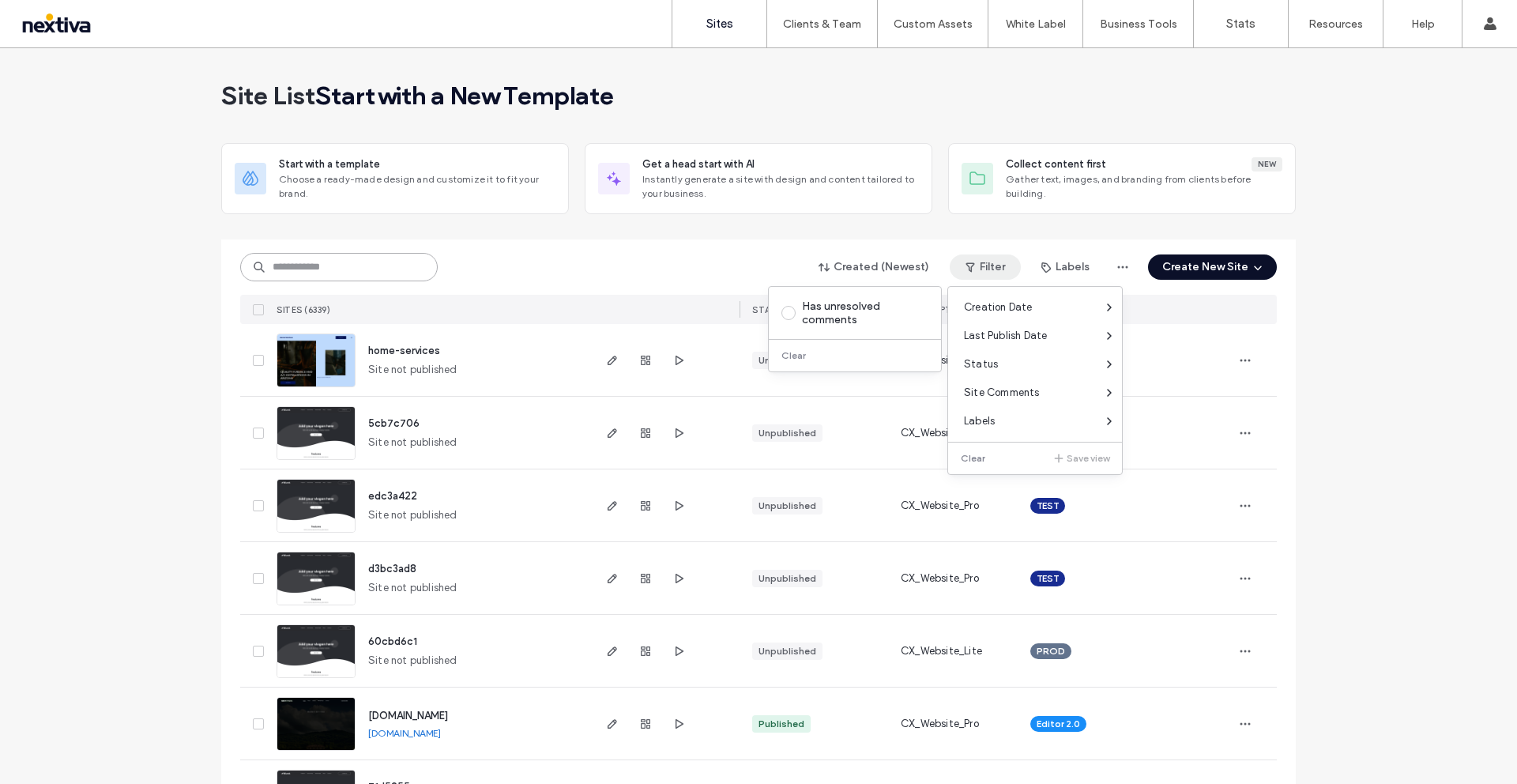
click at [356, 267] on input at bounding box center [339, 267] width 198 height 29
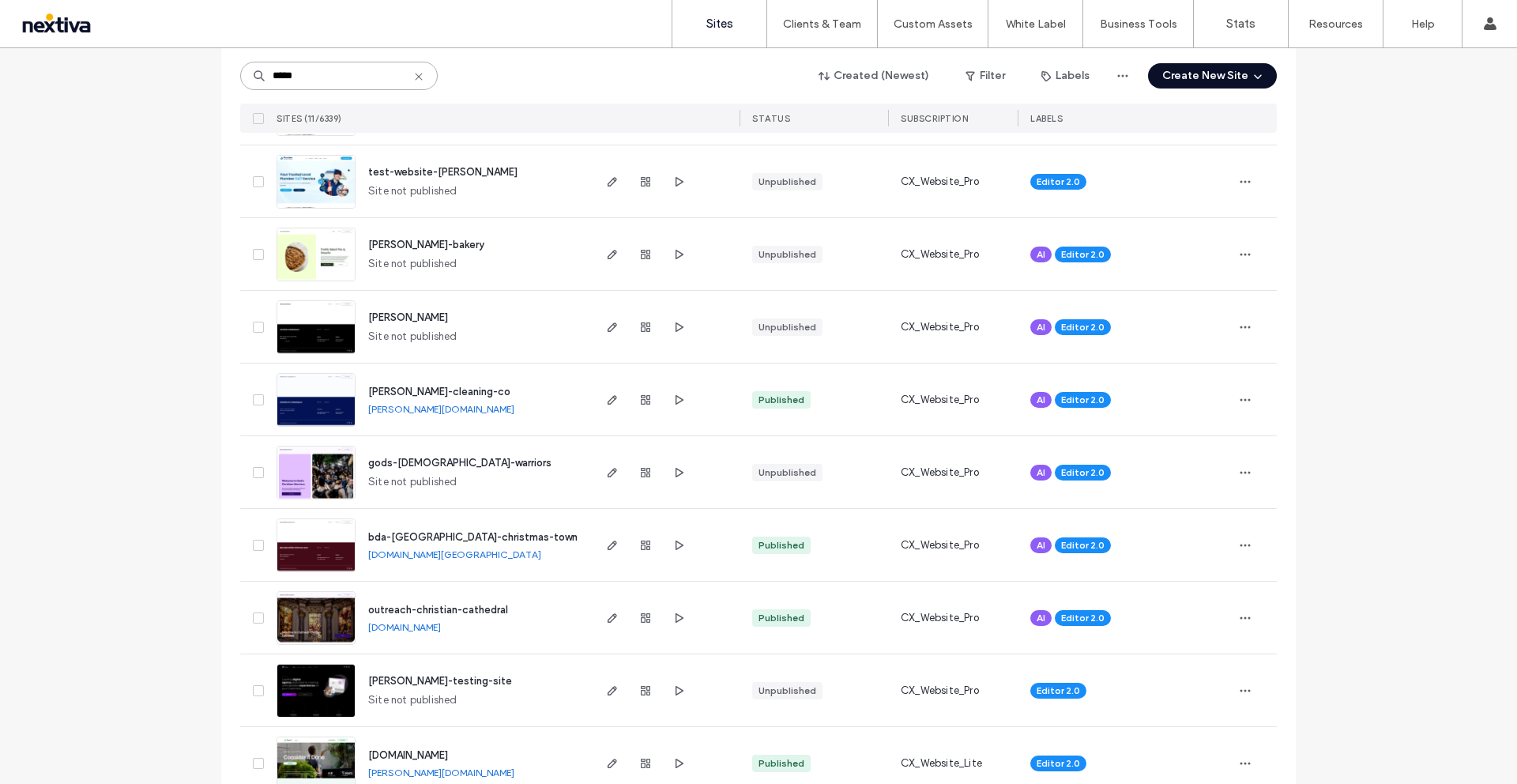
scroll to position [358, 0]
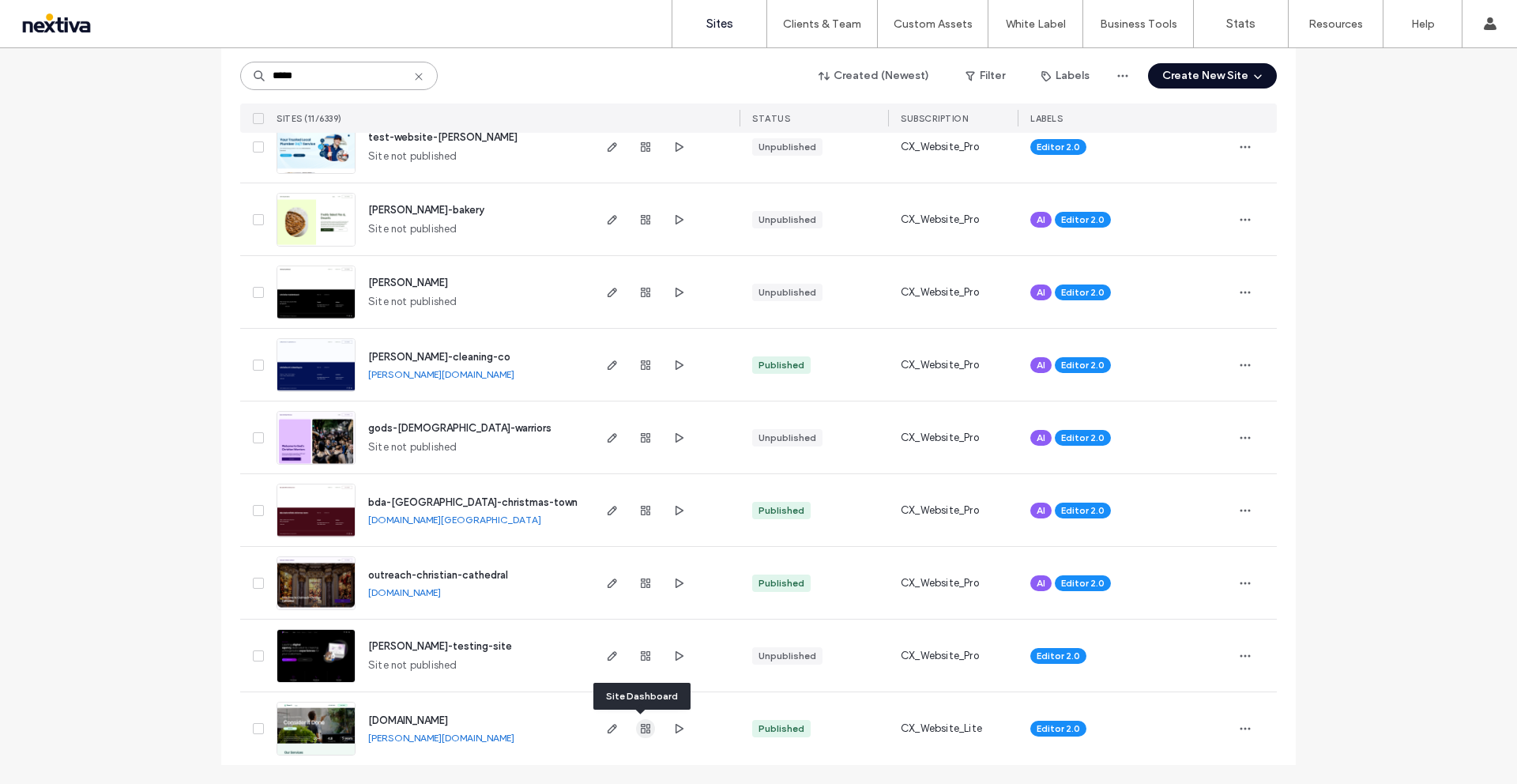
type input "*****"
click at [644, 727] on use "button" at bounding box center [646, 729] width 9 height 9
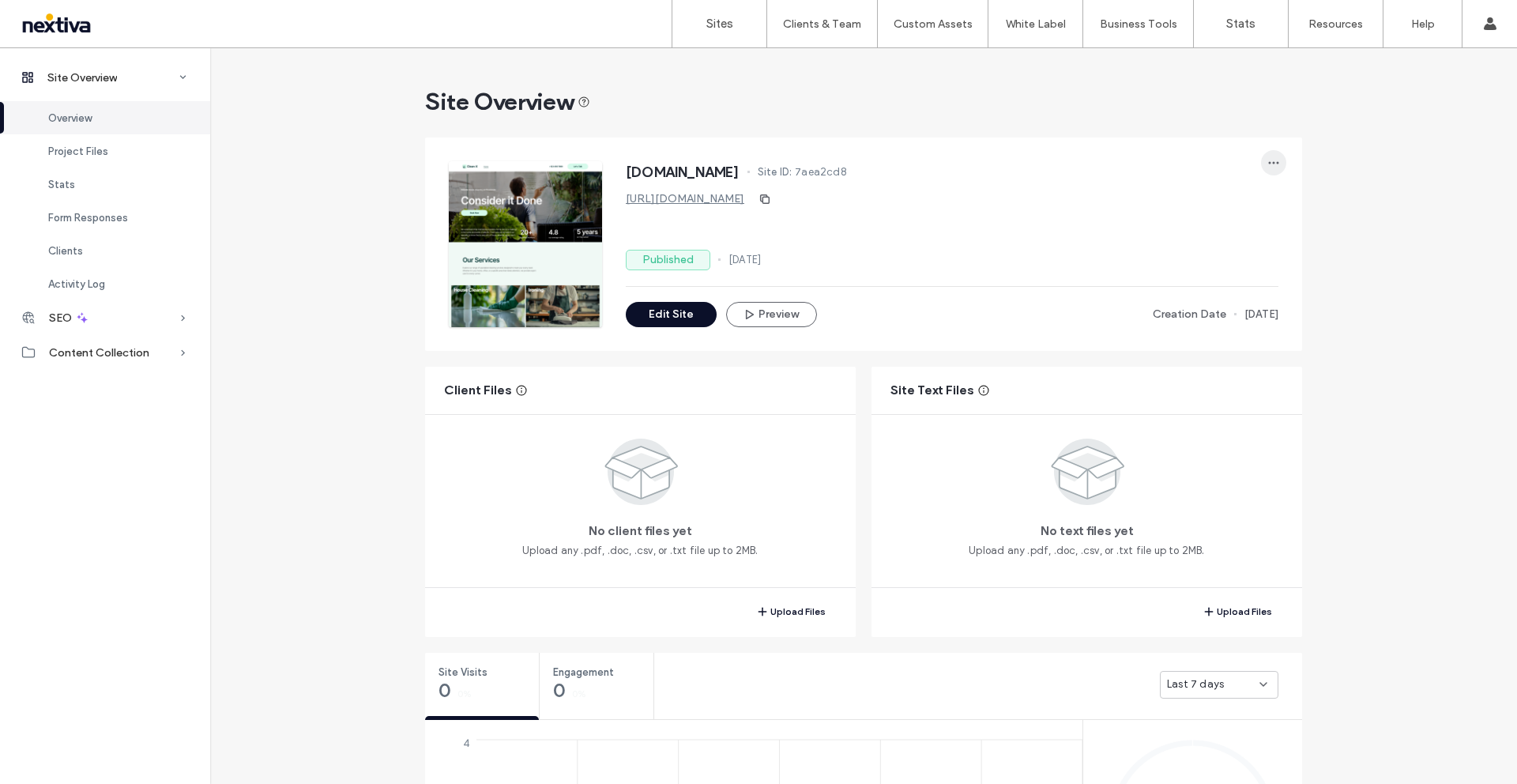
click at [1270, 160] on icon "button" at bounding box center [1274, 163] width 13 height 13
click at [1008, 199] on div "http://www.thecbdpettreat.com" at bounding box center [953, 199] width 653 height 25
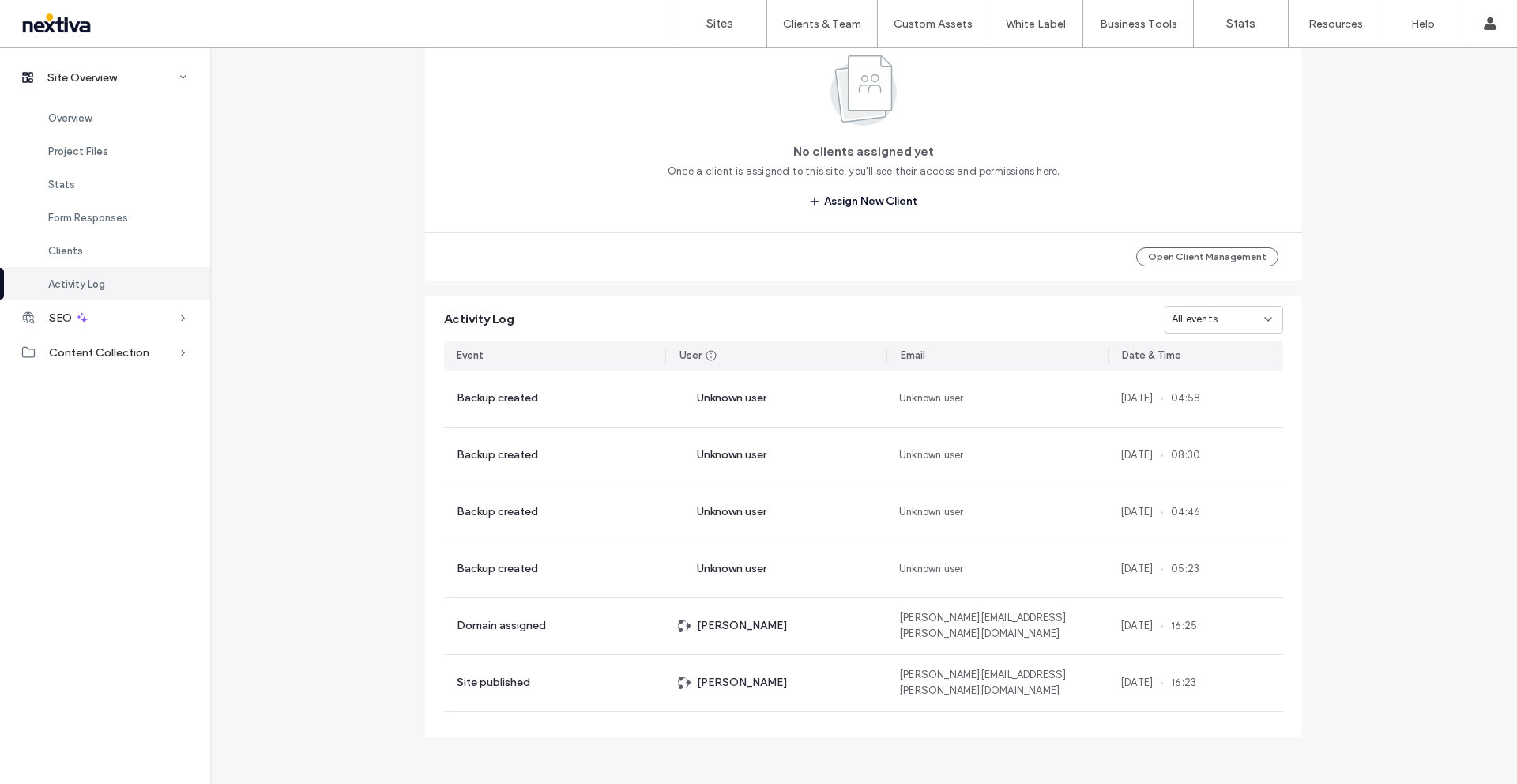
scroll to position [1399, 0]
click at [882, 199] on button "Assign New Client" at bounding box center [863, 199] width 136 height 25
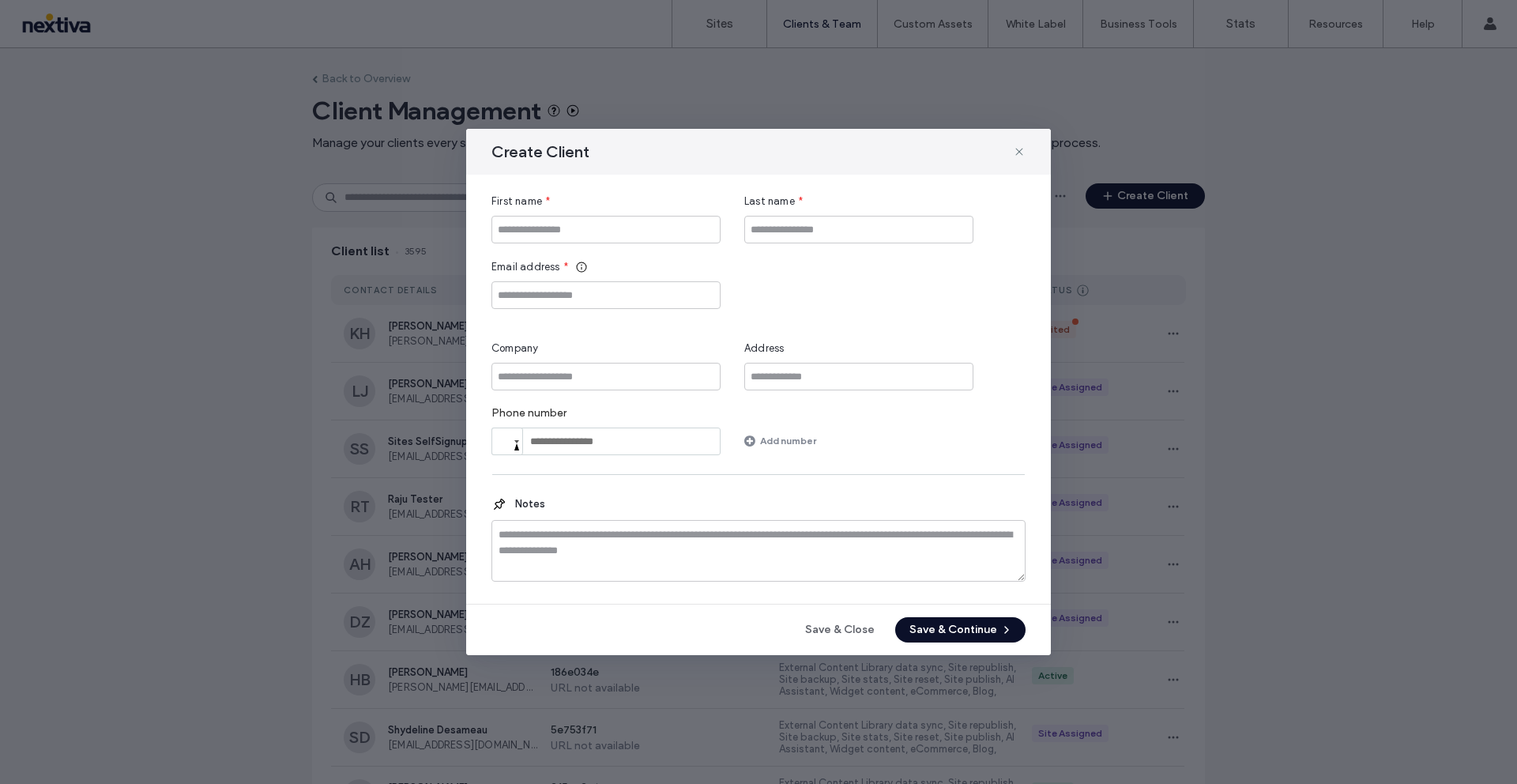
click at [1023, 147] on icon at bounding box center [1020, 151] width 13 height 13
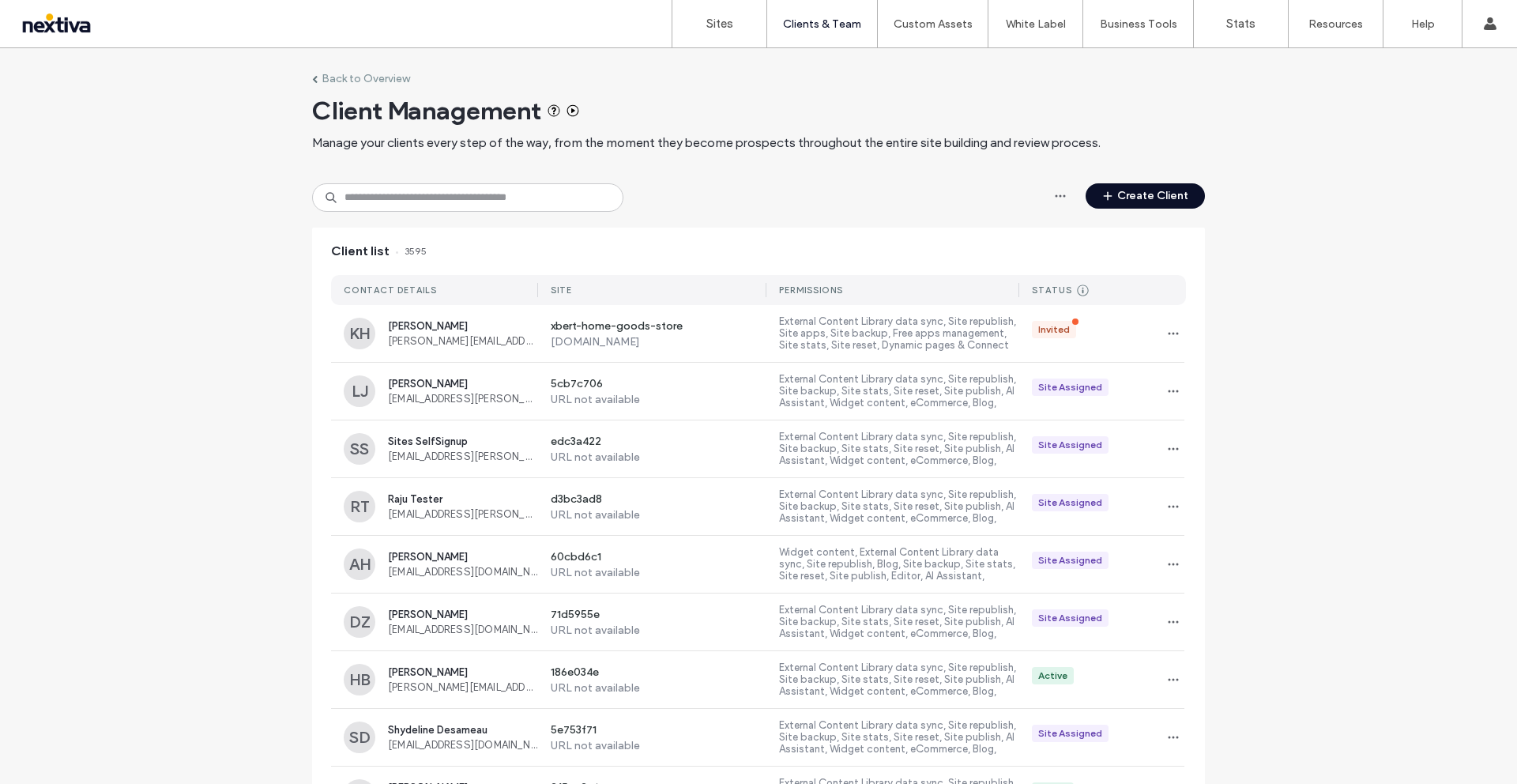
click at [381, 219] on div "Back to Overview Client Management Manage your clients every step of the way, f…" at bounding box center [758, 760] width 893 height 1425
click at [389, 205] on input at bounding box center [467, 197] width 311 height 29
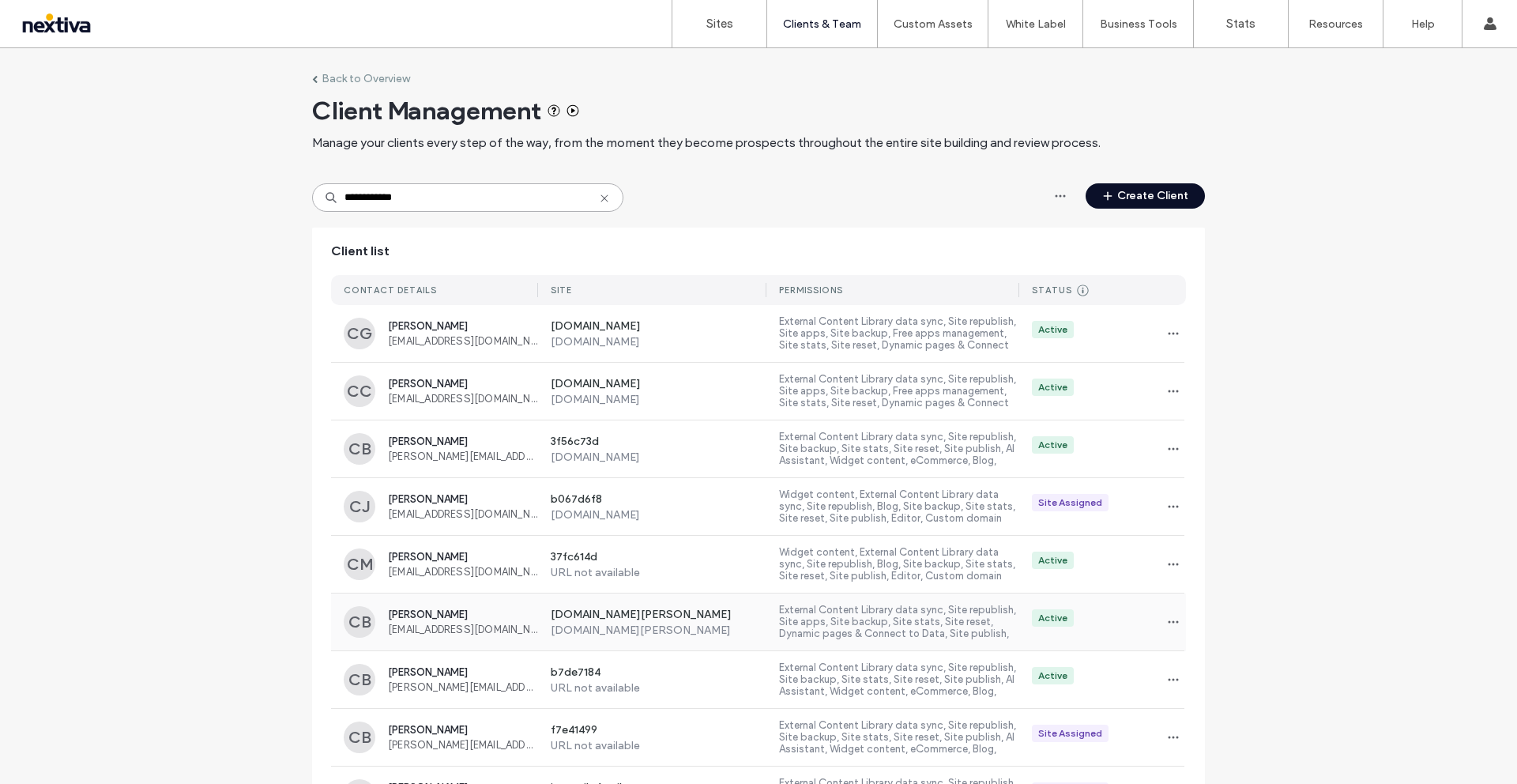
type input "**********"
click at [436, 615] on span "Christopher Bryant" at bounding box center [463, 614] width 151 height 12
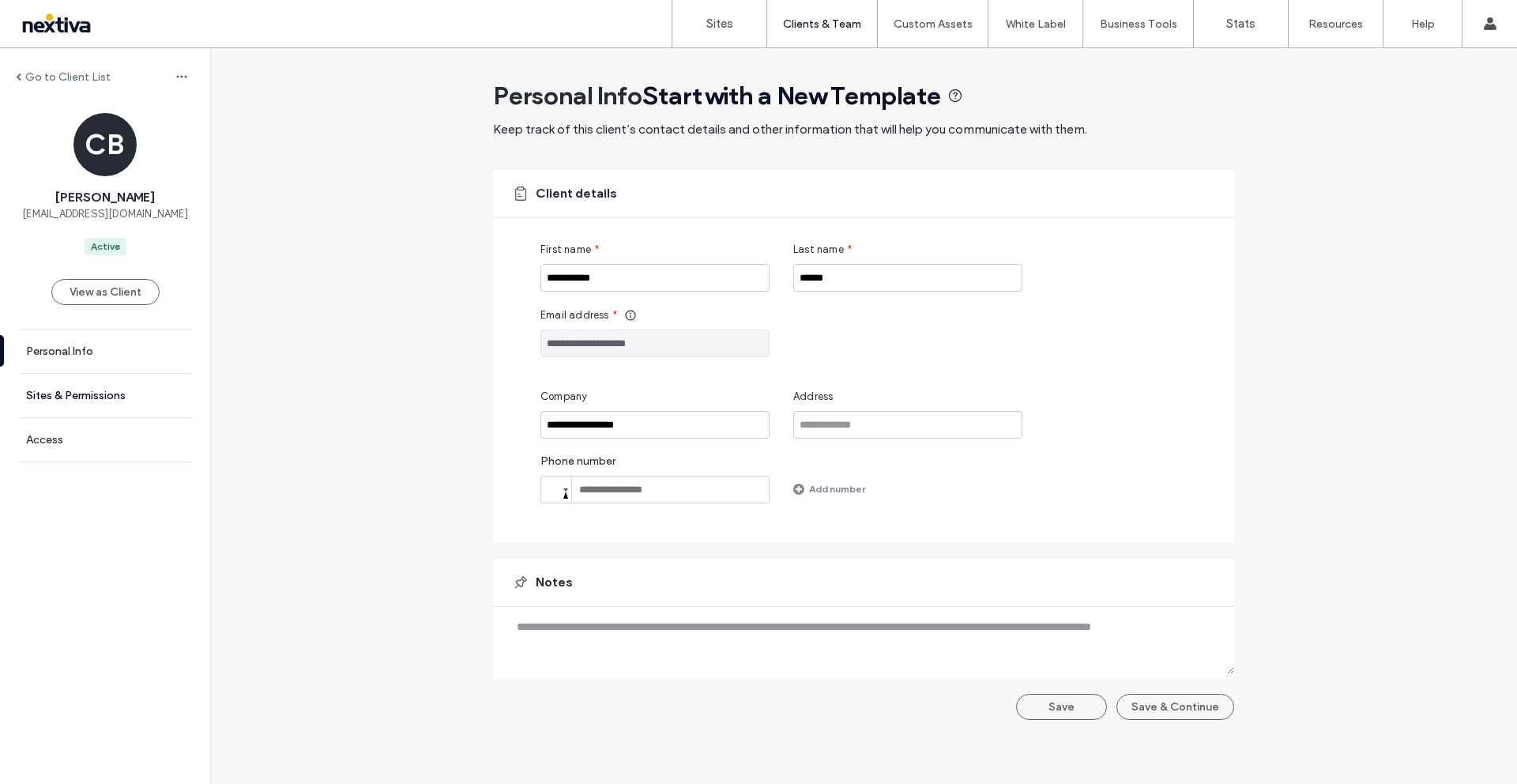
click at [46, 385] on link "Sites & Permissions" at bounding box center [105, 395] width 211 height 43
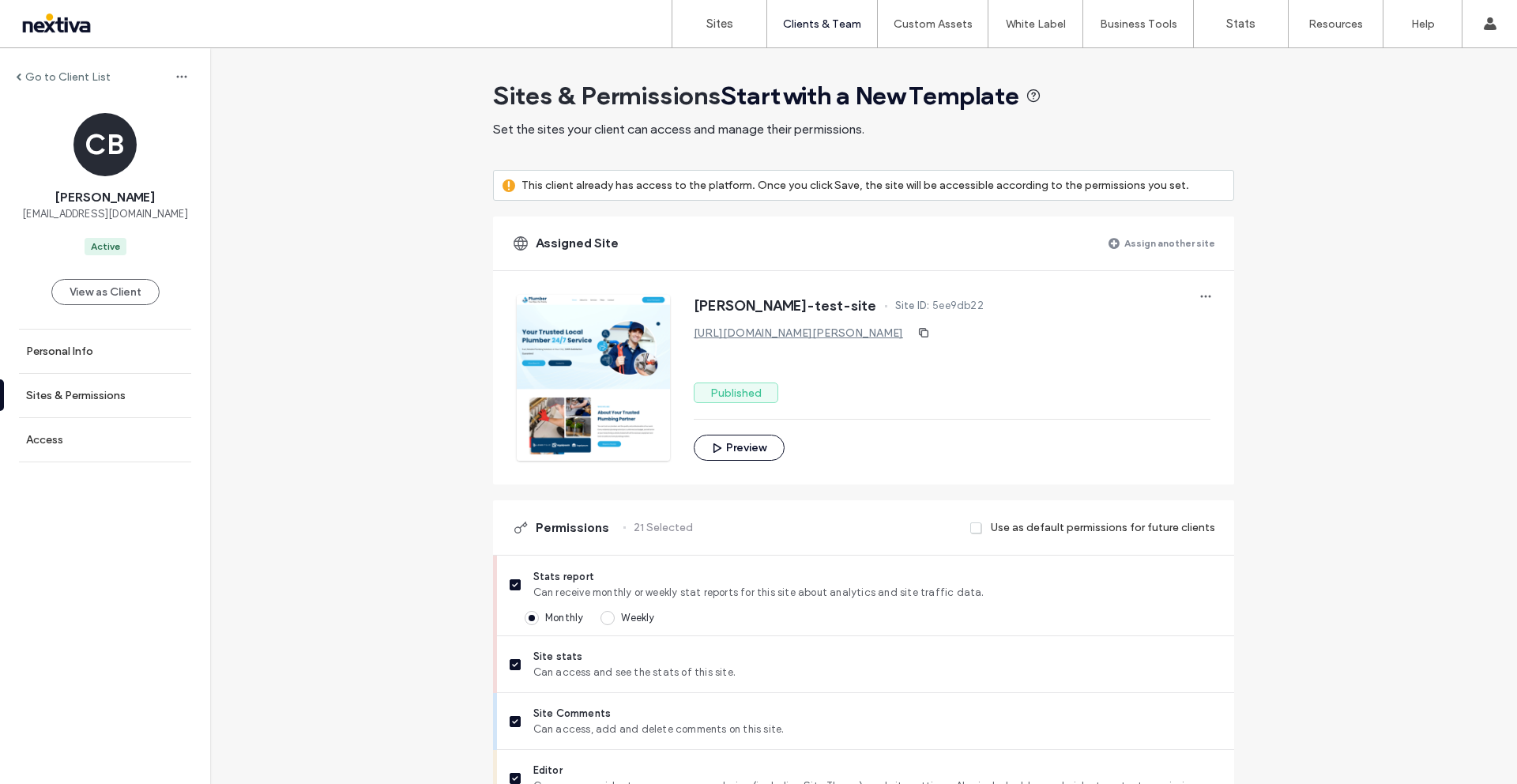
click at [1159, 243] on label "Assign another site" at bounding box center [1170, 243] width 91 height 28
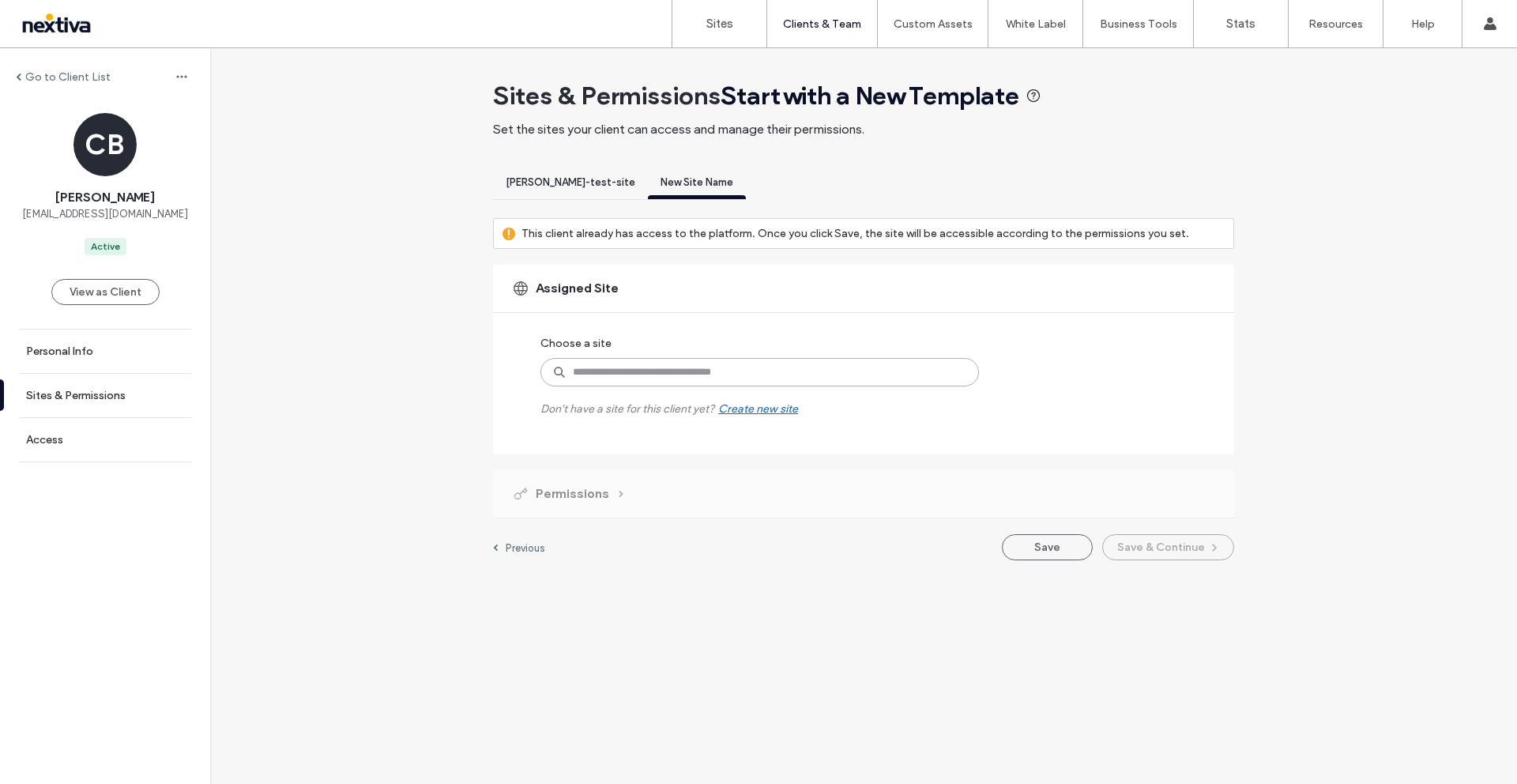
click at [669, 377] on input at bounding box center [759, 372] width 439 height 29
type input "***"
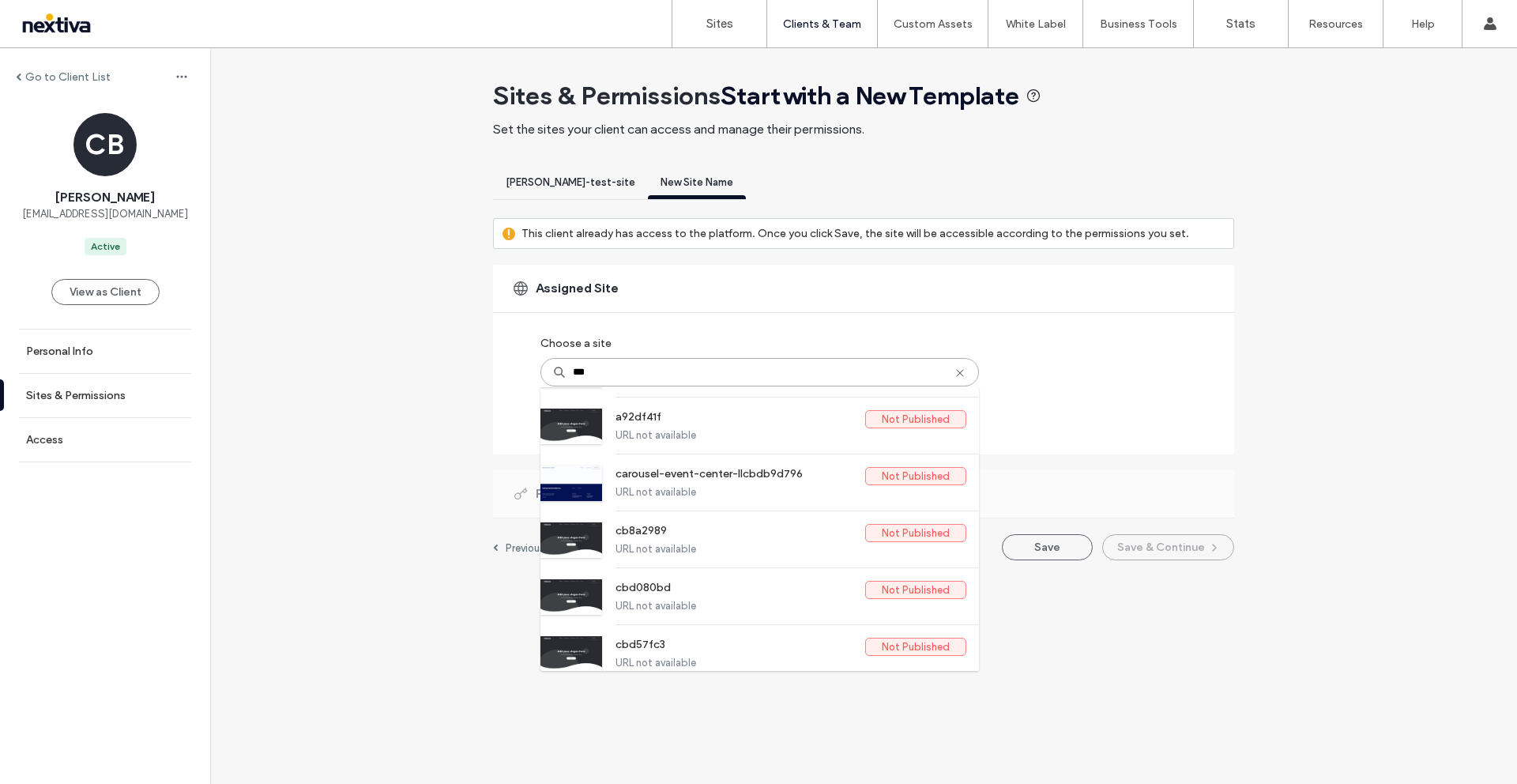
scroll to position [740, 0]
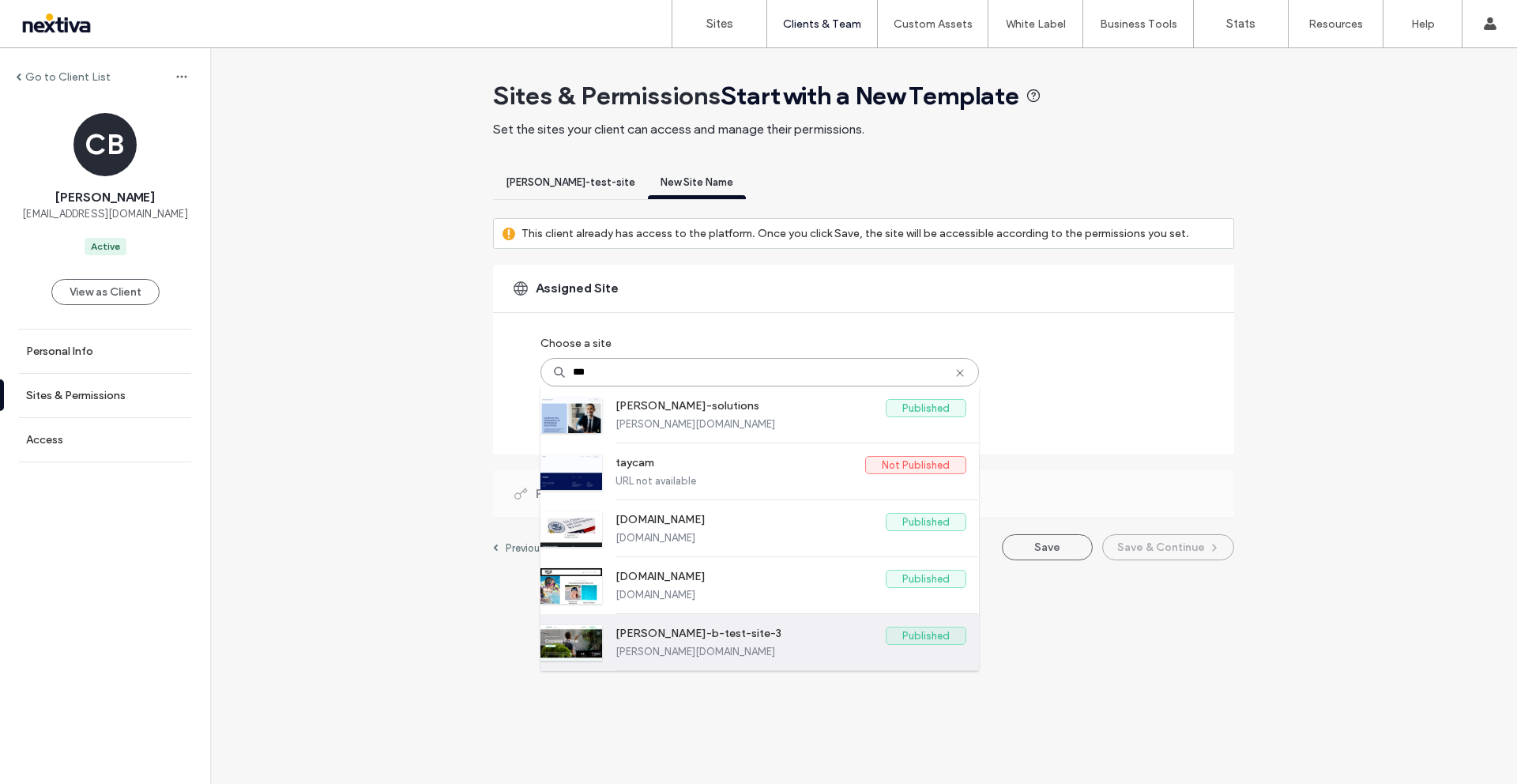
click at [674, 639] on label "chris-b-test-site-3" at bounding box center [750, 635] width 271 height 19
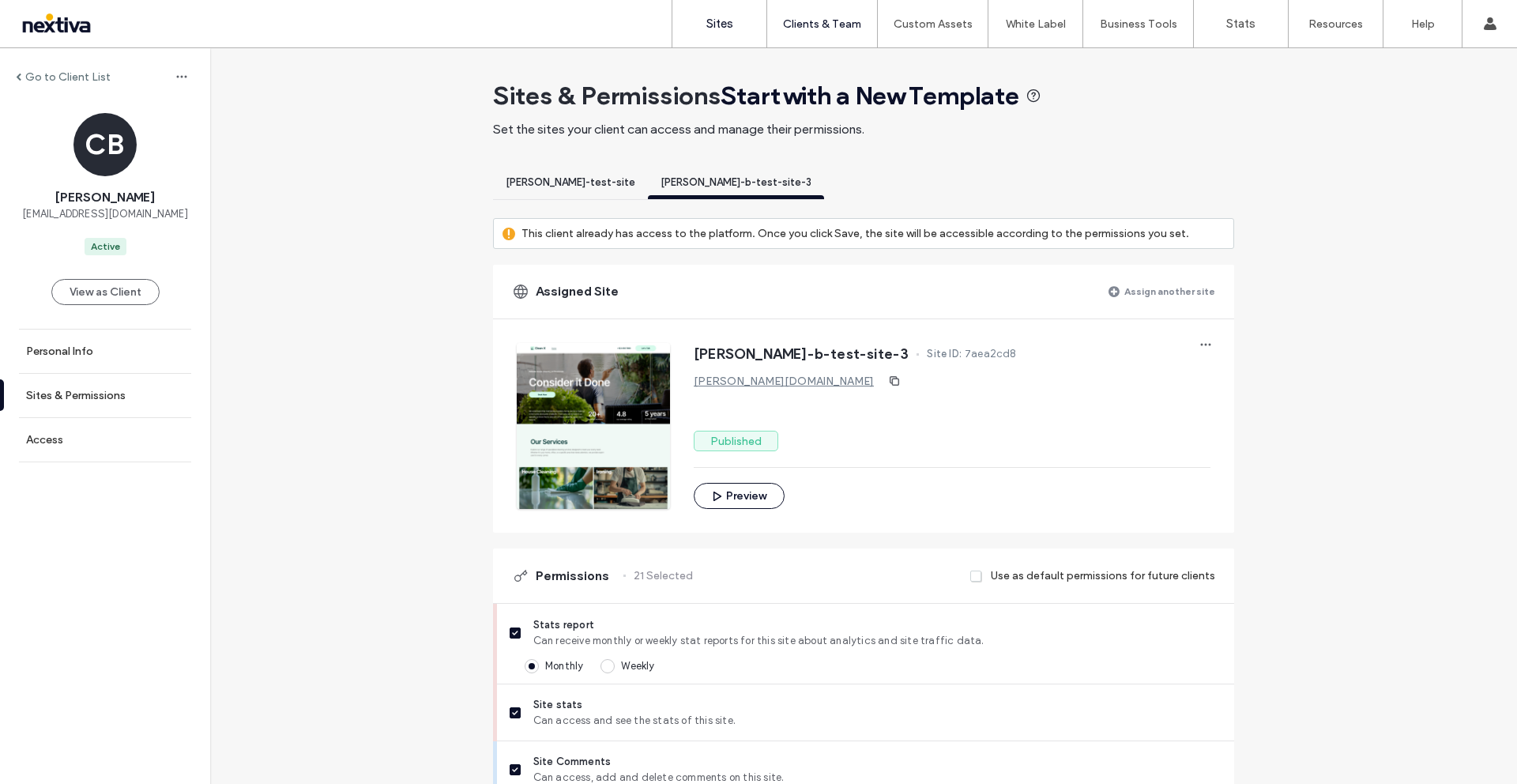
click at [721, 31] on link "Sites" at bounding box center [720, 23] width 94 height 47
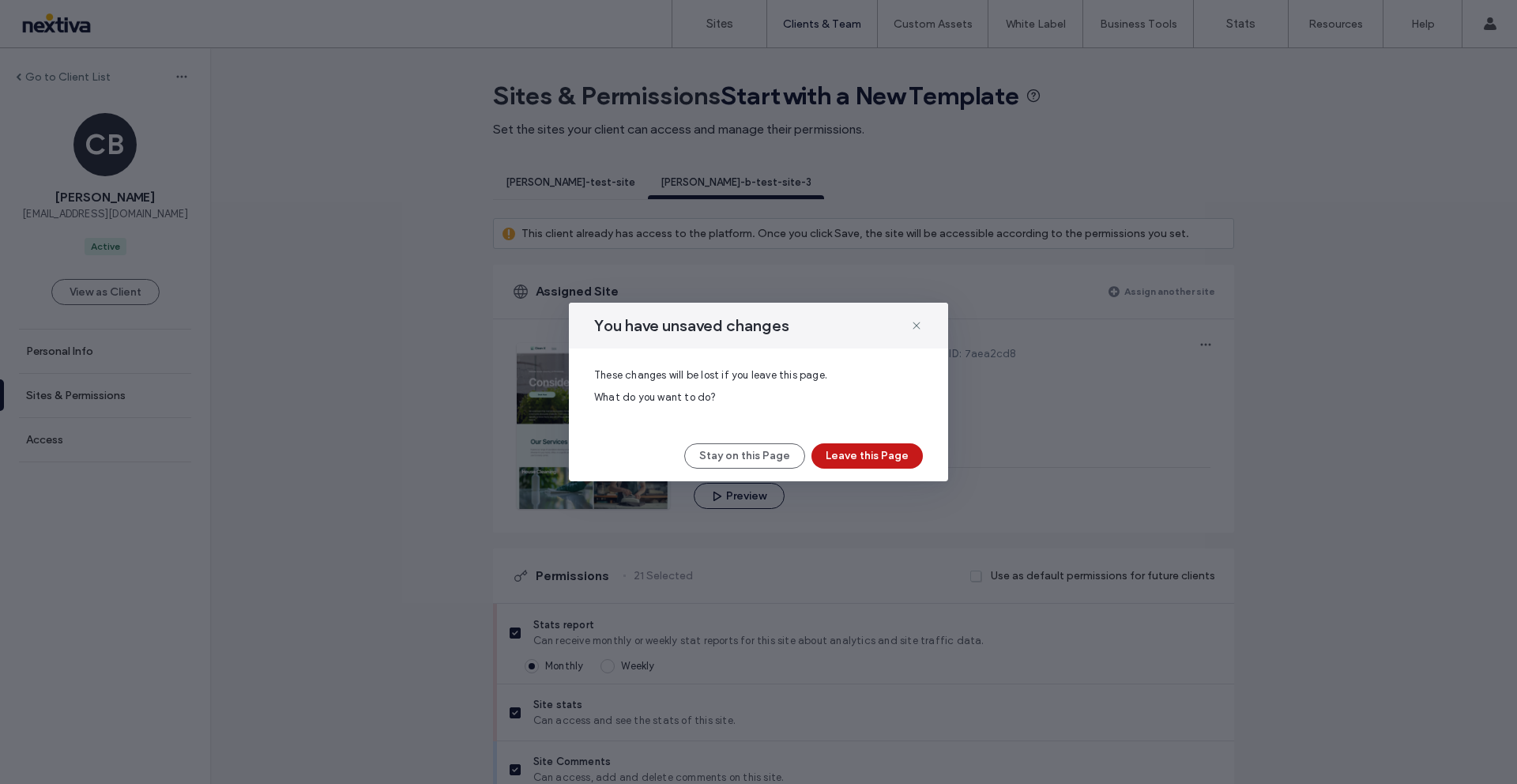
click at [900, 457] on button "Leave this Page" at bounding box center [868, 455] width 112 height 25
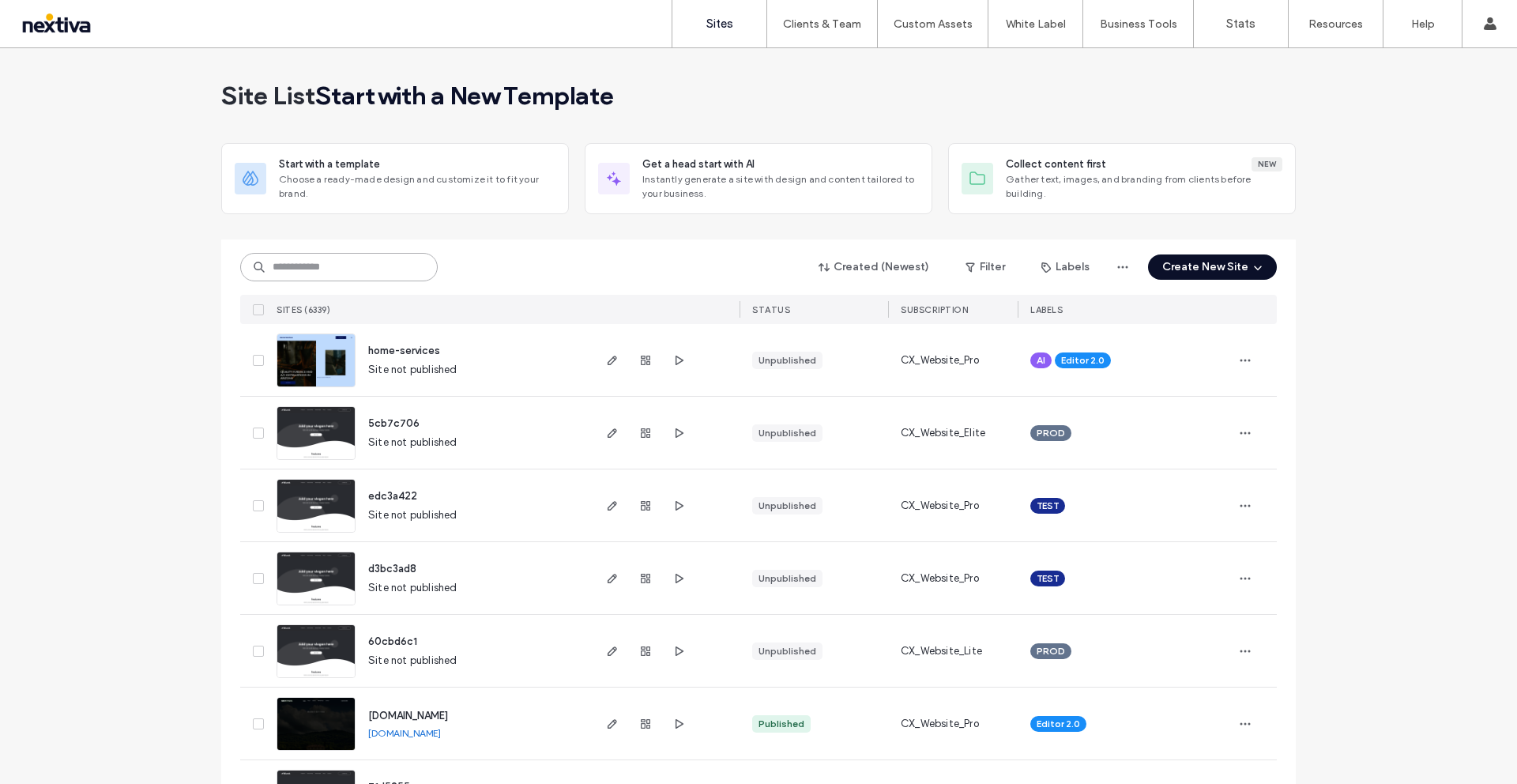
click at [347, 268] on input at bounding box center [339, 267] width 198 height 29
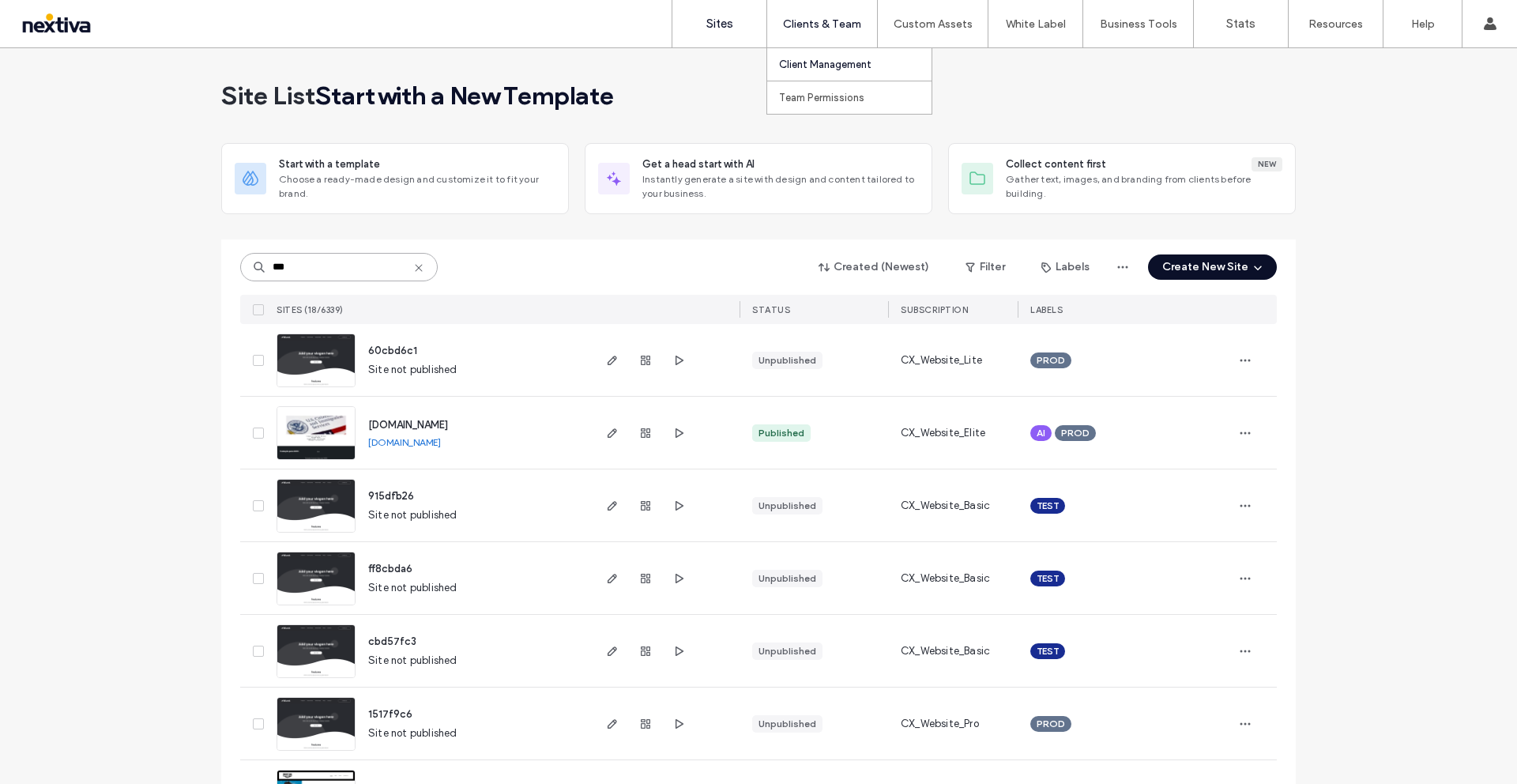
type input "***"
click at [811, 54] on link "Client Management" at bounding box center [855, 64] width 152 height 32
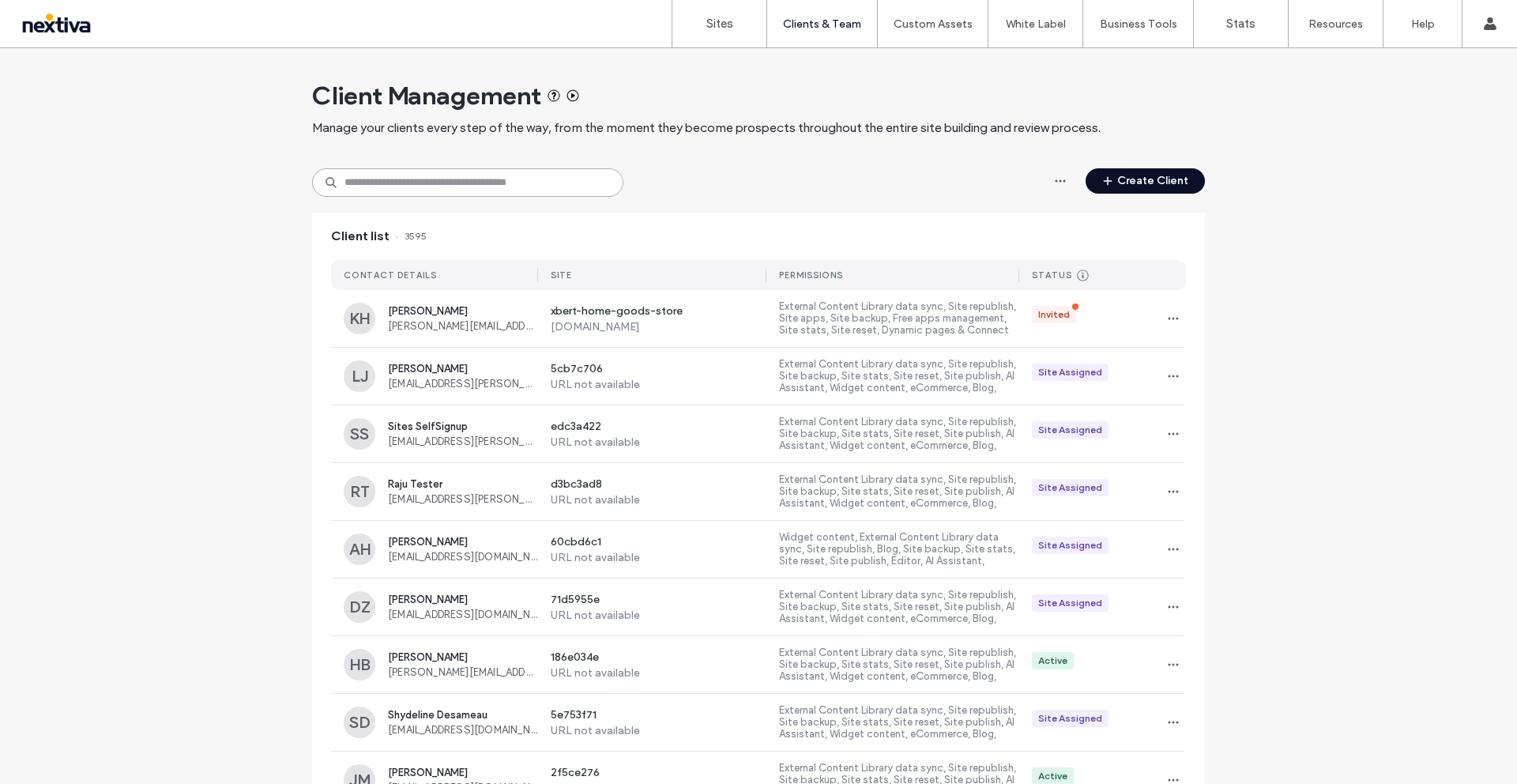
click at [425, 183] on input at bounding box center [467, 182] width 311 height 29
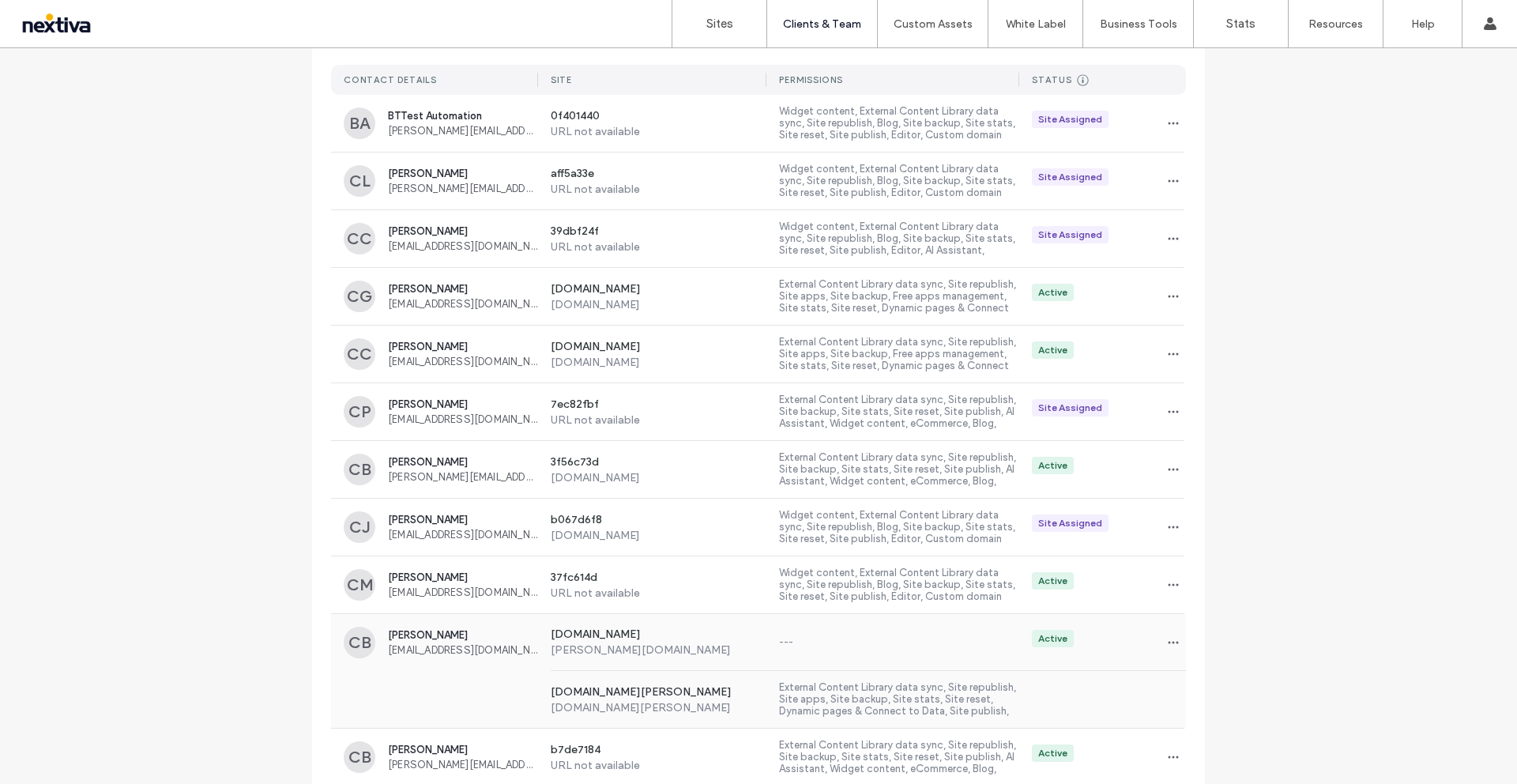
scroll to position [243, 0]
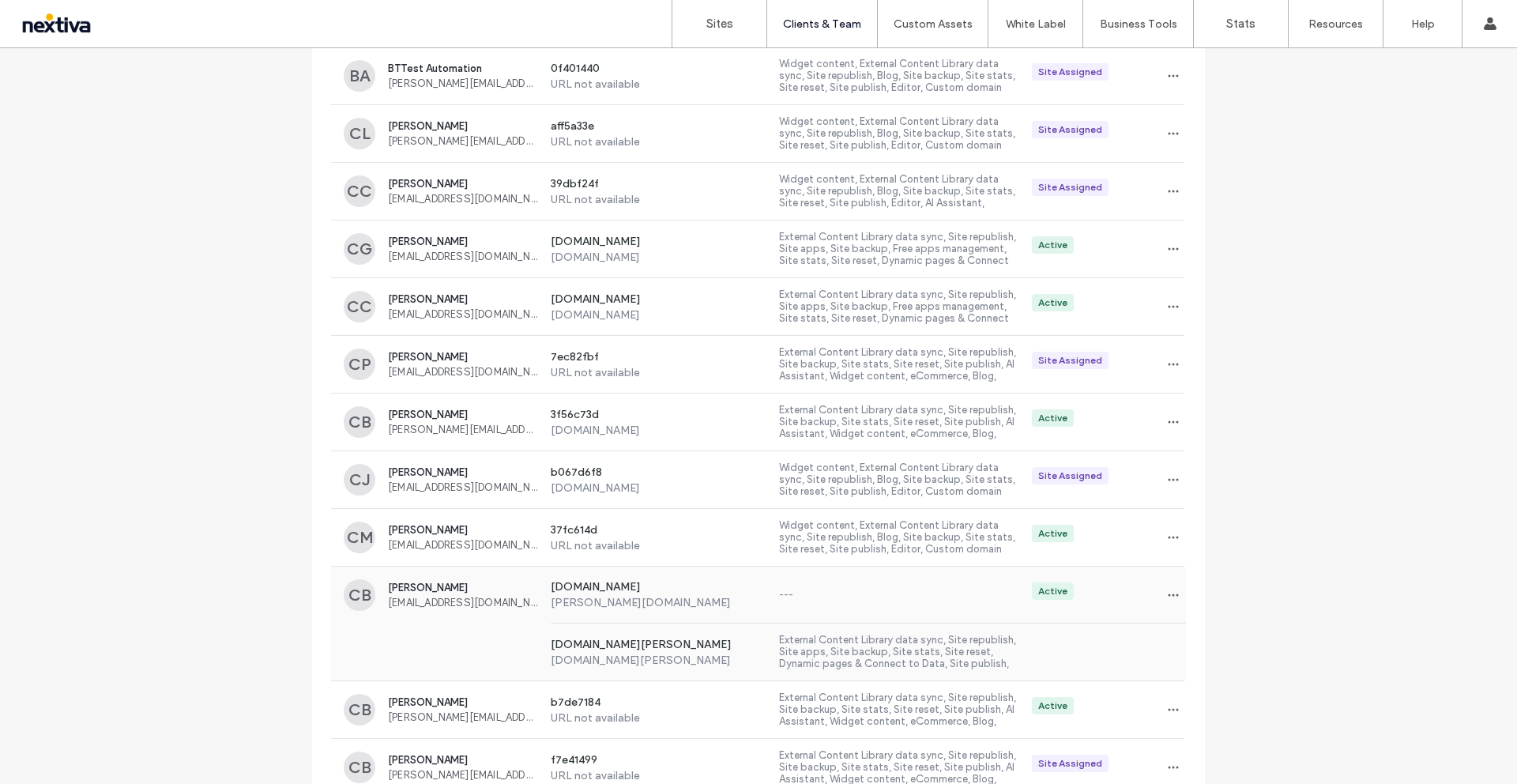
type input "*****"
click at [456, 584] on span "Christopher Bryant" at bounding box center [463, 587] width 151 height 12
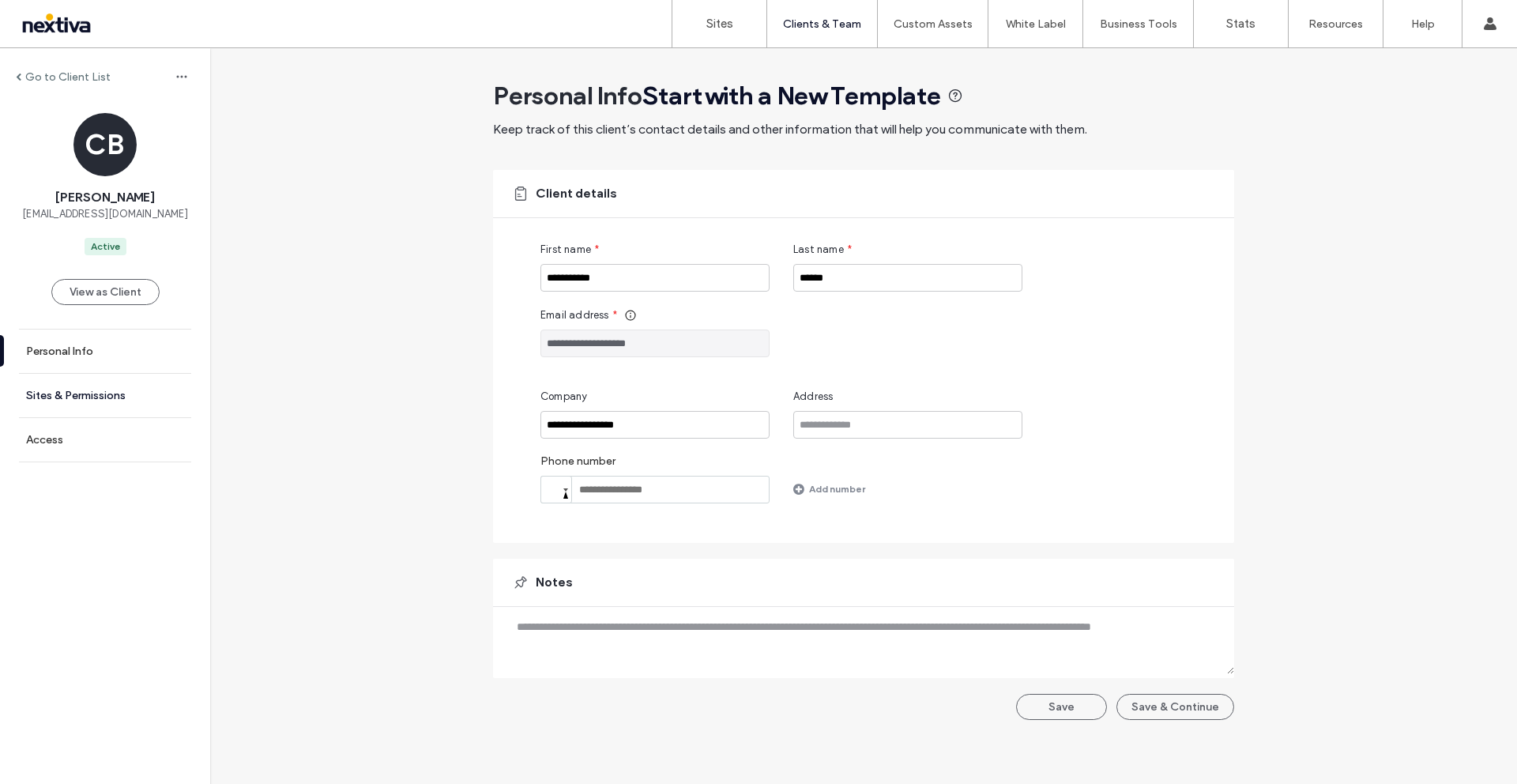
click at [89, 384] on link "Sites & Permissions" at bounding box center [105, 395] width 211 height 43
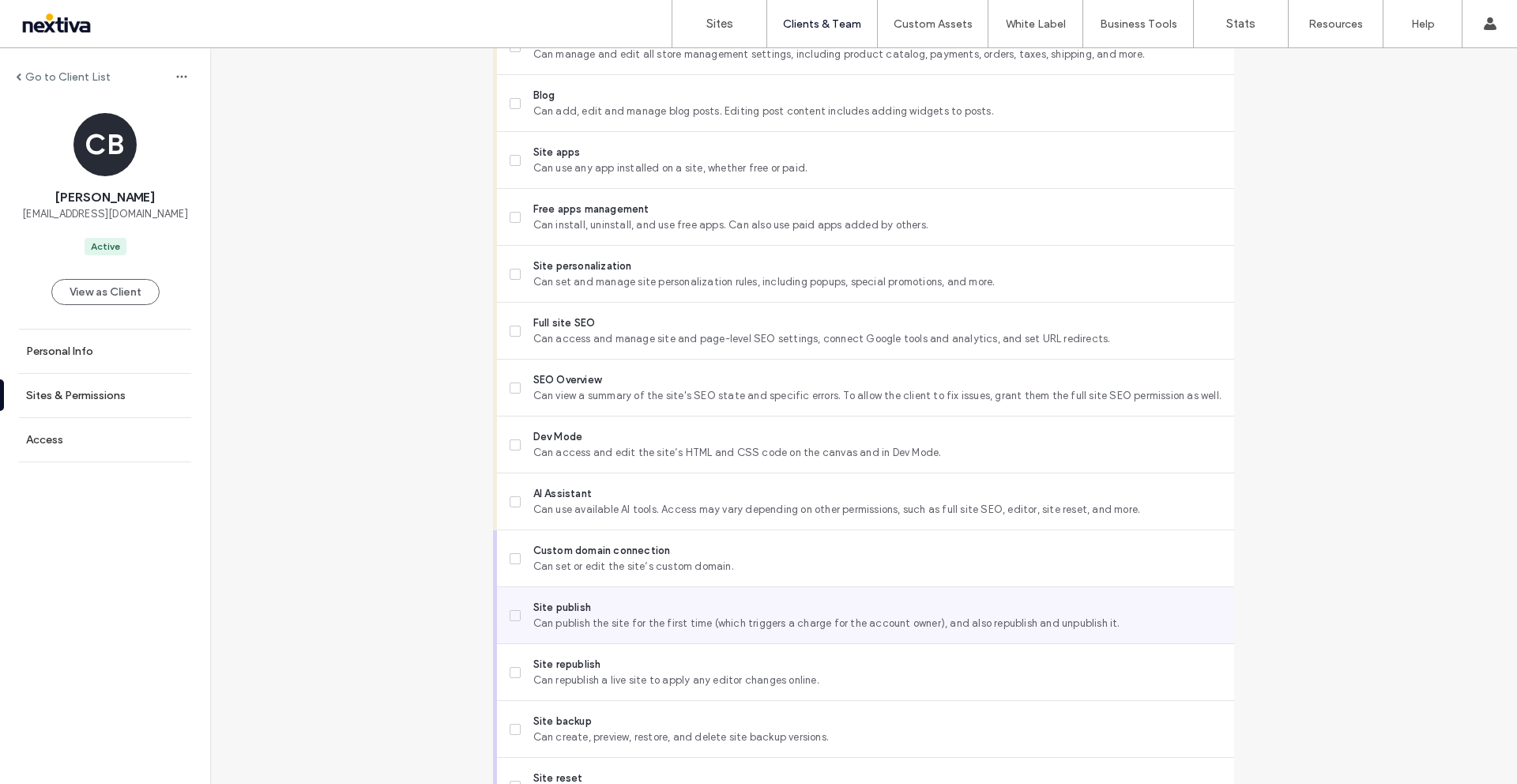
scroll to position [1186, 0]
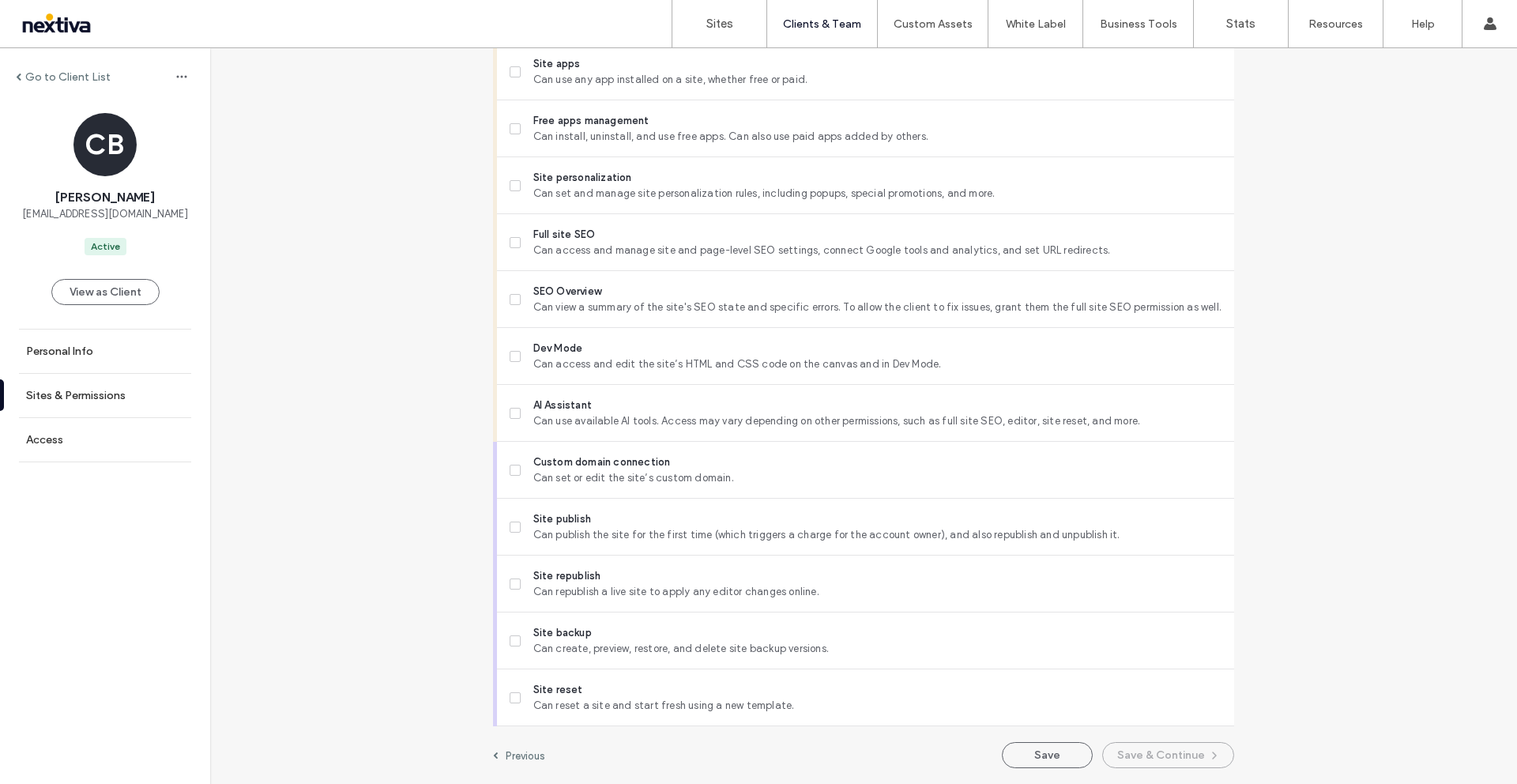
drag, startPoint x: 1018, startPoint y: 757, endPoint x: 947, endPoint y: 733, distance: 74.9
click at [1018, 757] on button "Save" at bounding box center [1048, 754] width 91 height 26
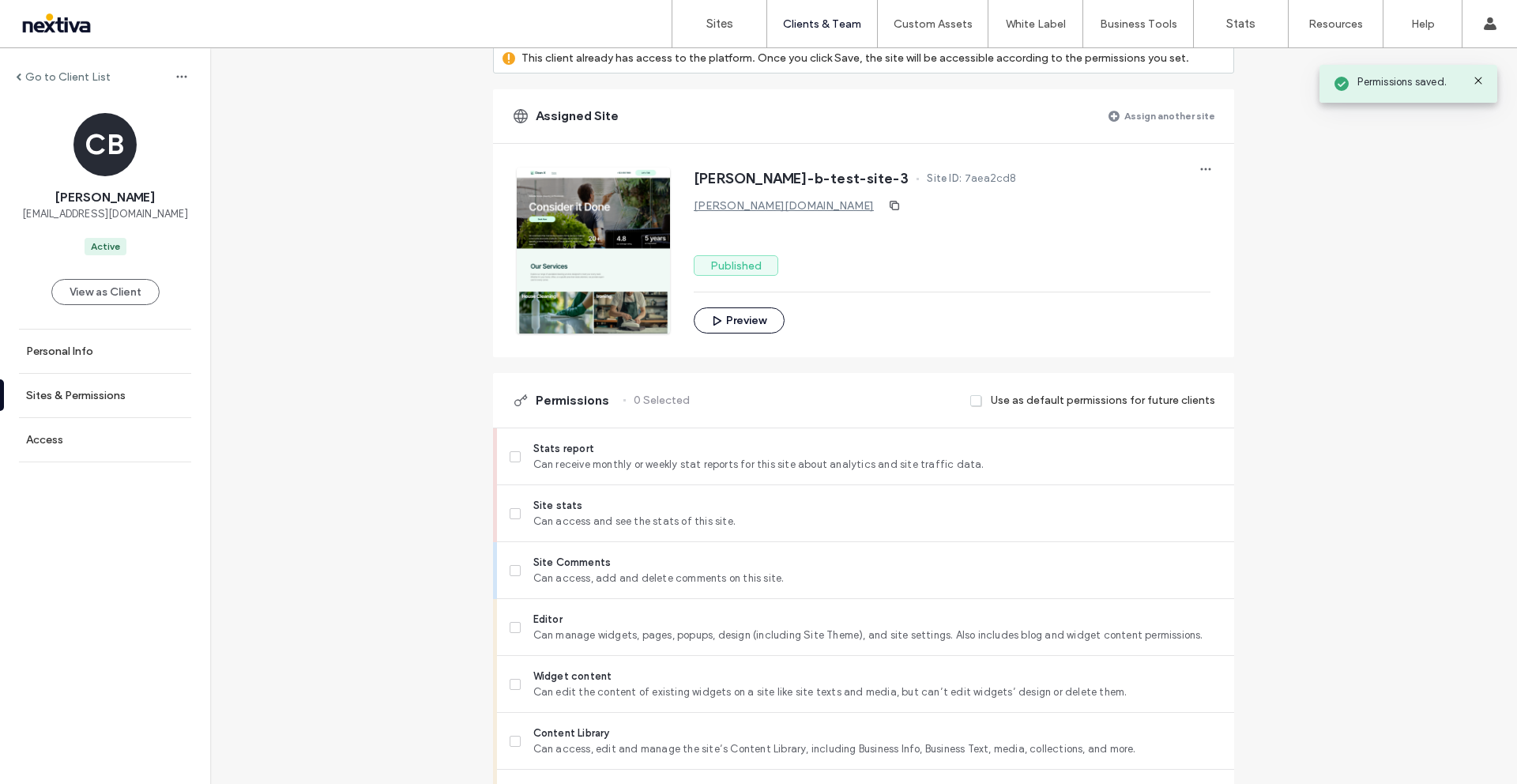
scroll to position [0, 0]
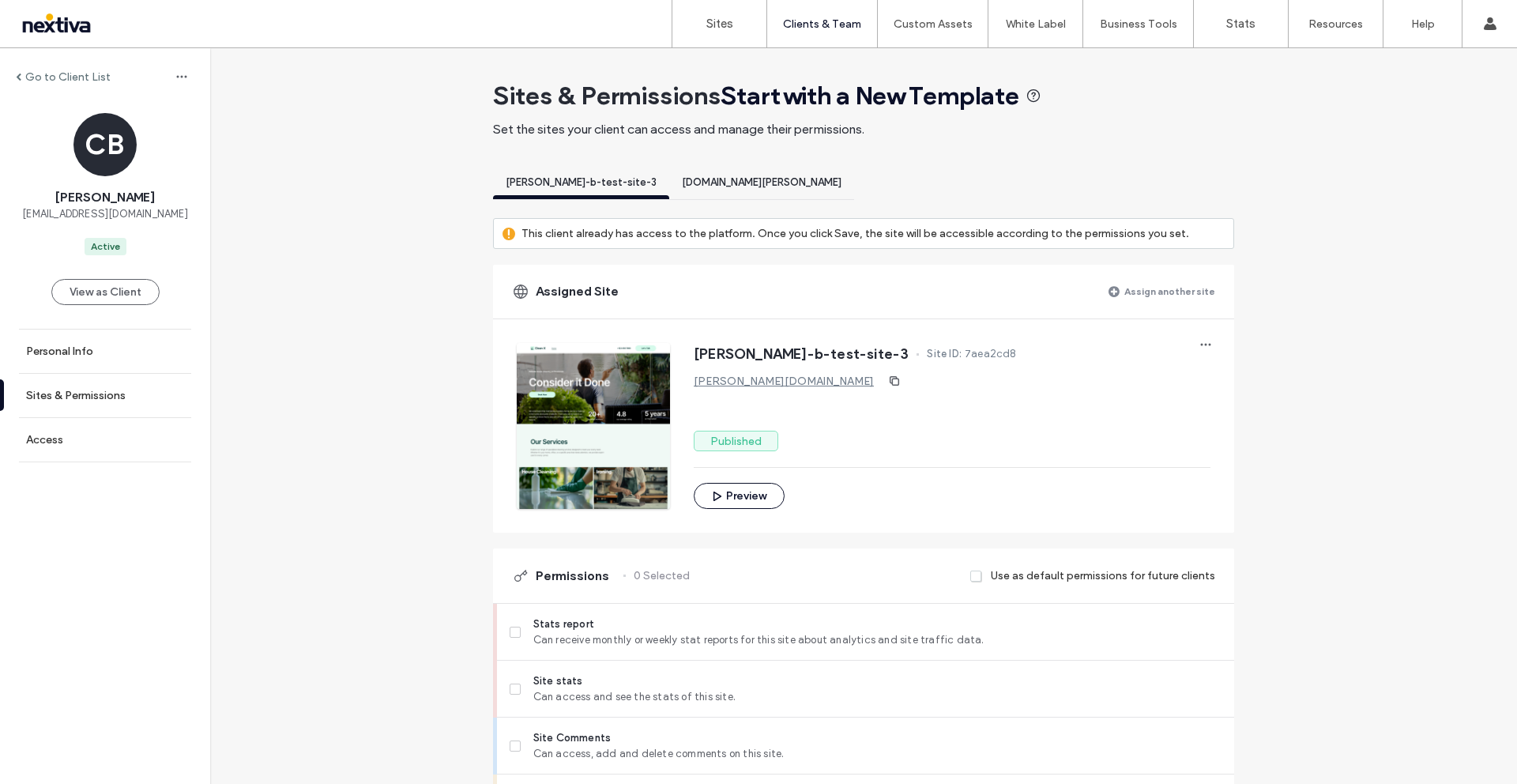
click at [755, 181] on span "www.chris-bryant-test-site.nextiva.site" at bounding box center [761, 182] width 160 height 12
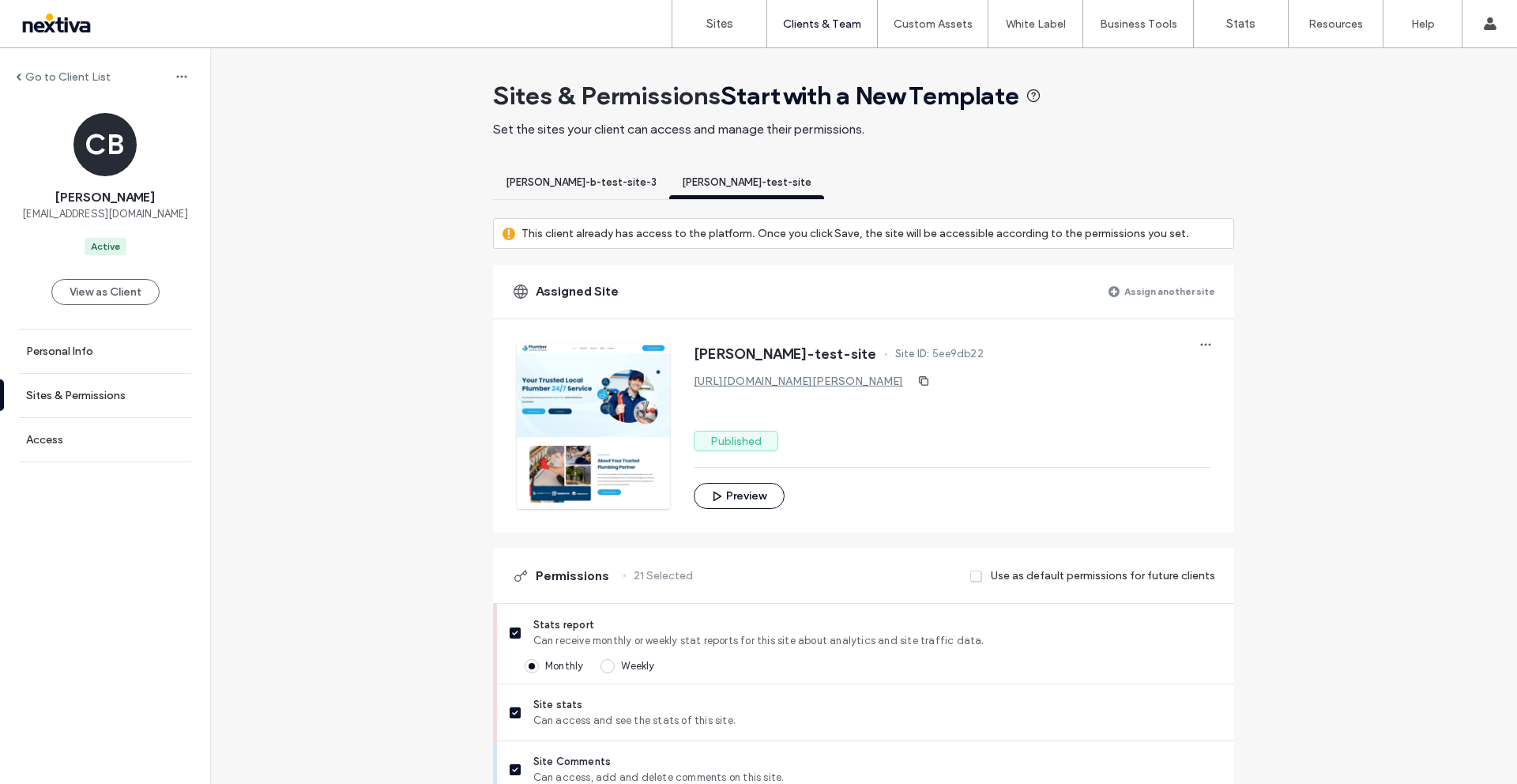
click at [528, 187] on span "[PERSON_NAME]-b-test-site-3" at bounding box center [580, 182] width 151 height 12
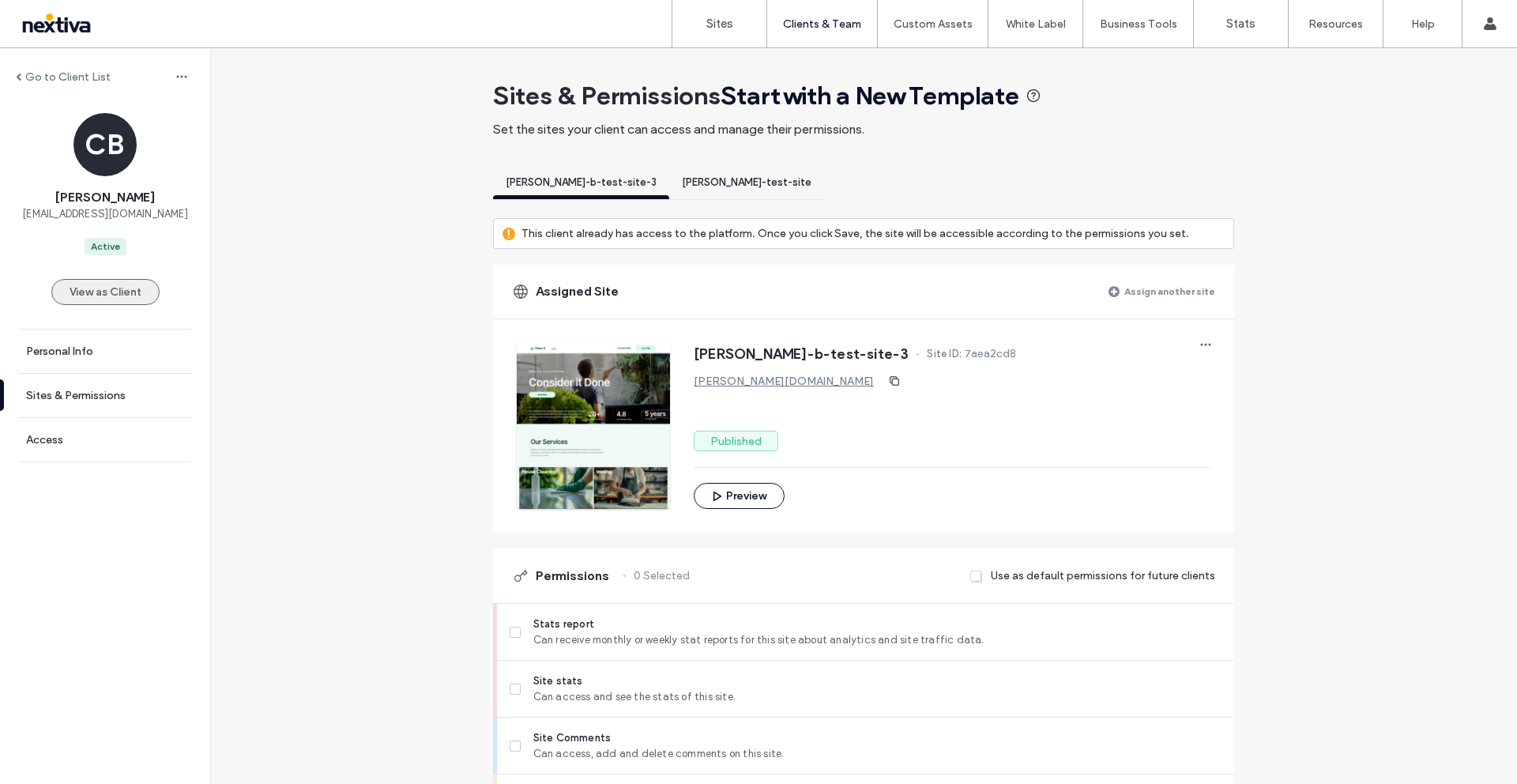
click at [79, 299] on button "View as Client" at bounding box center [105, 292] width 108 height 26
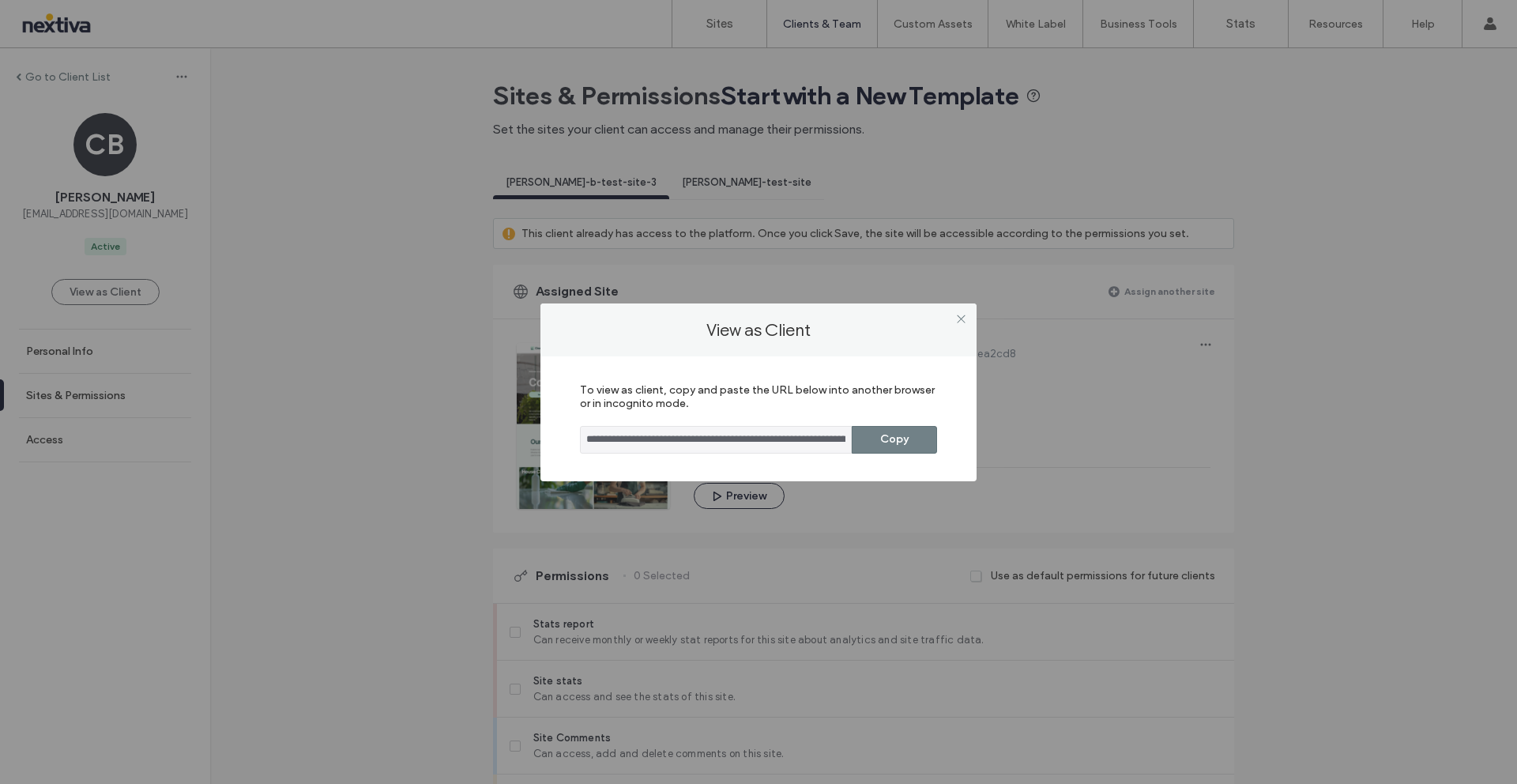
click at [894, 432] on button "Copy" at bounding box center [894, 440] width 85 height 28
click at [960, 320] on icon at bounding box center [961, 319] width 12 height 12
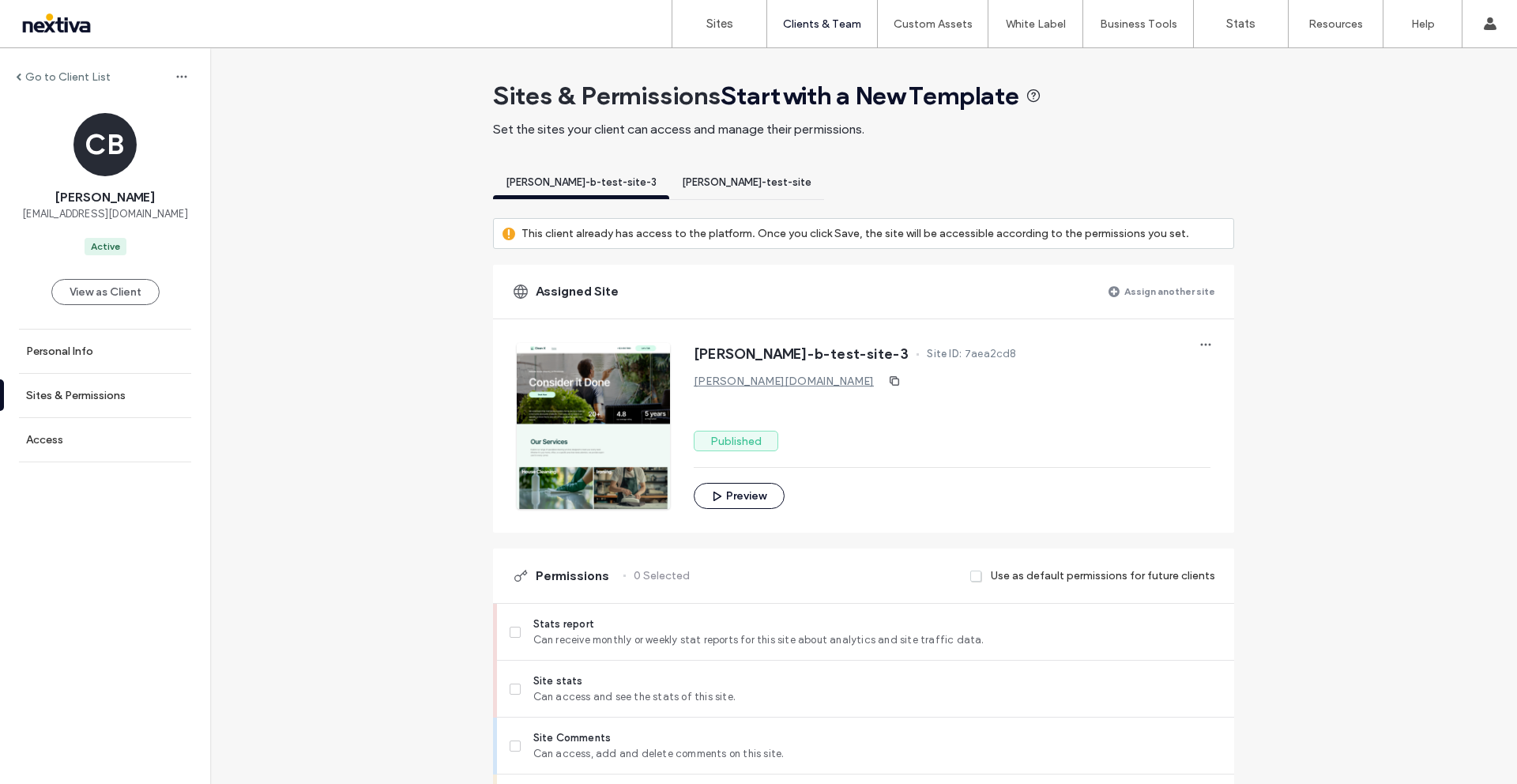
click at [682, 183] on span "chris-bryant-test-site" at bounding box center [746, 182] width 129 height 12
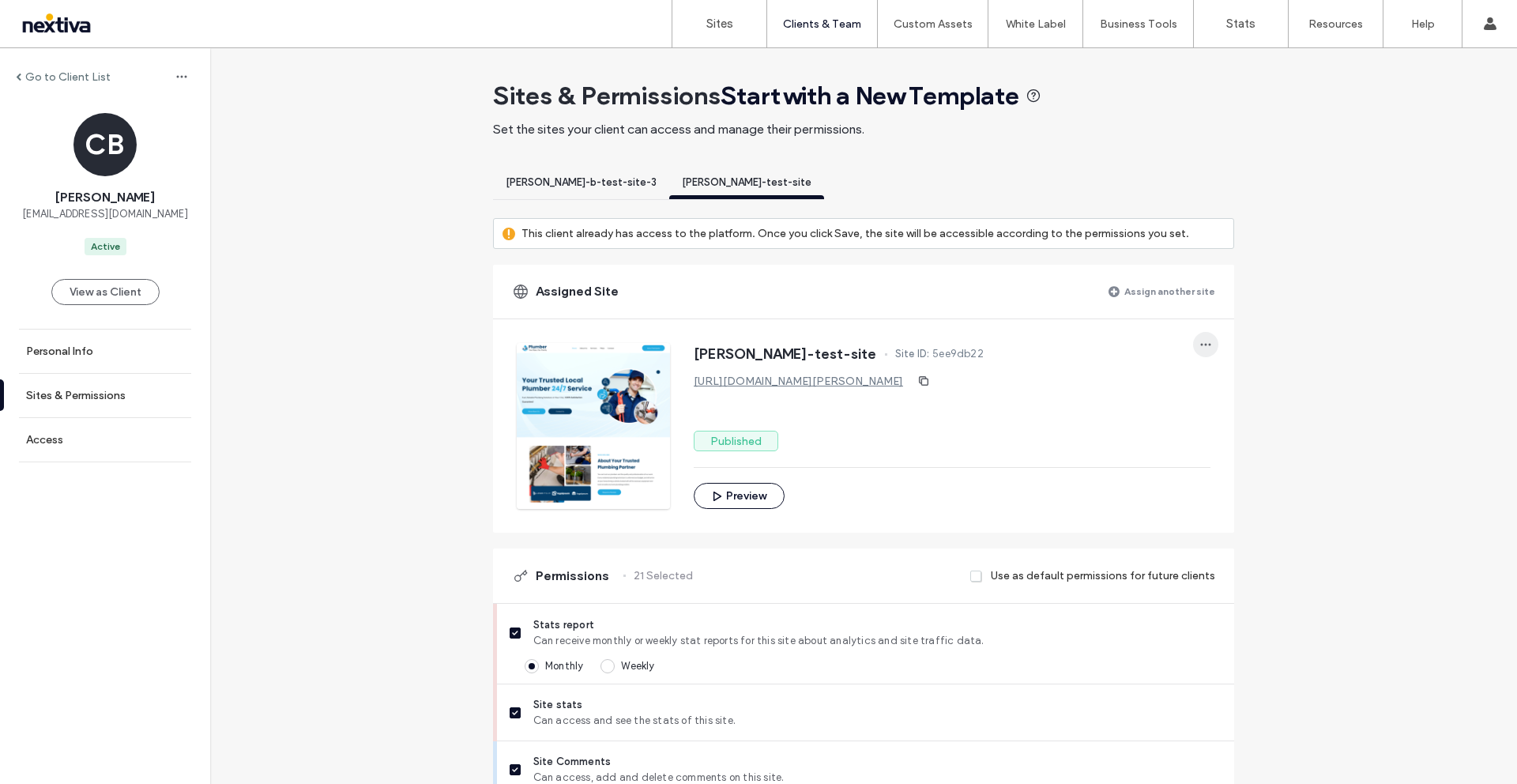
click at [1208, 336] on span "button" at bounding box center [1206, 344] width 25 height 25
click at [1238, 378] on span "Unassign site" at bounding box center [1253, 385] width 65 height 16
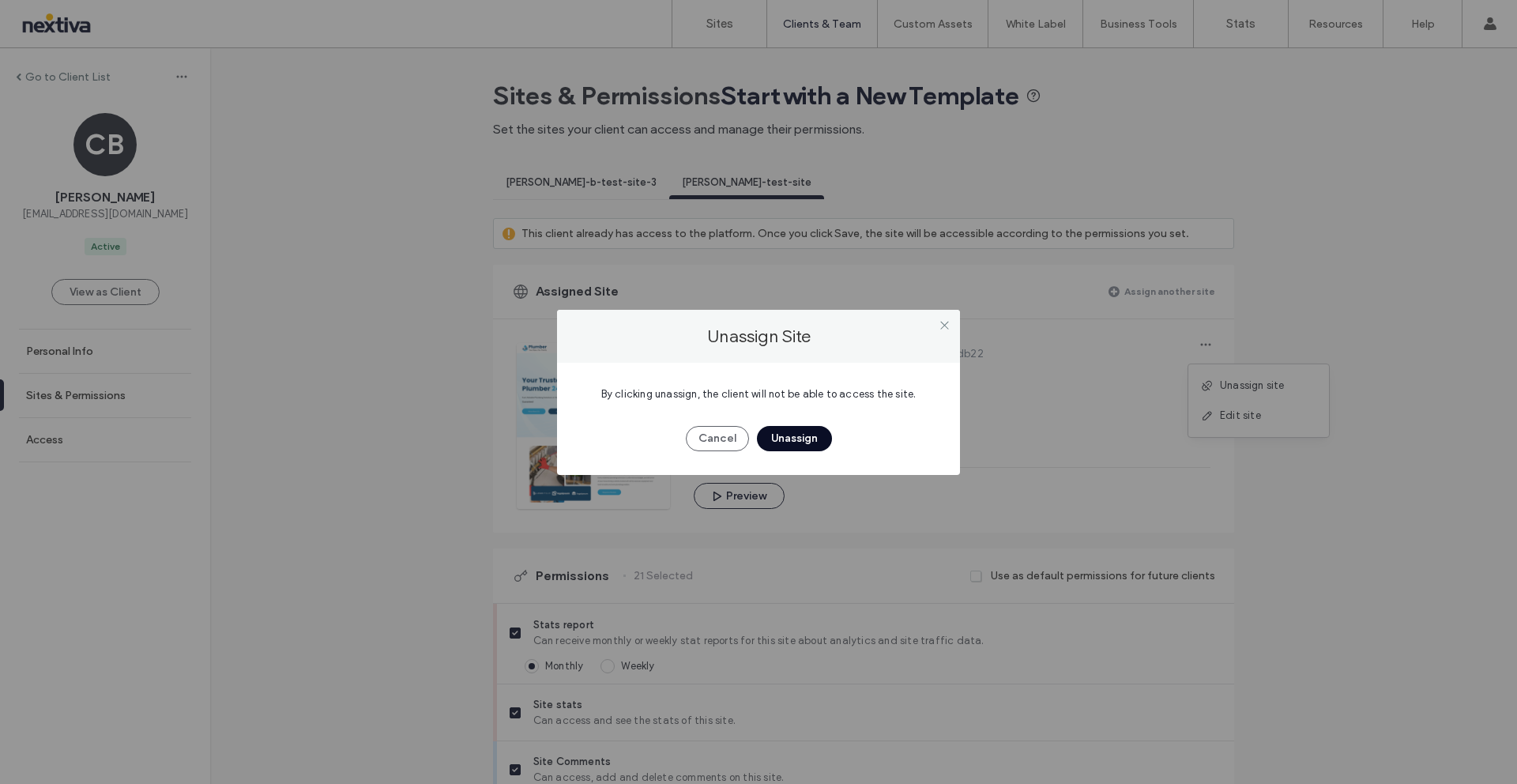
click at [773, 440] on button "Unassign" at bounding box center [795, 438] width 75 height 25
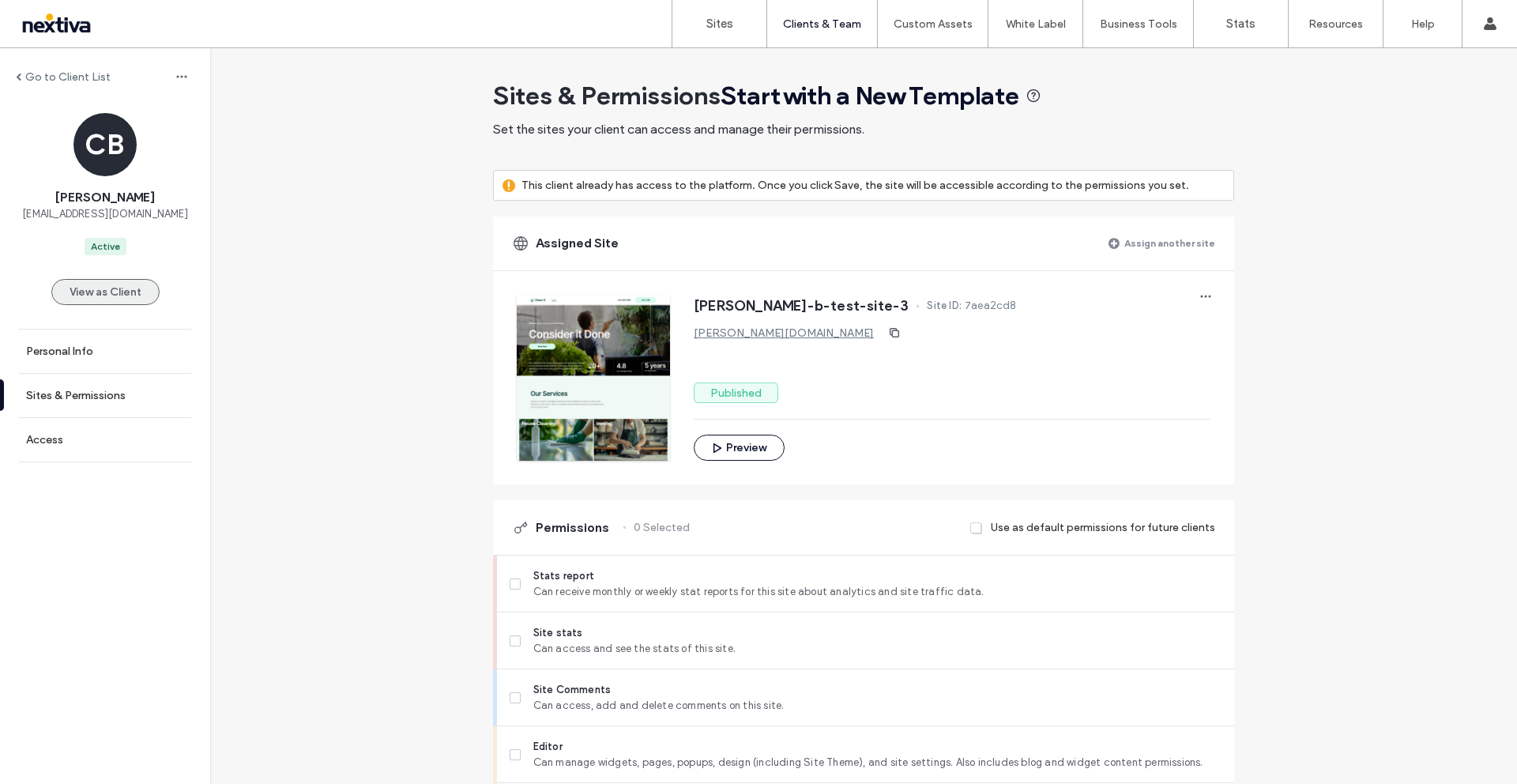
click at [115, 287] on button "View as Client" at bounding box center [105, 292] width 108 height 26
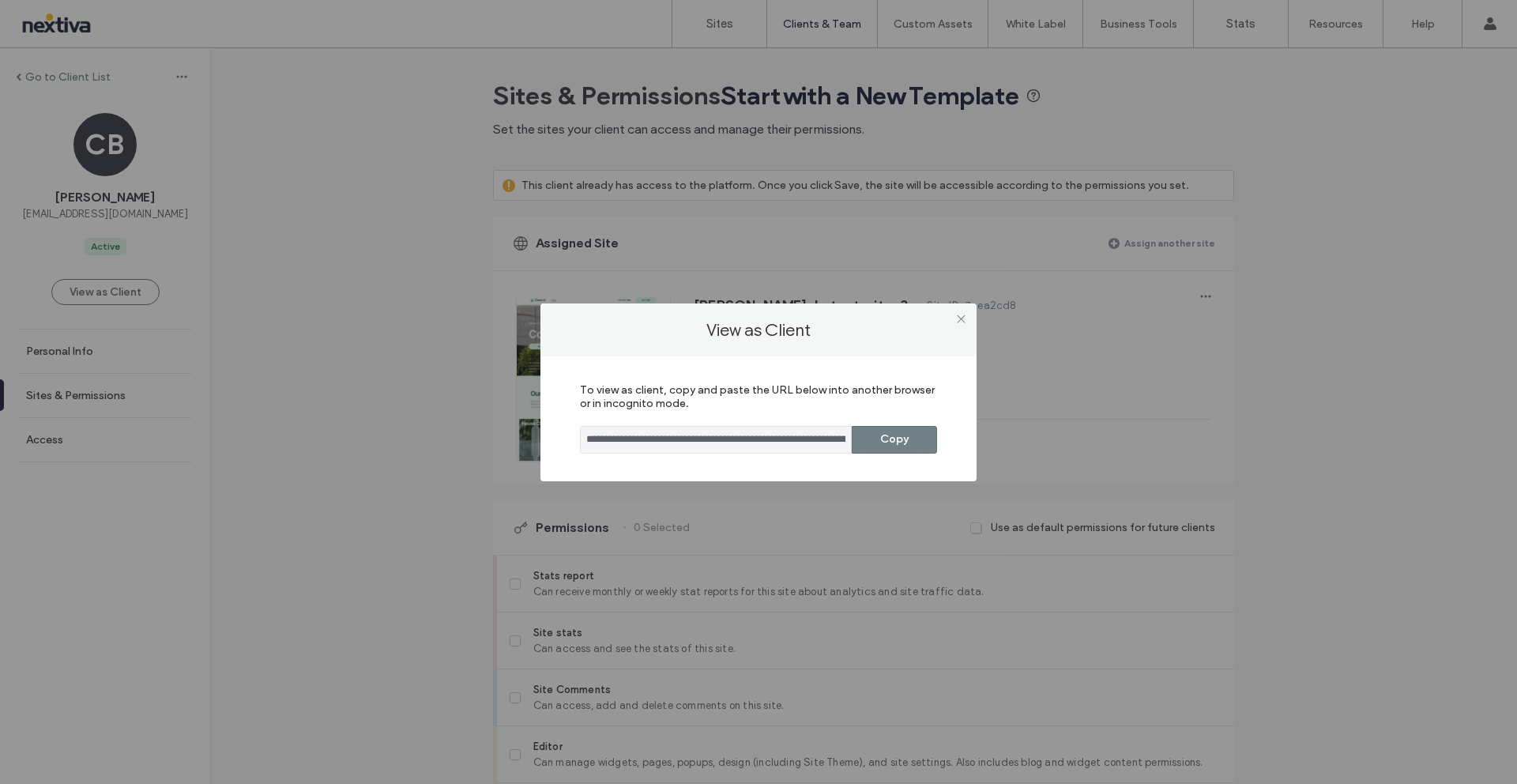
click at [883, 445] on button "Copy" at bounding box center [894, 440] width 85 height 28
click at [964, 319] on icon at bounding box center [961, 319] width 12 height 12
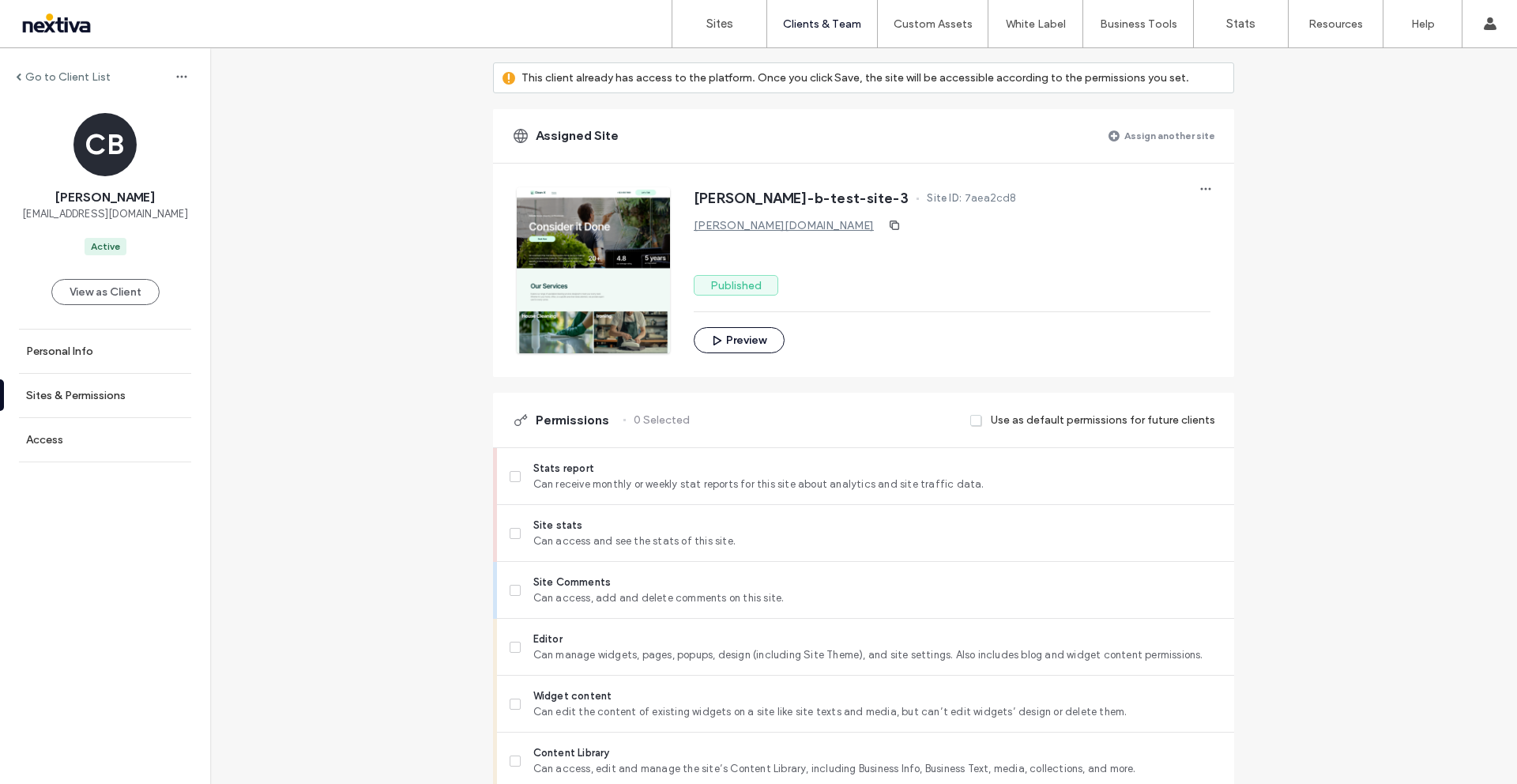
scroll to position [205, 0]
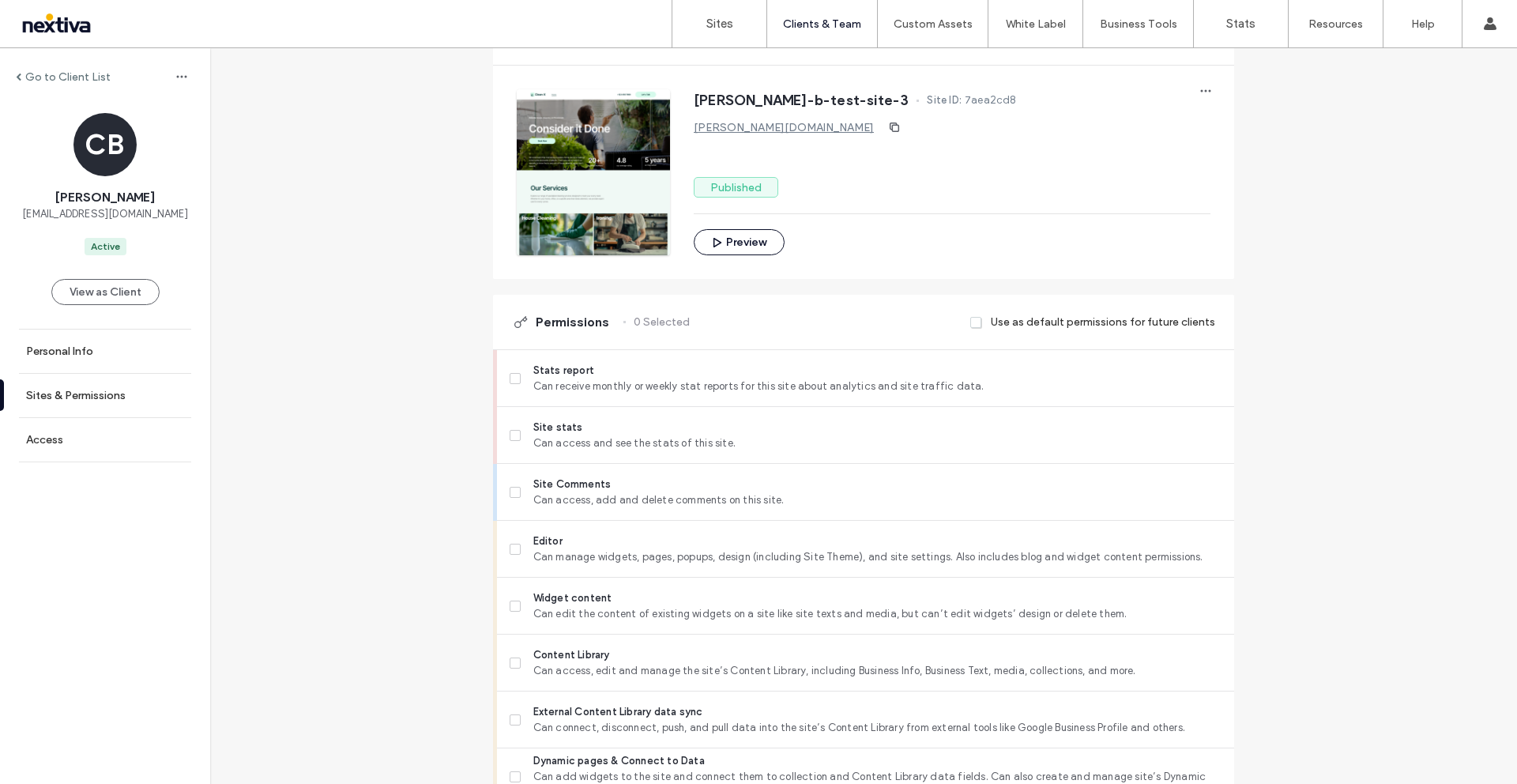
click at [975, 325] on span at bounding box center [977, 321] width 13 height 14
click at [975, 326] on span at bounding box center [977, 321] width 13 height 14
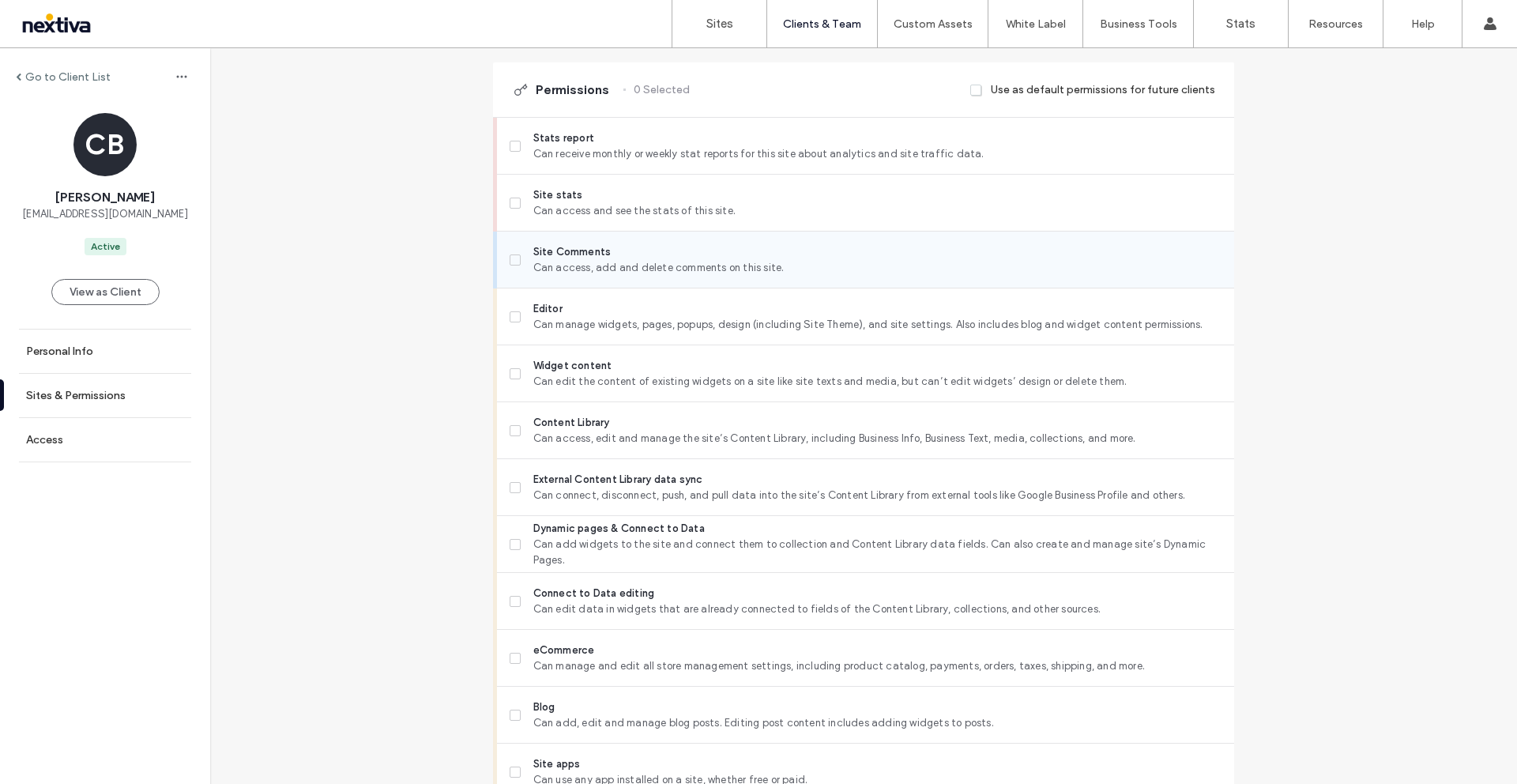
scroll to position [462, 0]
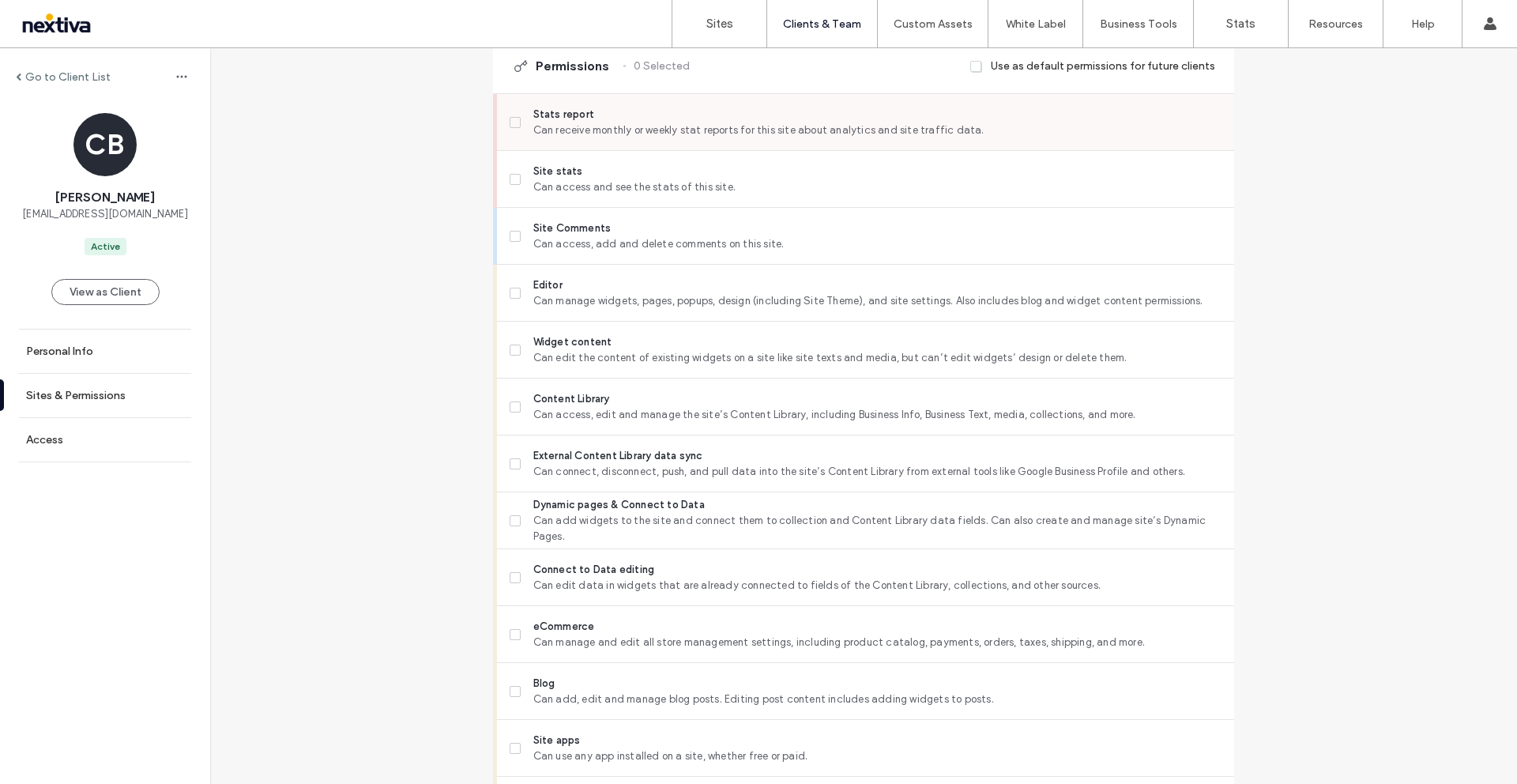
drag, startPoint x: 511, startPoint y: 121, endPoint x: 514, endPoint y: 149, distance: 28.2
click at [512, 121] on icon at bounding box center [515, 122] width 6 height 5
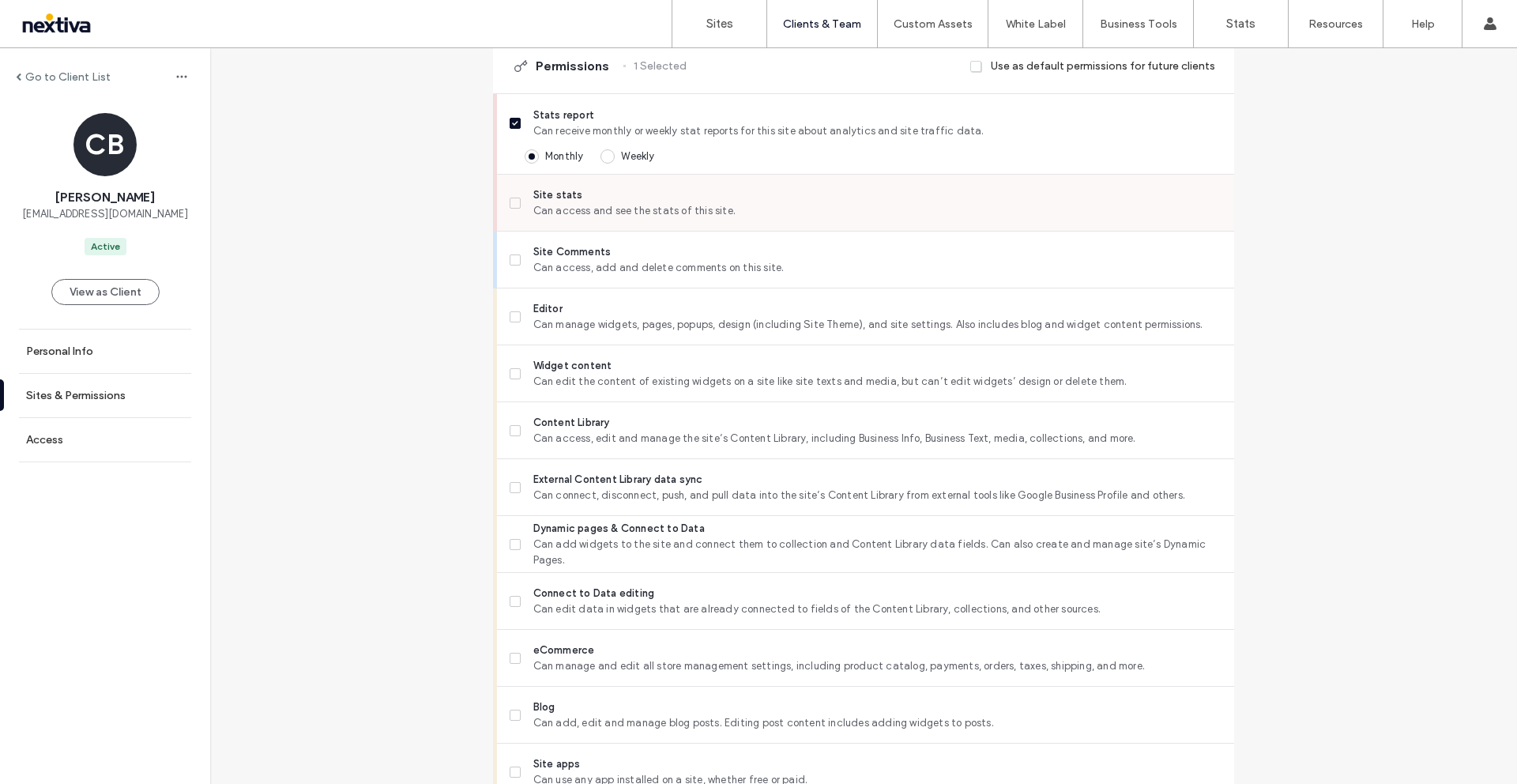
click at [511, 208] on label "Site stats Can access and see the stats of this site." at bounding box center [866, 203] width 712 height 31
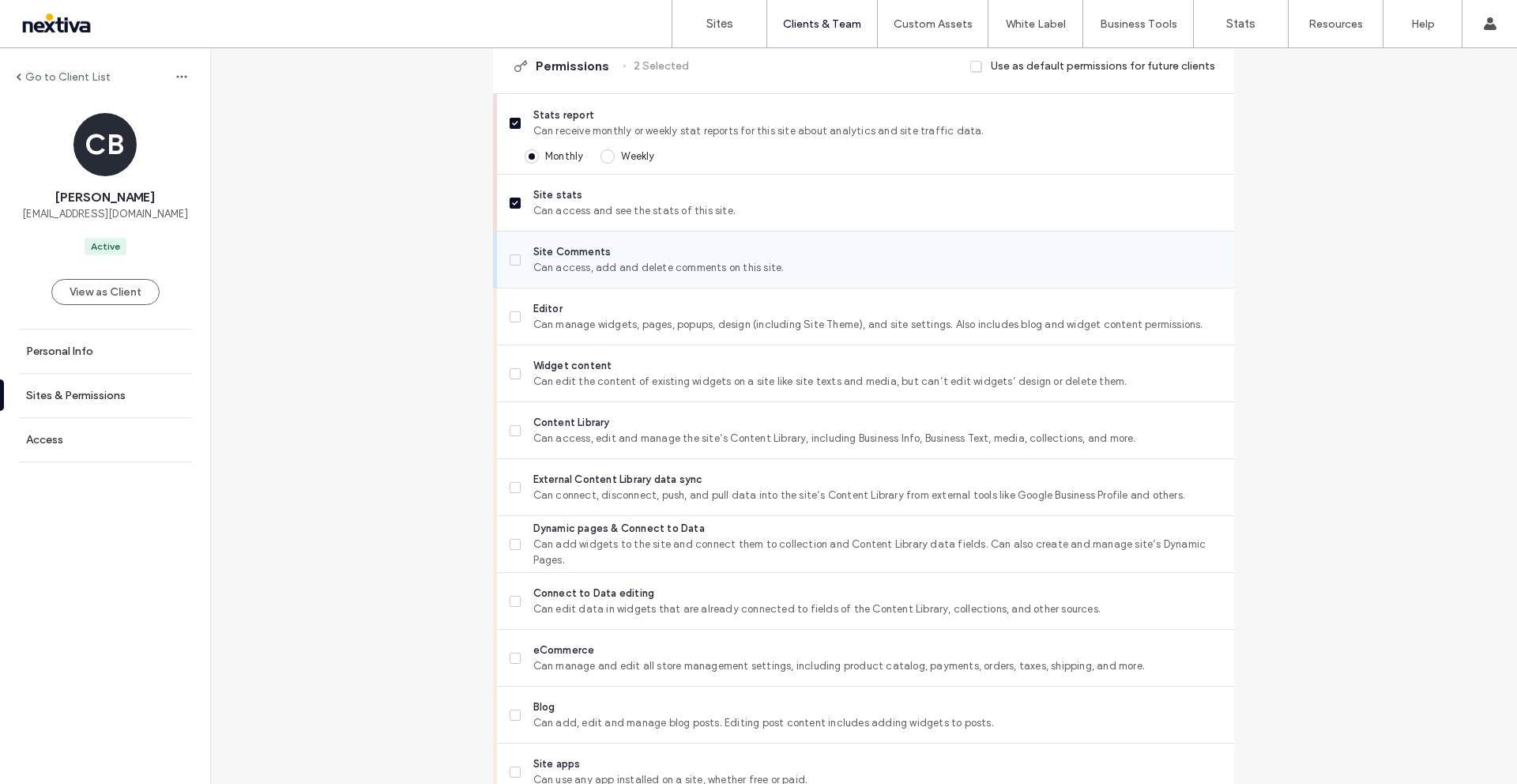
click at [510, 262] on span at bounding box center [516, 259] width 11 height 11
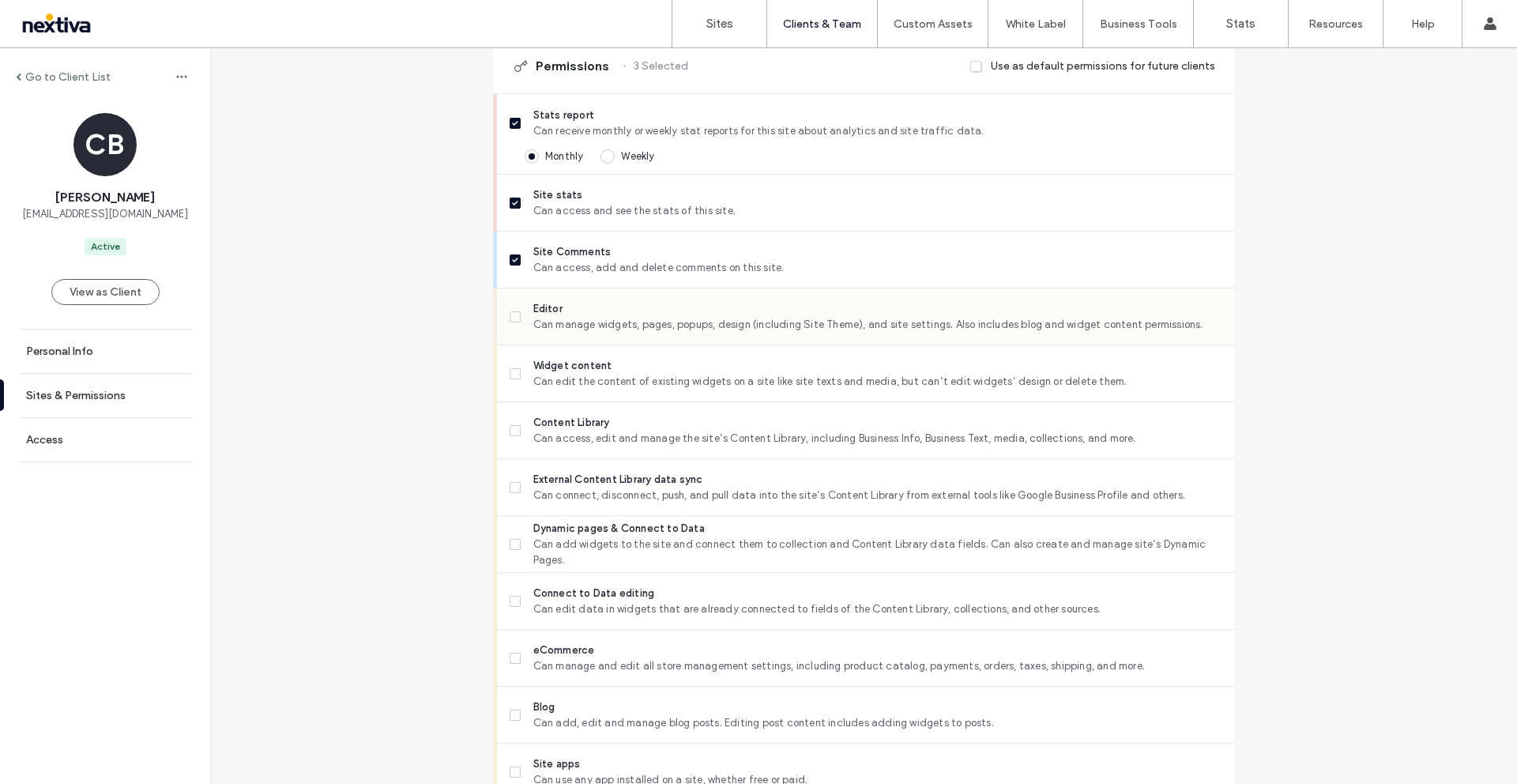
click at [512, 320] on span at bounding box center [516, 317] width 11 height 11
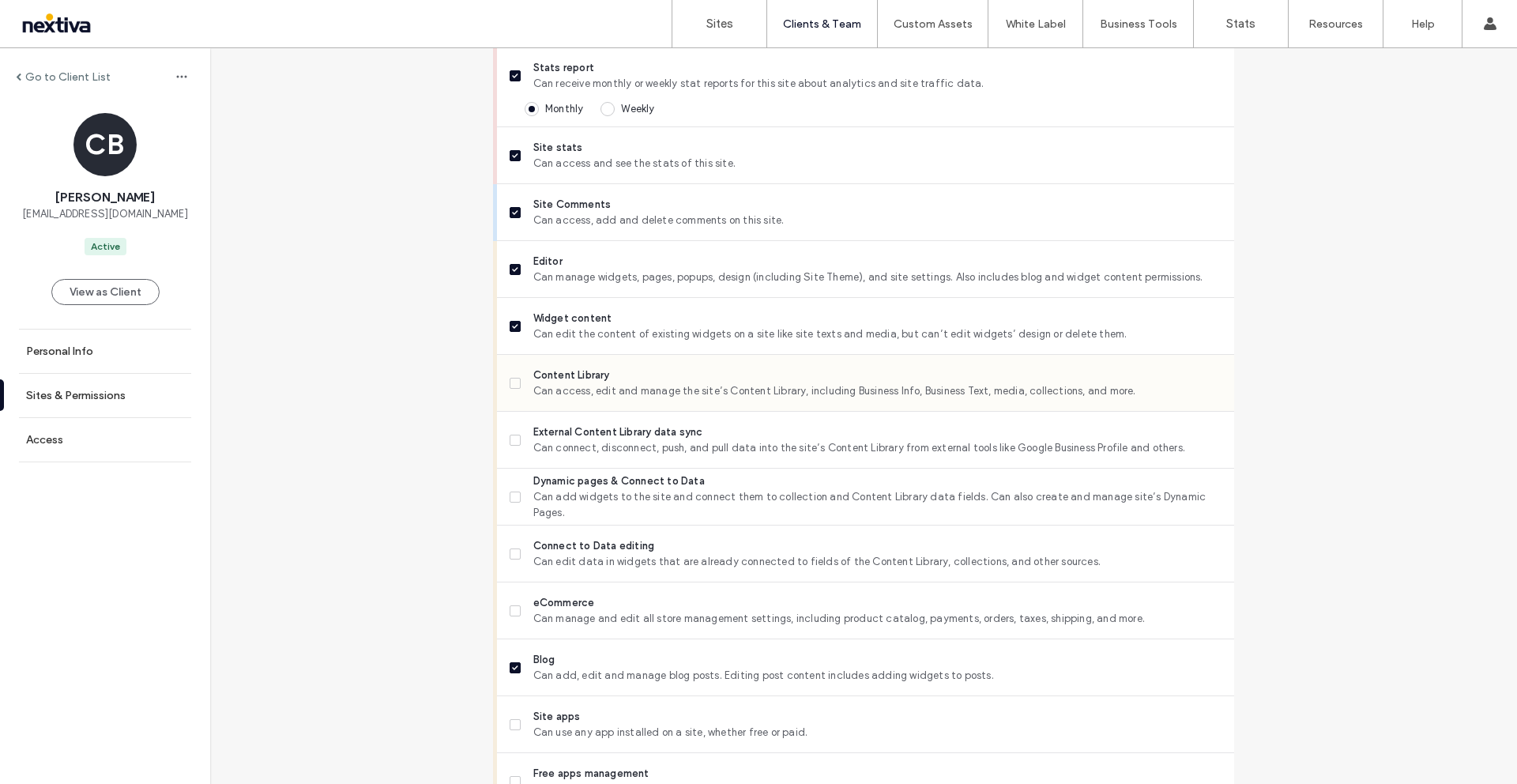
drag, startPoint x: 513, startPoint y: 376, endPoint x: 511, endPoint y: 397, distance: 21.1
click at [513, 376] on label "Content Library Can access, edit and manage the site’s Content Library, includi…" at bounding box center [866, 383] width 712 height 31
click at [513, 439] on span at bounding box center [516, 440] width 11 height 11
drag, startPoint x: 508, startPoint y: 497, endPoint x: 510, endPoint y: 533, distance: 36.1
click at [512, 497] on icon at bounding box center [515, 497] width 6 height 5
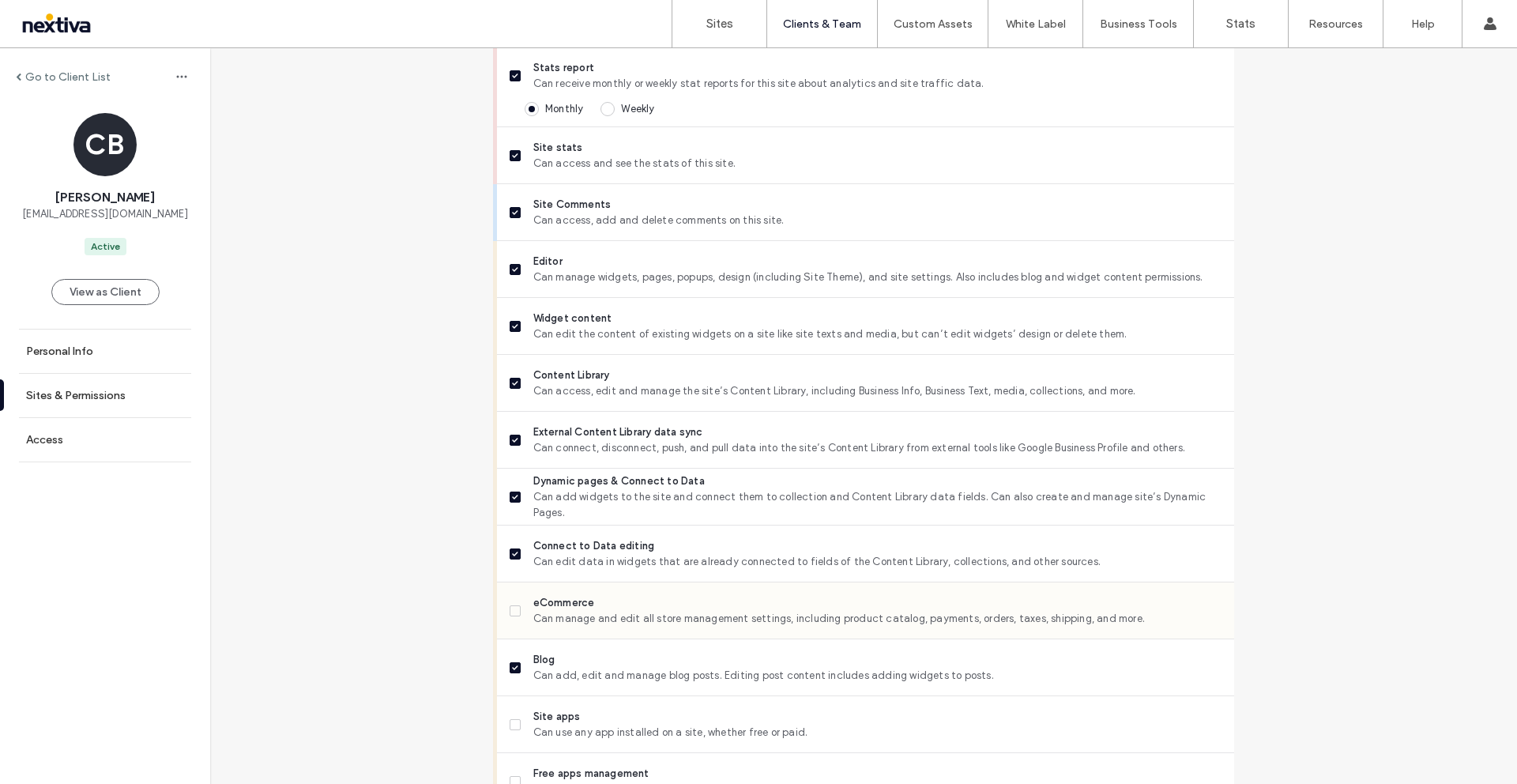
click at [512, 609] on icon at bounding box center [515, 610] width 6 height 5
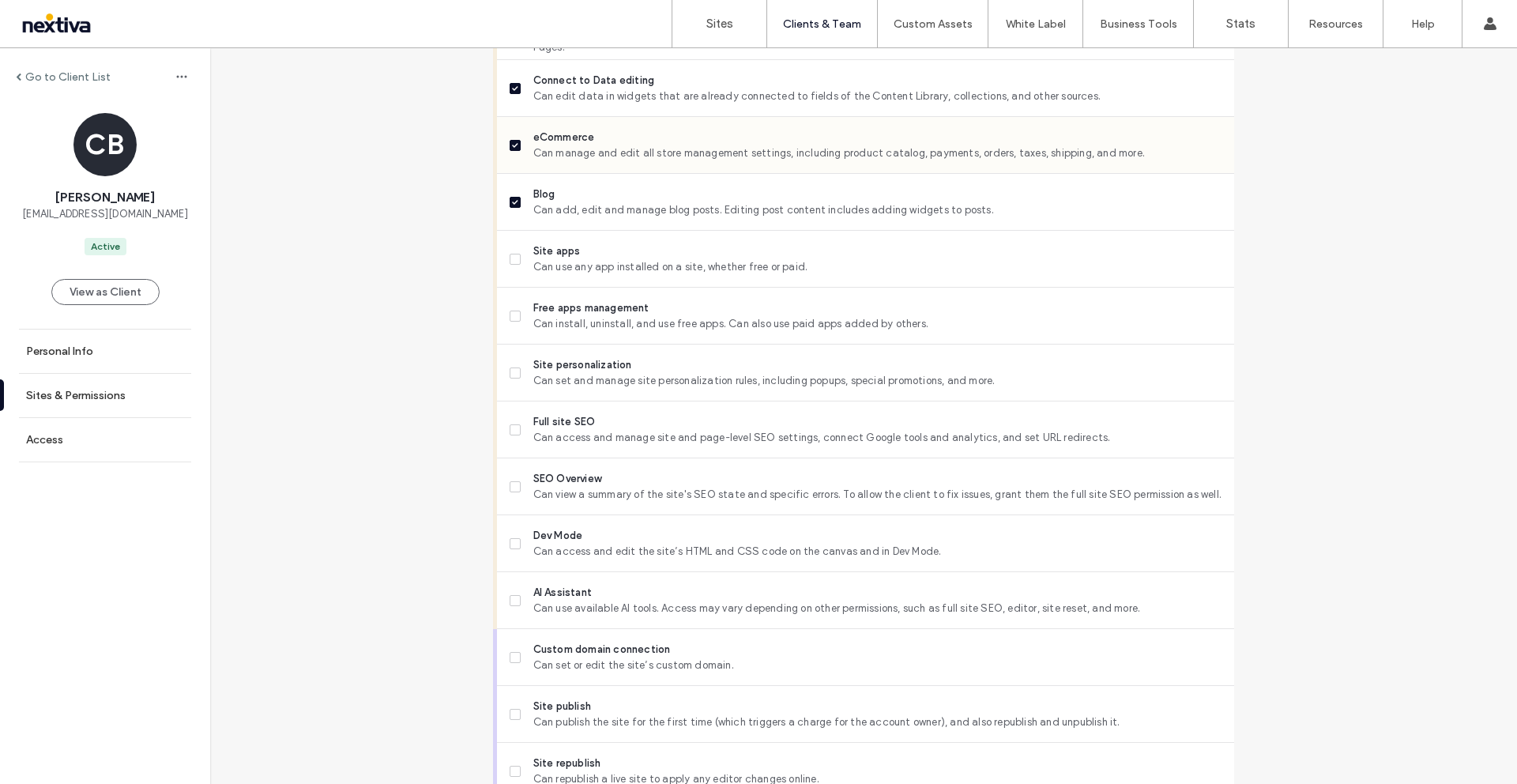
scroll to position [959, 0]
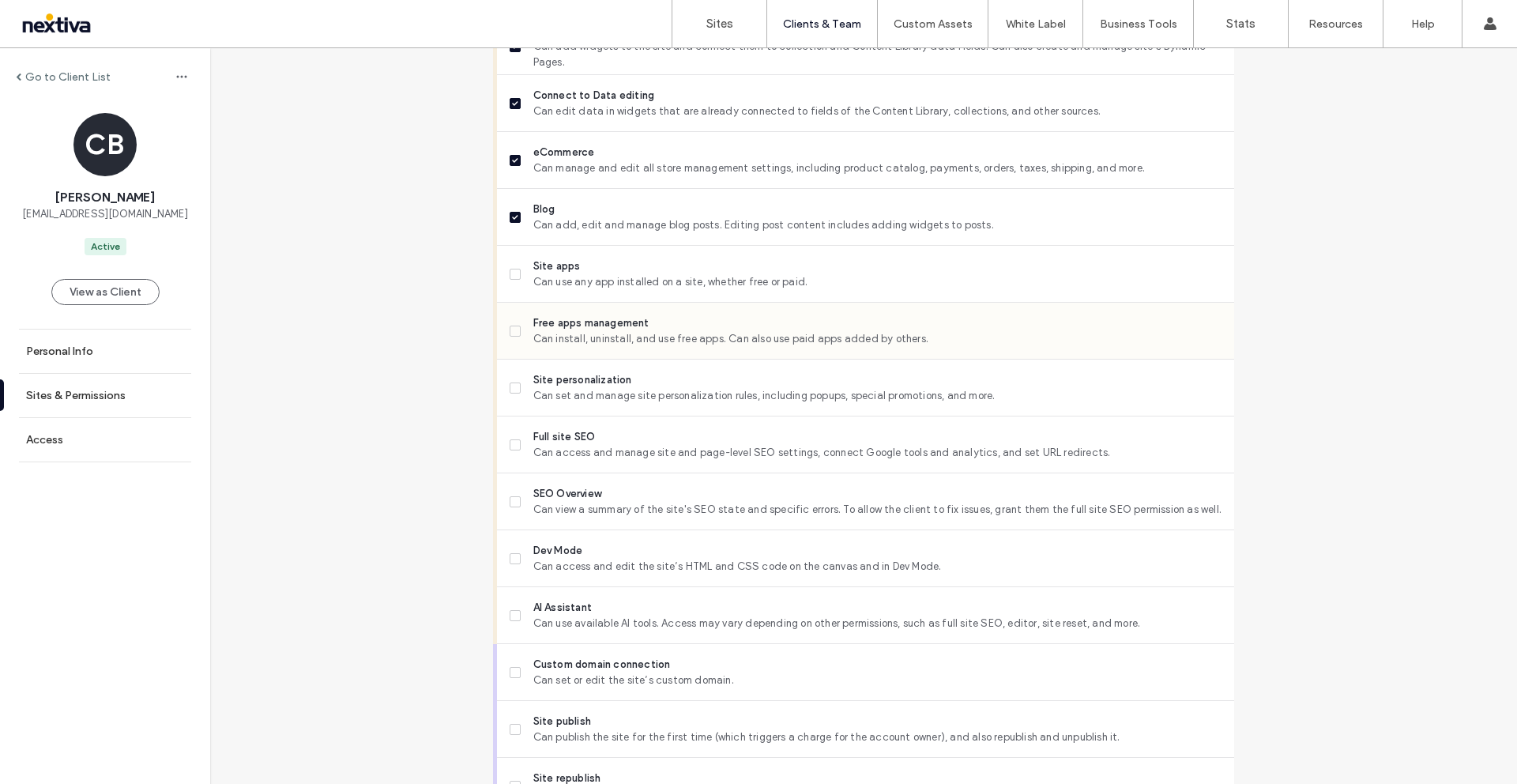
drag, startPoint x: 510, startPoint y: 272, endPoint x: 506, endPoint y: 308, distance: 36.2
click at [512, 272] on icon at bounding box center [515, 273] width 6 height 5
click at [512, 329] on icon at bounding box center [515, 331] width 6 height 5
click at [517, 385] on label "Site personalization Can set and manage site personalization rules, including p…" at bounding box center [866, 388] width 712 height 31
click at [512, 448] on span at bounding box center [516, 445] width 11 height 11
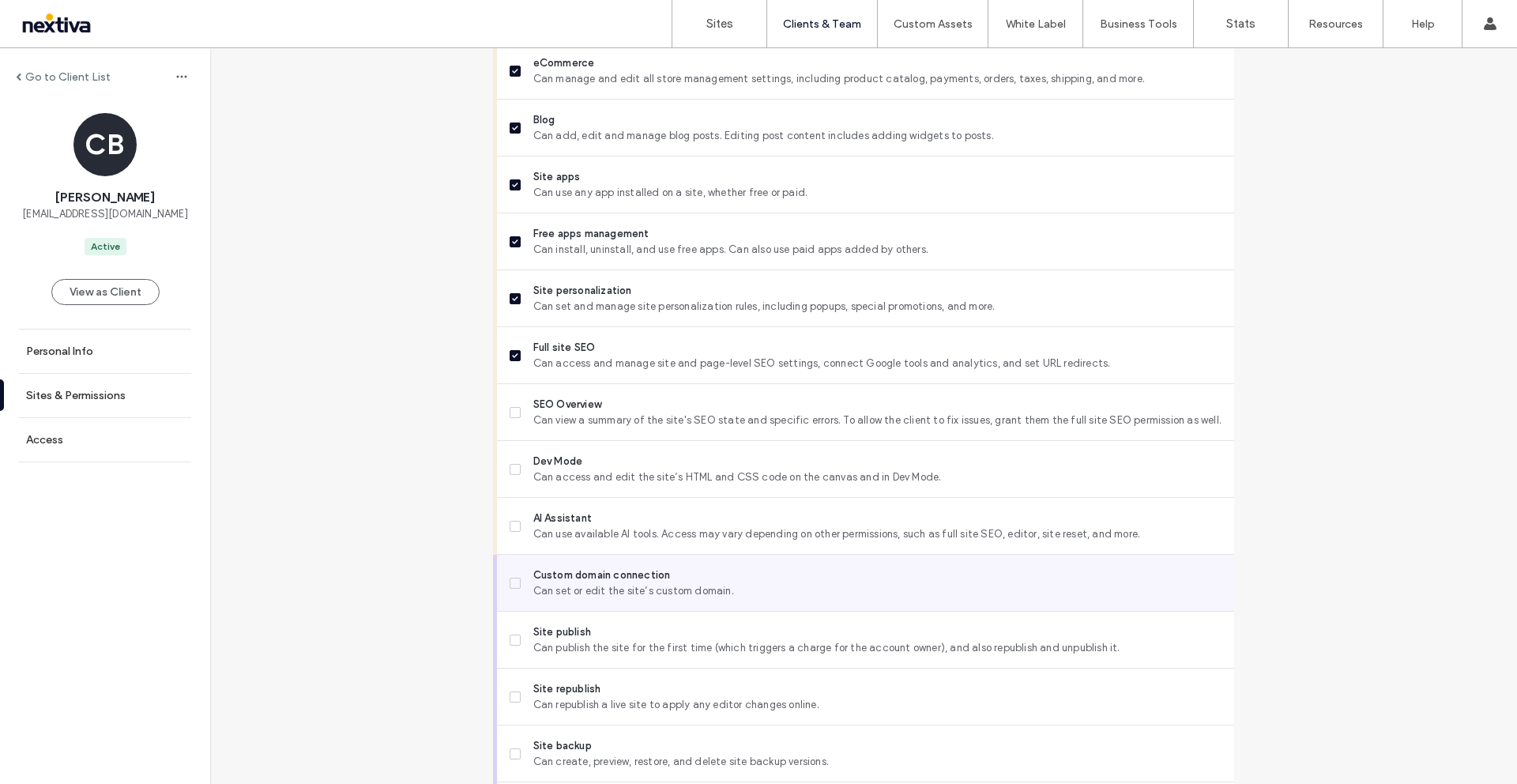
scroll to position [1156, 0]
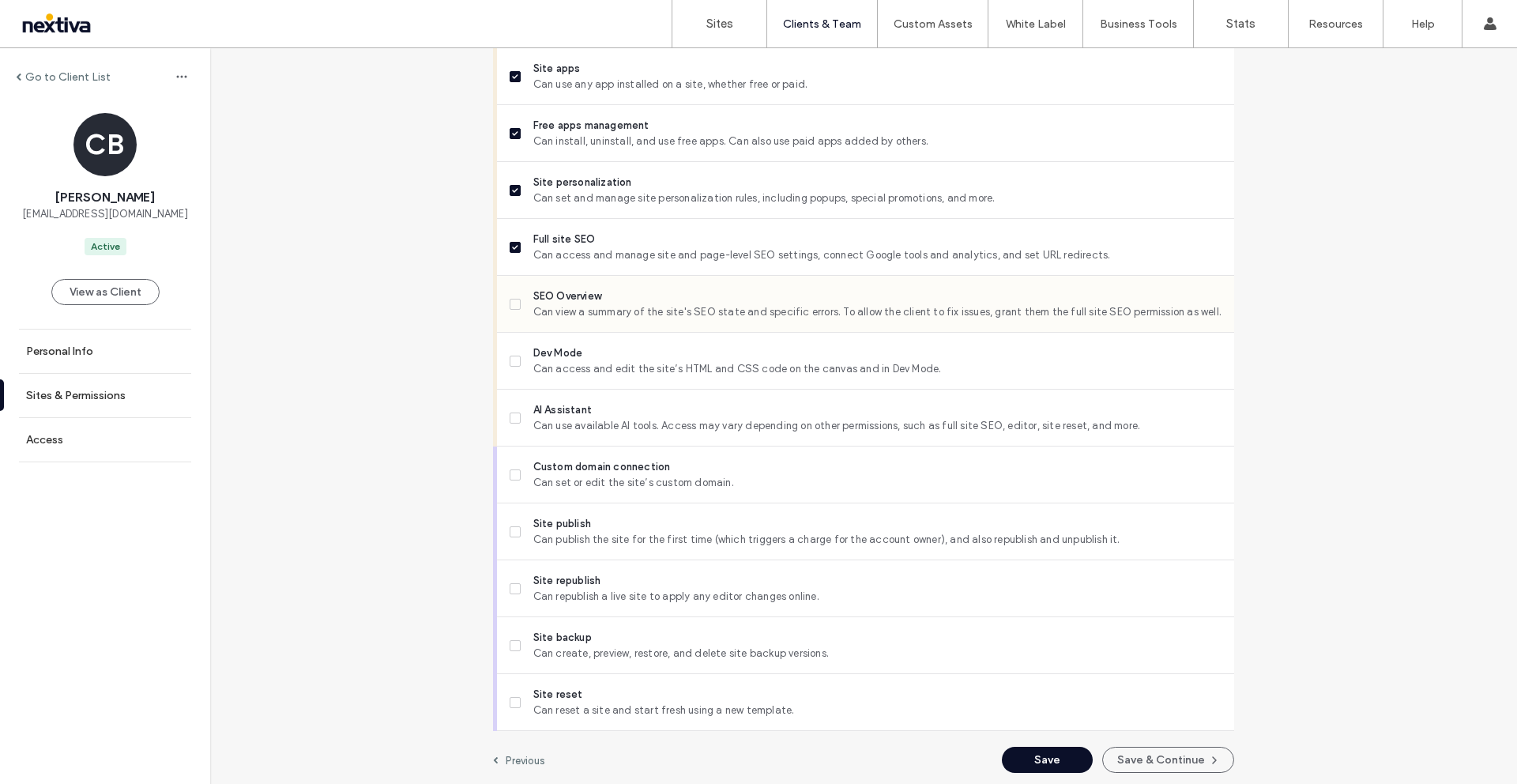
click at [511, 299] on span at bounding box center [516, 304] width 11 height 11
click at [513, 361] on span at bounding box center [516, 361] width 11 height 11
click at [512, 418] on icon at bounding box center [515, 417] width 6 height 5
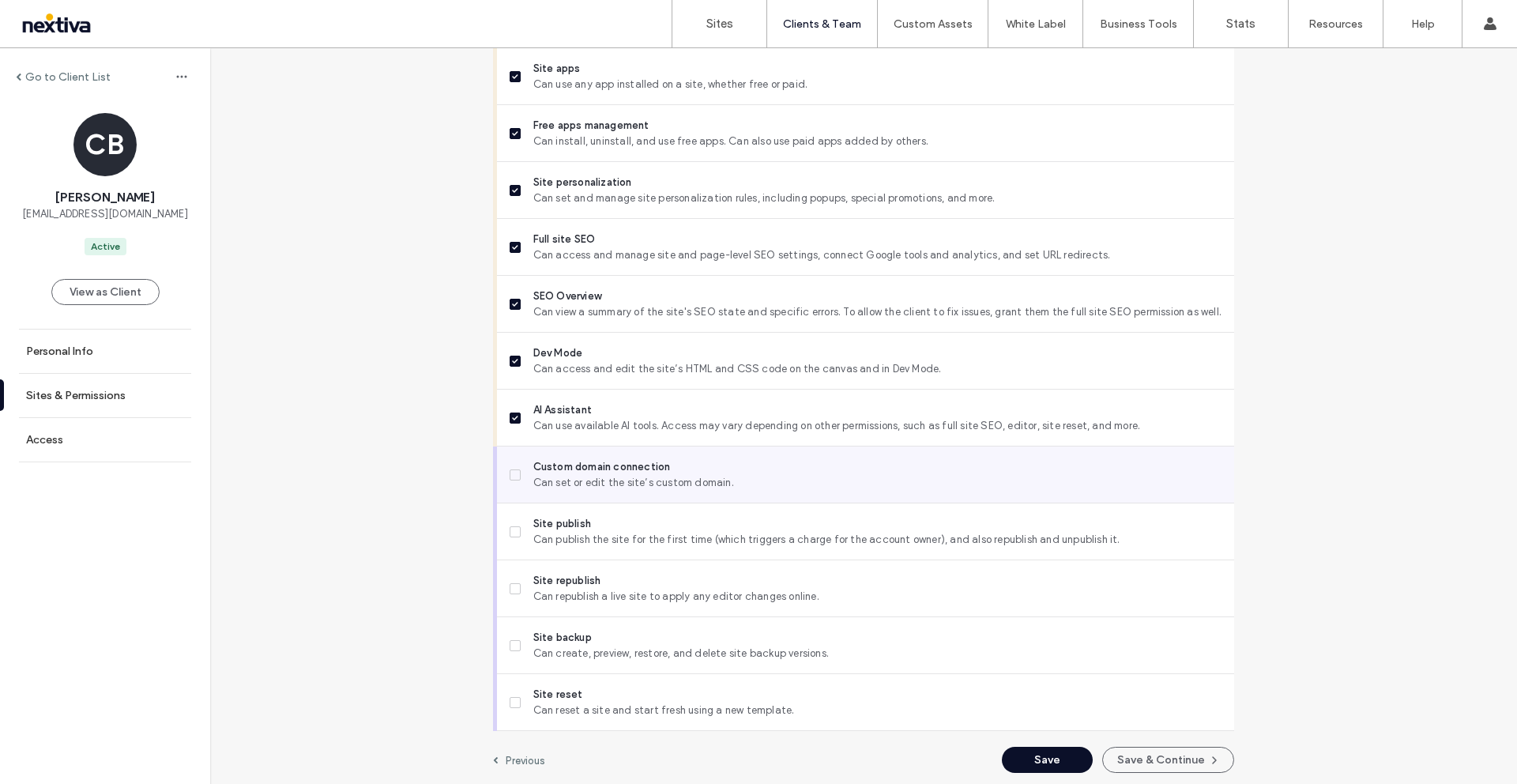
click at [513, 478] on span at bounding box center [516, 475] width 11 height 11
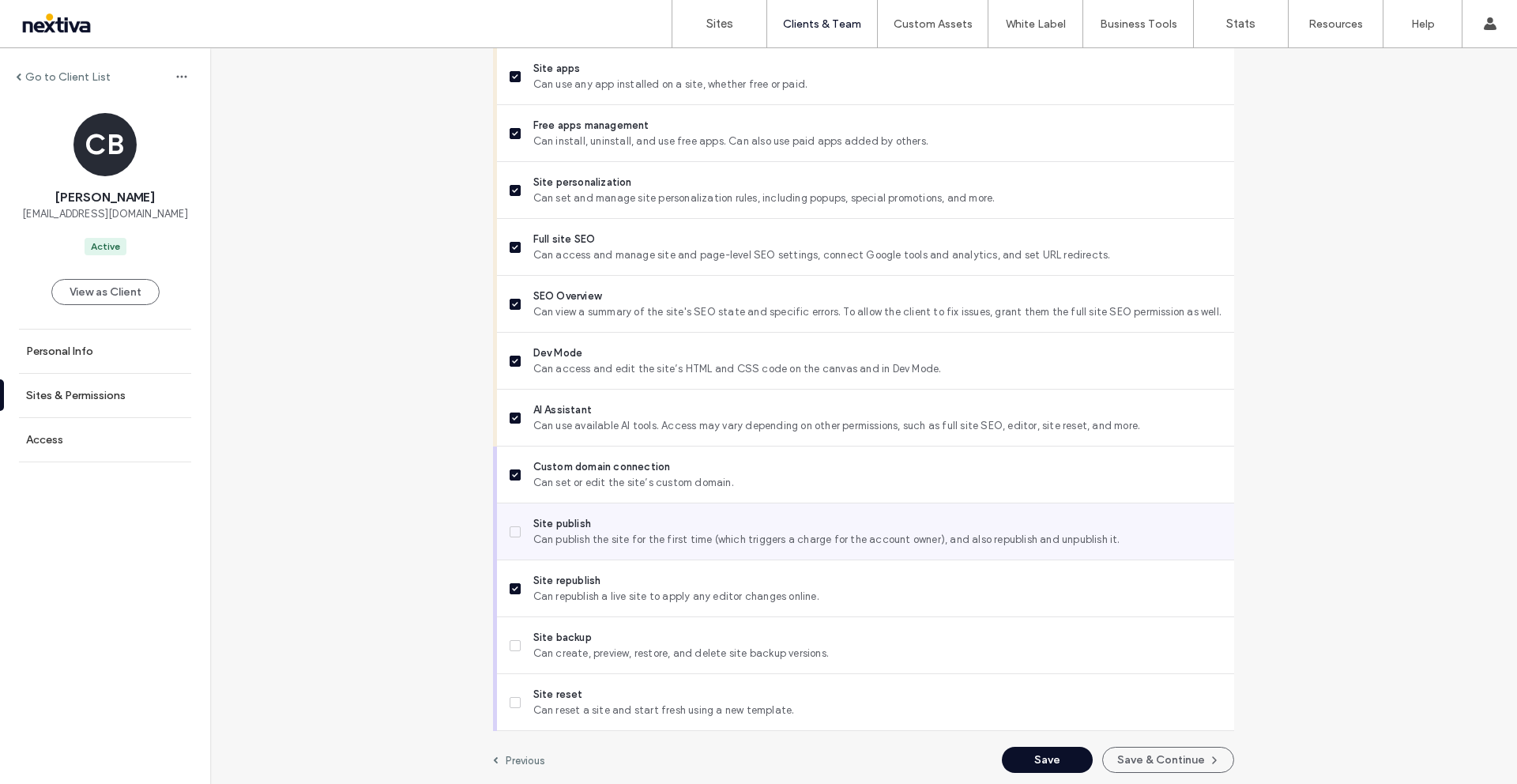
click at [512, 529] on icon at bounding box center [515, 531] width 6 height 5
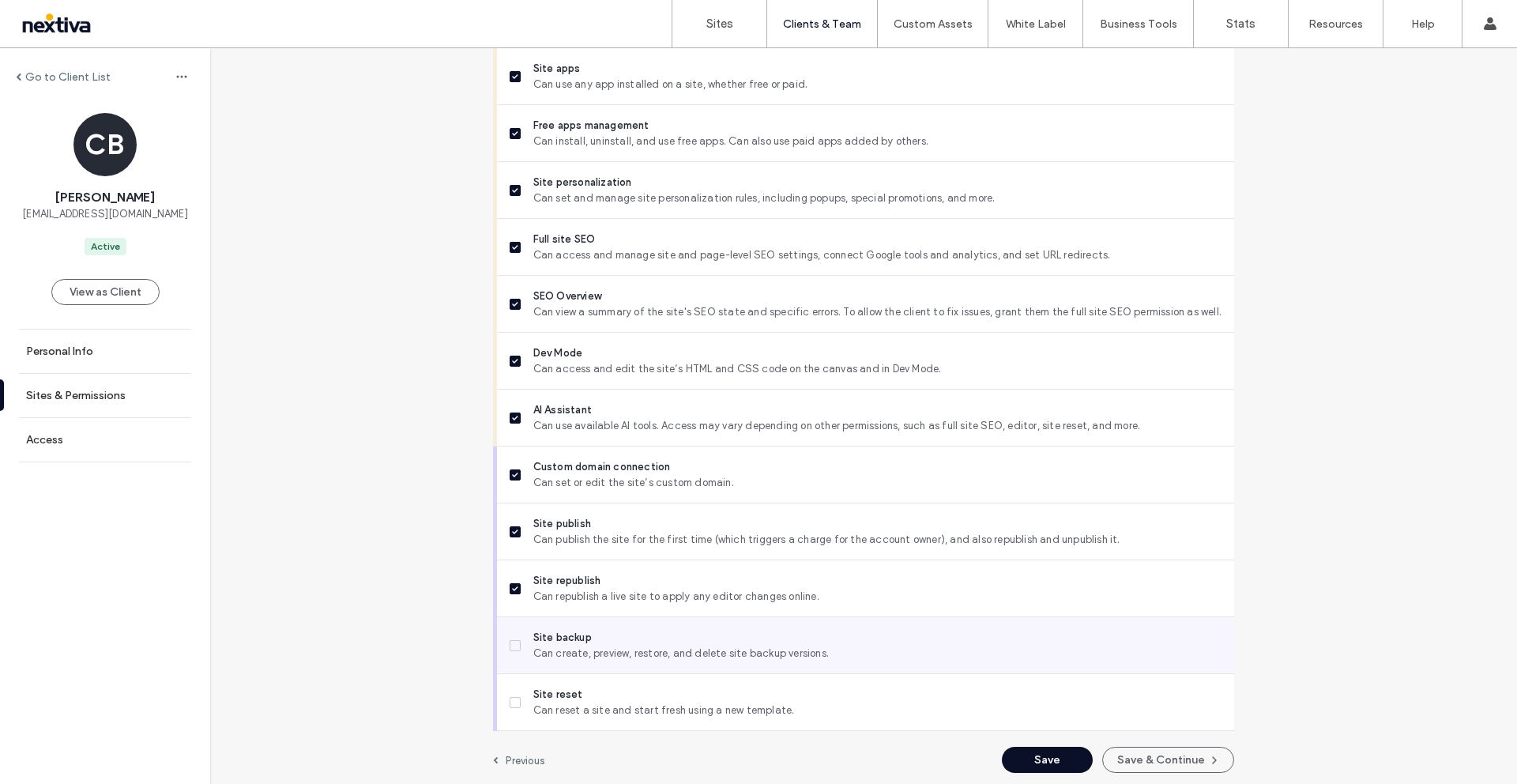
click at [512, 643] on icon at bounding box center [515, 645] width 6 height 5
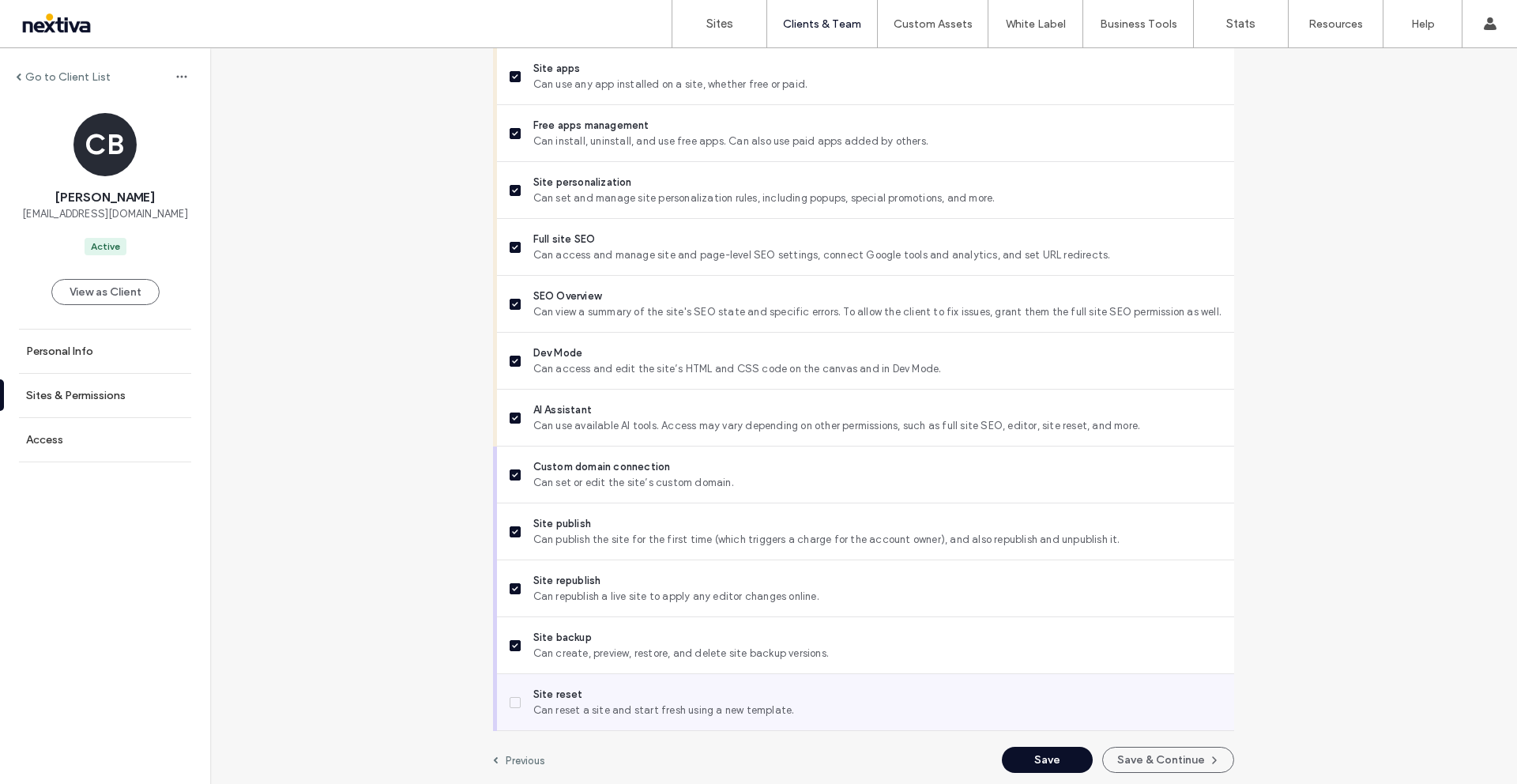
click at [510, 705] on span at bounding box center [516, 703] width 11 height 11
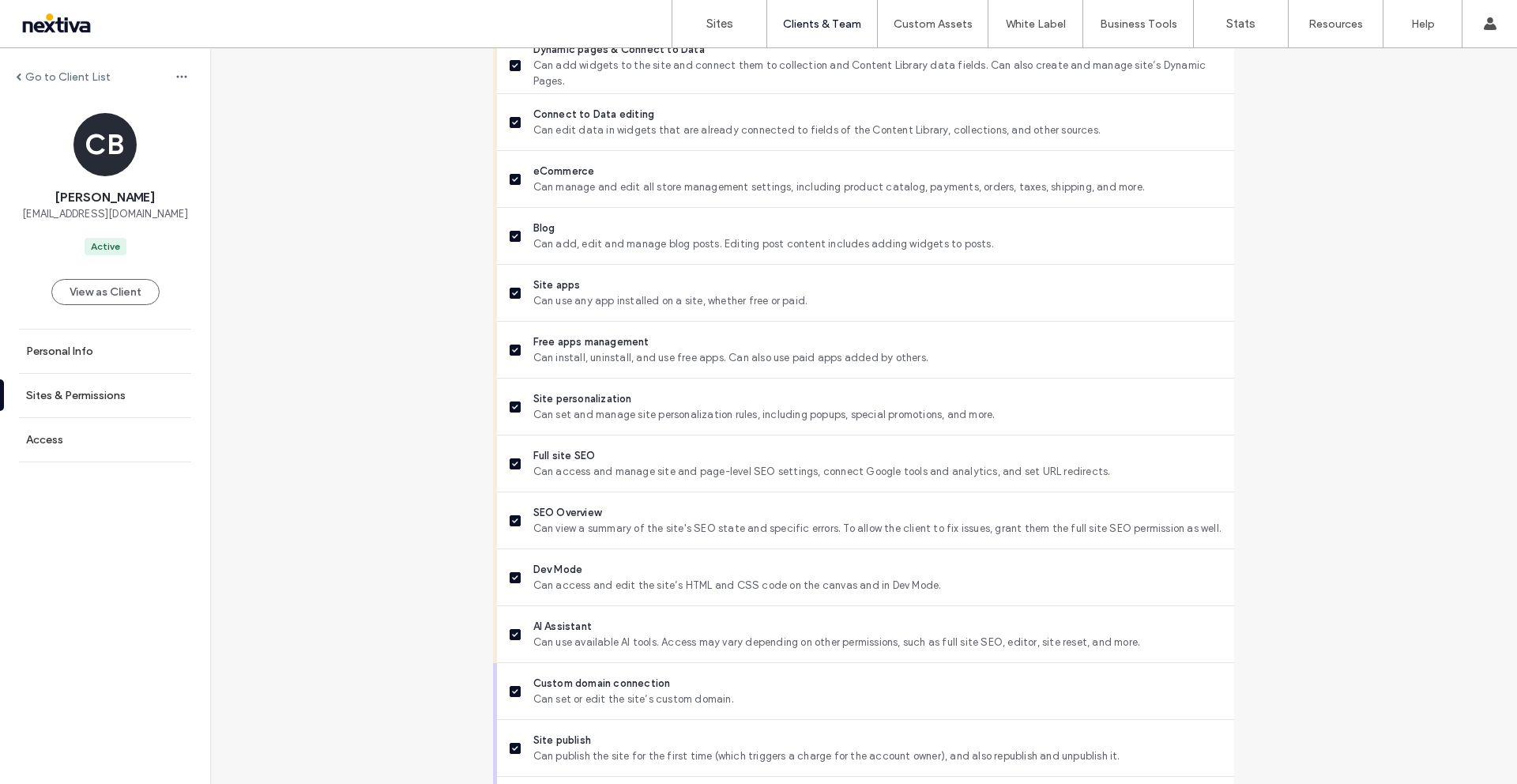
scroll to position [1162, 0]
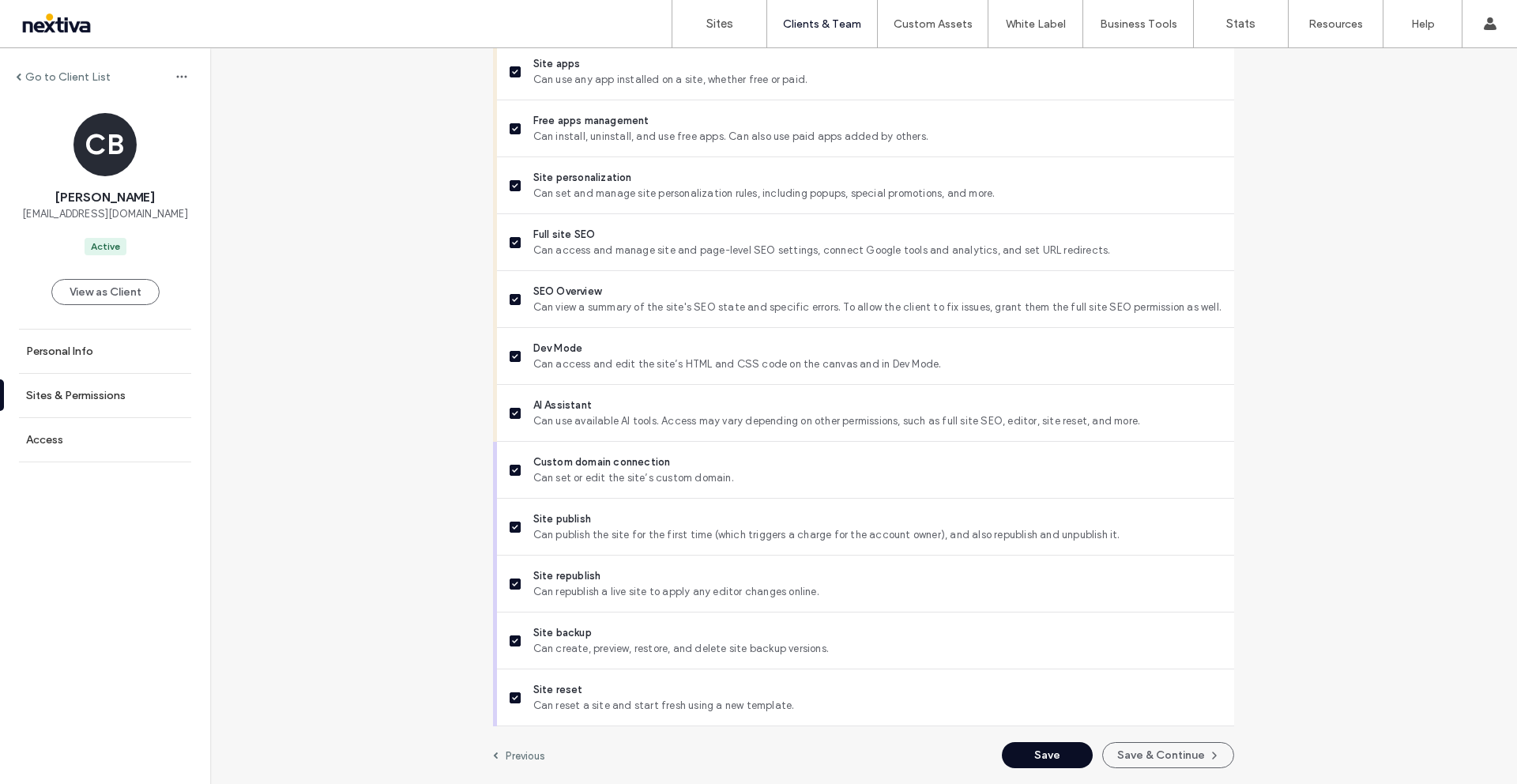
click at [1063, 750] on button "Save" at bounding box center [1048, 754] width 91 height 26
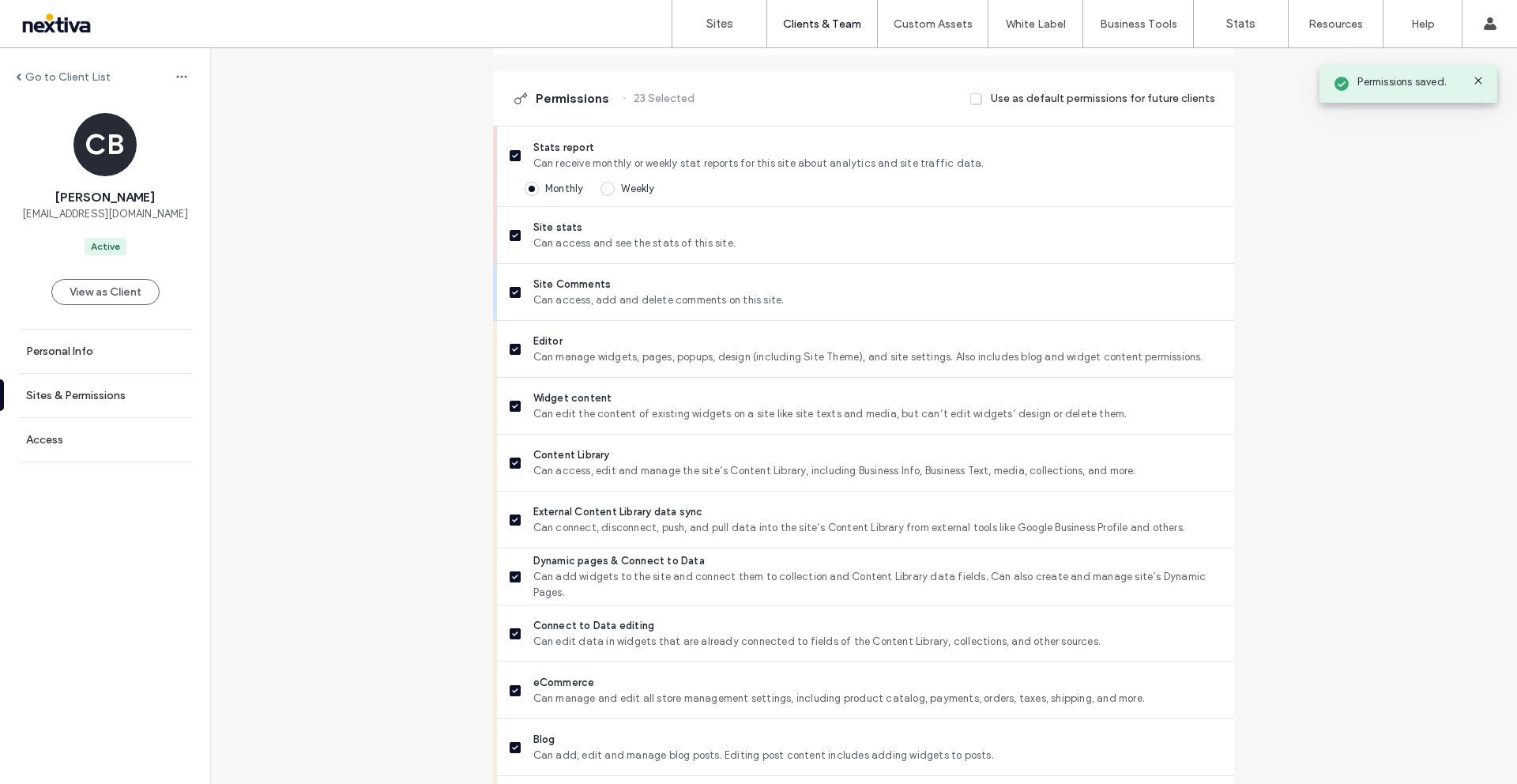
scroll to position [0, 0]
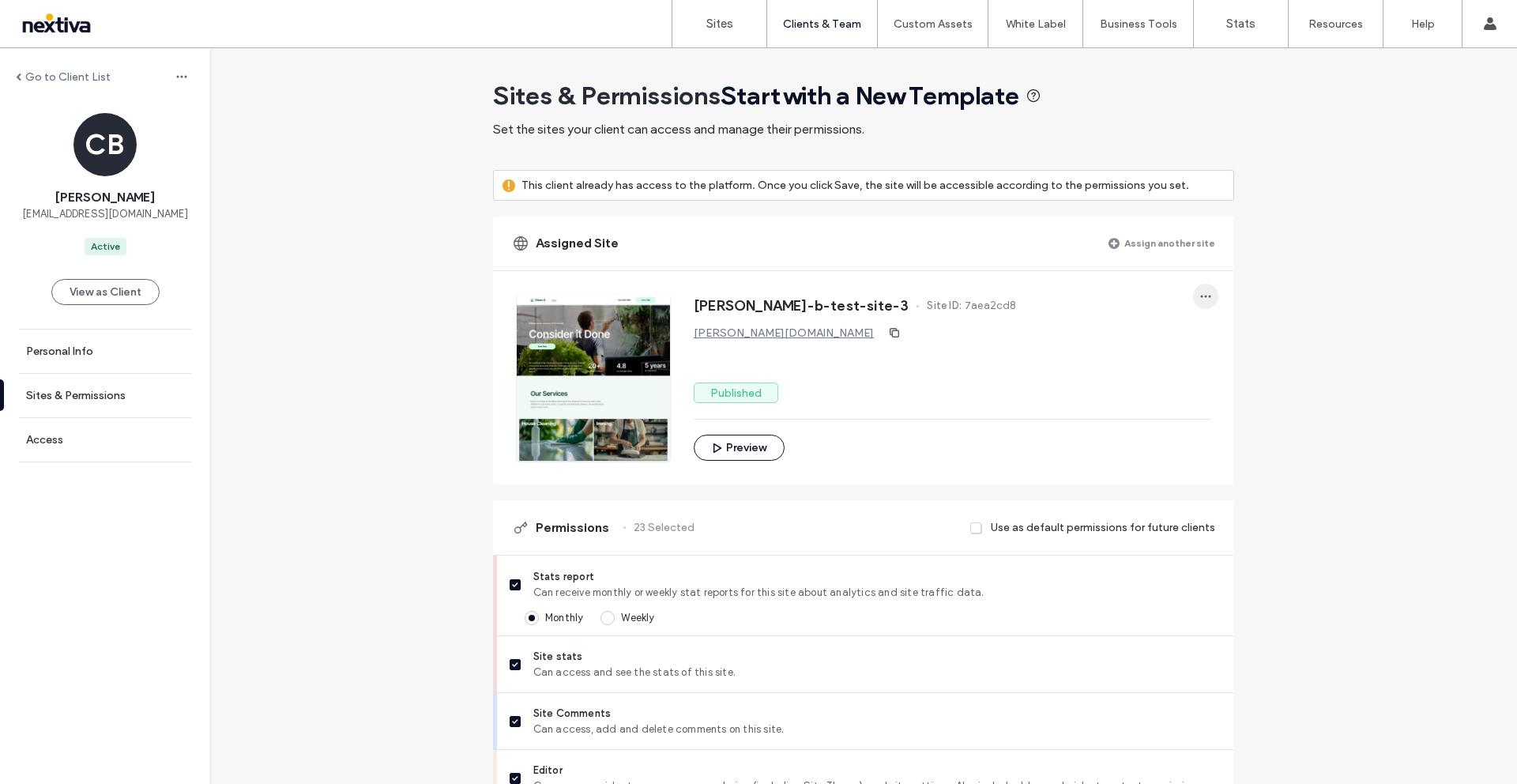
click at [1200, 293] on icon "button" at bounding box center [1207, 296] width 13 height 13
click at [1108, 302] on div "[PERSON_NAME]-b-test-site-3 Site ID: 7aea2cd8" at bounding box center [952, 307] width 516 height 25
click at [145, 286] on button "View as Client" at bounding box center [105, 292] width 108 height 26
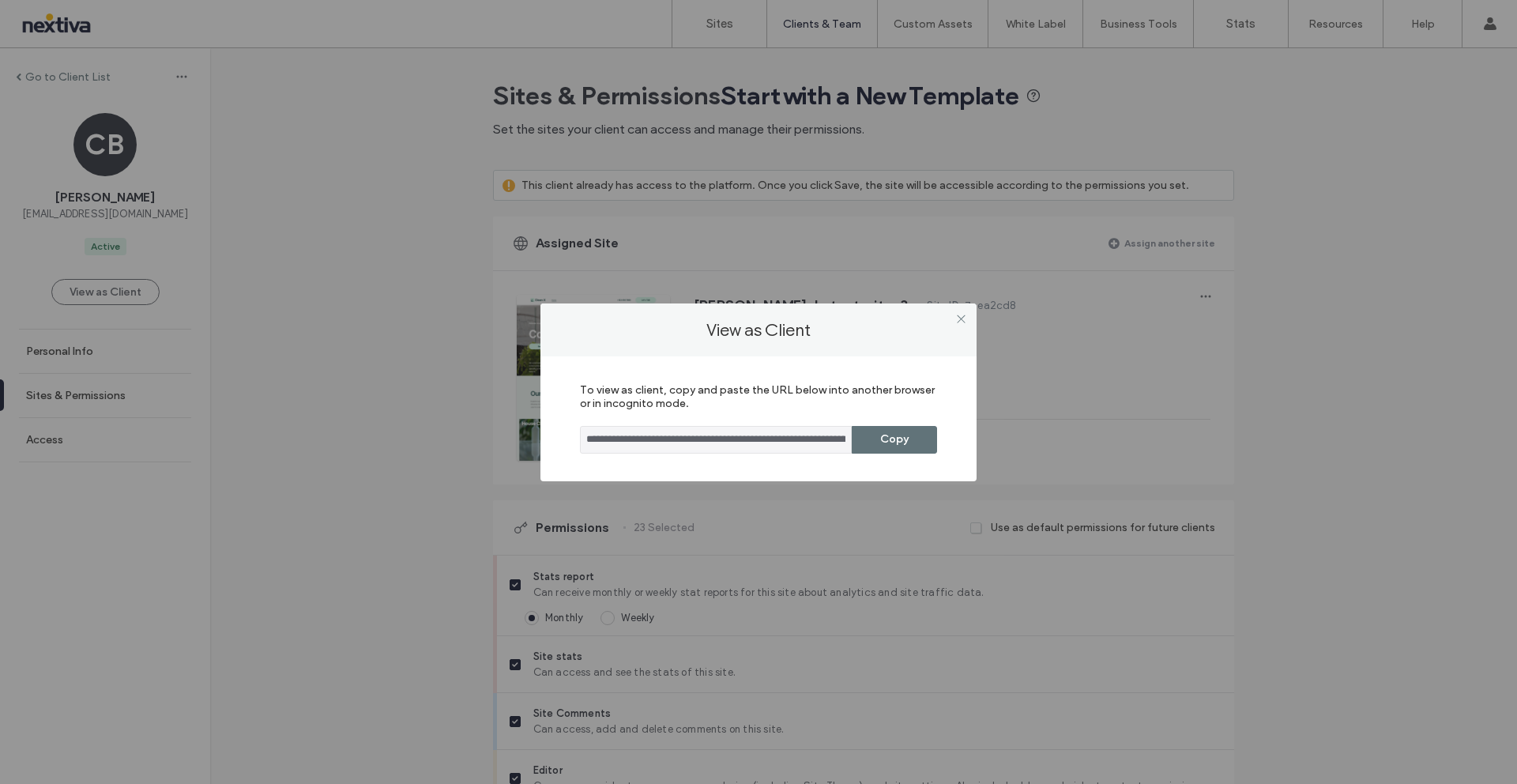
drag, startPoint x: 900, startPoint y: 432, endPoint x: 677, endPoint y: 356, distance: 235.6
click at [899, 432] on button "Copy" at bounding box center [894, 440] width 85 height 28
click at [960, 320] on icon at bounding box center [961, 319] width 12 height 12
